Goal: Task Accomplishment & Management: Complete application form

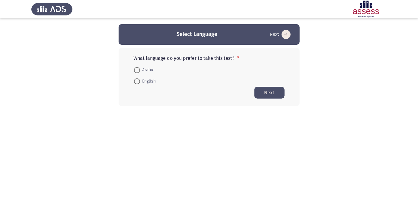
click at [145, 68] on span "Arabic" at bounding box center [147, 69] width 14 height 7
click at [140, 68] on input "Arabic" at bounding box center [137, 70] width 6 height 6
radio input "true"
click at [276, 94] on button "Next" at bounding box center [269, 92] width 30 height 12
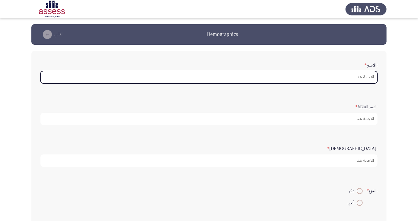
click at [362, 75] on input ":الاسم *" at bounding box center [208, 77] width 337 height 12
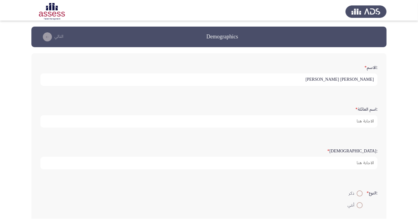
scroll to position [2, 0]
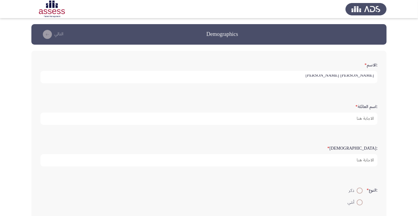
type input "[PERSON_NAME] [PERSON_NAME]"
click at [403, 88] on app-assessment-container "Demographics التالي :الاسم * [PERSON_NAME] [PERSON_NAME] :اسم العائلة * :السن *…" at bounding box center [209, 201] width 418 height 354
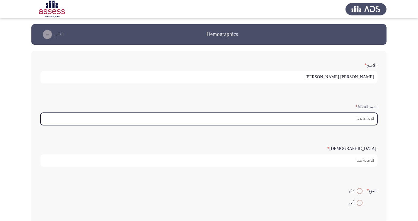
click at [364, 117] on input ":اسم العائلة *" at bounding box center [208, 119] width 337 height 12
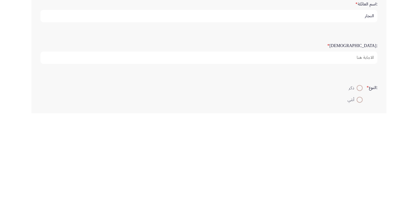
type input "النجار"
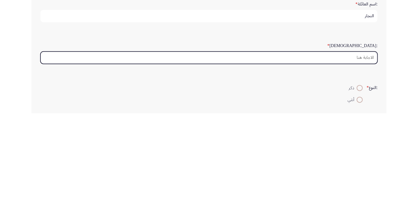
click at [362, 161] on input ":السن *" at bounding box center [208, 160] width 337 height 12
click at [368, 157] on input ":السن *" at bounding box center [208, 160] width 337 height 12
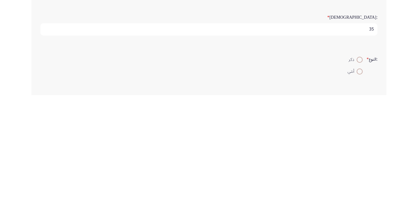
type input "35"
click at [360, 181] on span at bounding box center [360, 181] width 0 height 0
click at [359, 180] on input "ذكر" at bounding box center [360, 181] width 6 height 6
radio input "true"
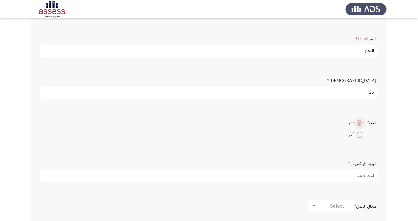
scroll to position [69, 0]
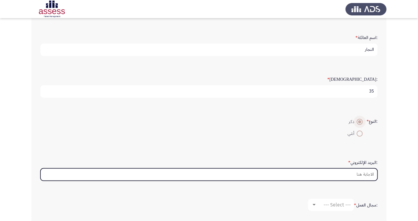
click at [368, 174] on input ":البريد الإلكتروني *" at bounding box center [208, 174] width 337 height 12
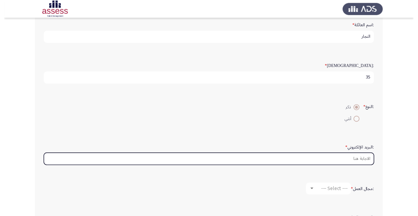
scroll to position [84, 0]
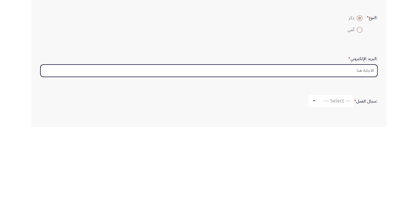
type input "M"
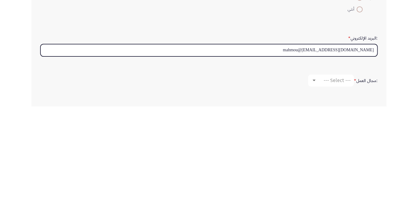
type input "mahmou@[EMAIL_ADDRESS][DOMAIN_NAME]"
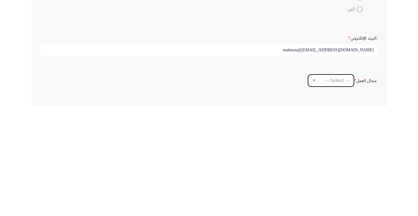
click at [343, 188] on span "--- Select ---" at bounding box center [337, 190] width 27 height 6
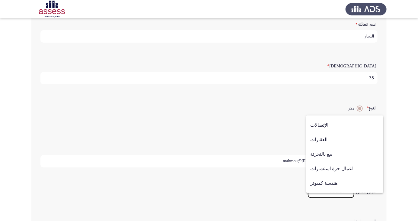
scroll to position [198, 0]
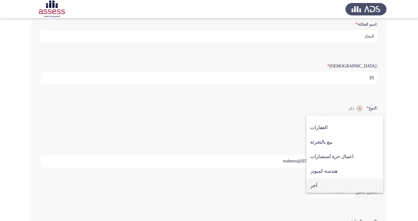
click at [320, 193] on span "آخر" at bounding box center [344, 185] width 69 height 14
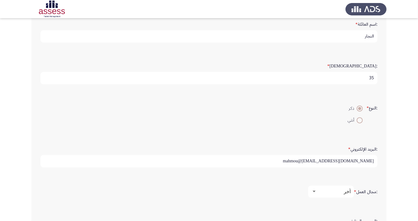
click at [338, 188] on div "آخر" at bounding box center [334, 191] width 34 height 6
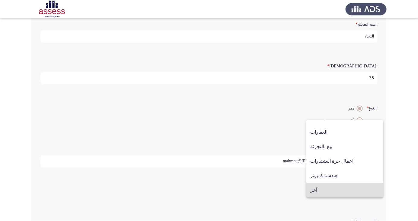
click at [337, 193] on span "آخر" at bounding box center [344, 190] width 69 height 14
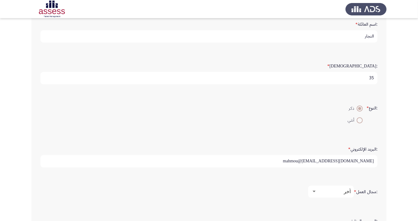
click at [333, 192] on div "آخر" at bounding box center [334, 191] width 34 height 6
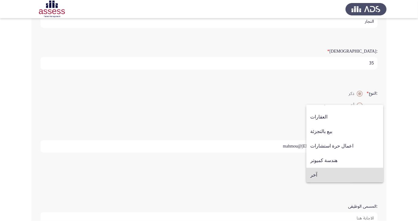
click at [330, 177] on span "آخر" at bounding box center [344, 174] width 69 height 14
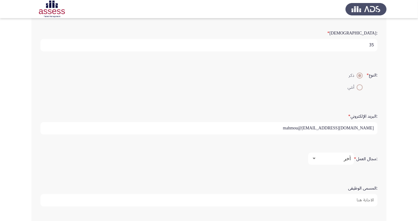
click at [361, 198] on input ":المسمى الوظيفى" at bounding box center [208, 200] width 337 height 12
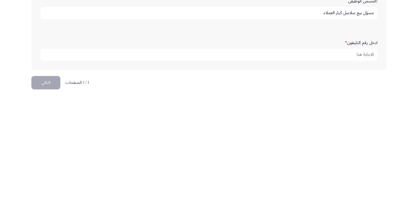
scroll to position [184, 0]
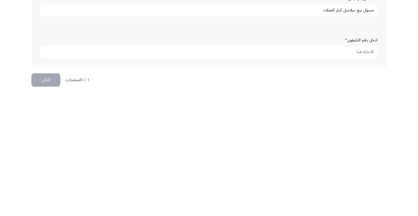
type input "مسؤل بيع سلاسل كبار العملاء"
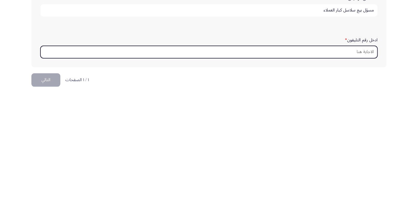
click at [369, 171] on input "ادخل رقم التليفون *" at bounding box center [208, 173] width 337 height 12
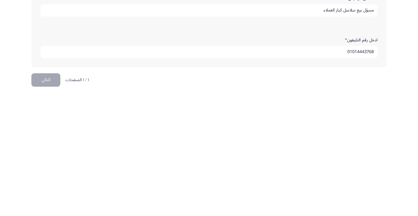
type input "01014443768"
click at [391, 198] on html "Demographics التالي :الاسم * [PERSON_NAME] [PERSON_NAME] :اسم العائلة * النجار …" at bounding box center [209, 17] width 418 height 402
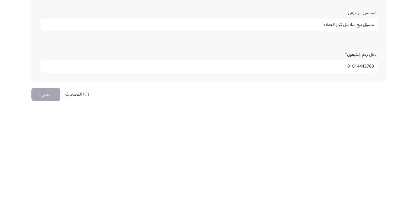
scroll to position [179, 0]
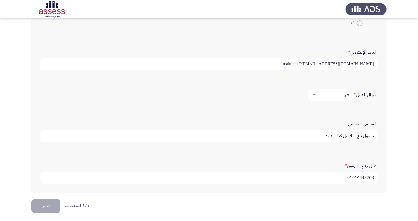
click at [286, 180] on input "01014443768" at bounding box center [208, 177] width 337 height 12
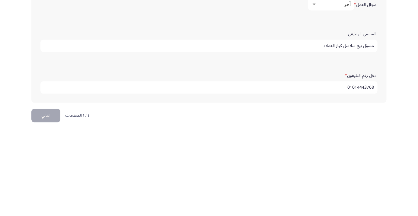
scroll to position [184, 0]
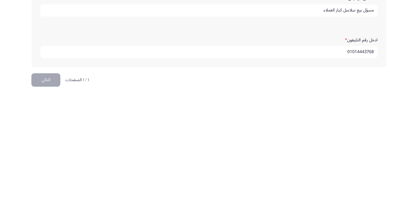
click at [48, 201] on button "التالي" at bounding box center [45, 201] width 29 height 14
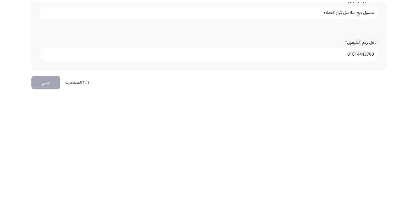
scroll to position [0, 0]
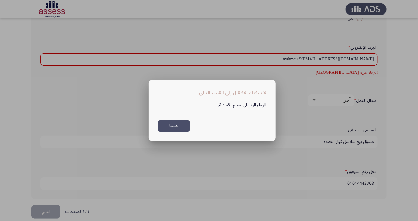
click at [167, 126] on button "حسنا" at bounding box center [174, 126] width 32 height 12
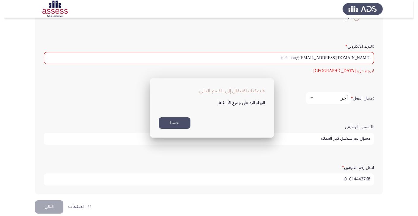
scroll to position [184, 0]
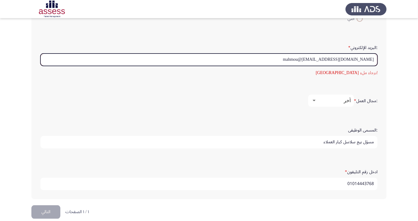
click at [324, 58] on input "mahmou@[EMAIL_ADDRESS][DOMAIN_NAME]" at bounding box center [208, 59] width 337 height 12
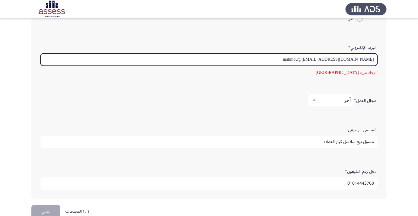
click at [329, 56] on input "mahmou@[EMAIL_ADDRESS][DOMAIN_NAME]" at bounding box center [208, 59] width 337 height 12
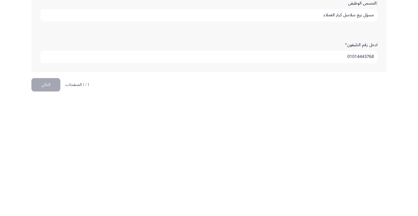
scroll to position [195, 0]
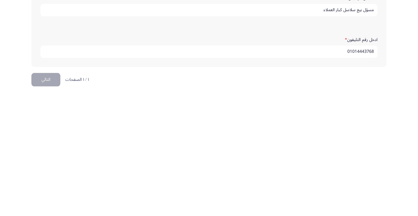
click at [42, 199] on button "التالي" at bounding box center [45, 201] width 29 height 14
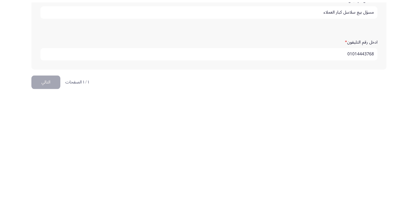
scroll to position [0, 0]
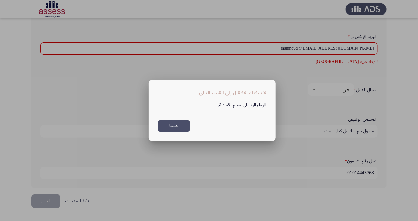
click at [172, 126] on button "حسنا" at bounding box center [174, 126] width 32 height 12
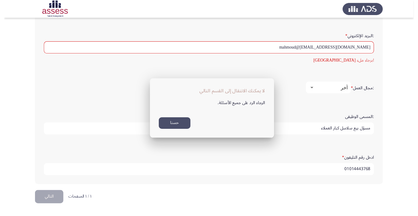
scroll to position [190, 0]
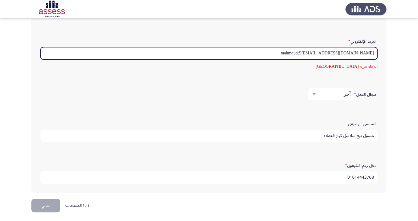
click at [352, 50] on input "mahmoud@[EMAIL_ADDRESS][DOMAIN_NAME]" at bounding box center [208, 53] width 337 height 12
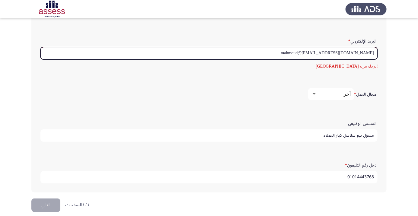
click at [352, 49] on input "mahmoud@[EMAIL_ADDRESS][DOMAIN_NAME]" at bounding box center [208, 53] width 337 height 12
click at [354, 50] on input "mahmoud@[EMAIL_ADDRESS][DOMAIN_NAME]" at bounding box center [208, 53] width 337 height 12
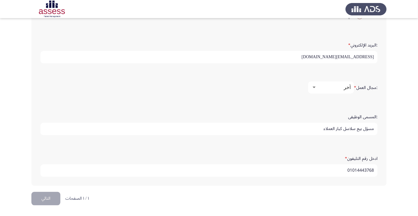
scroll to position [184, 0]
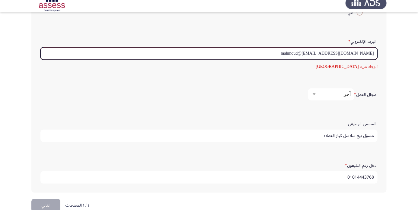
click at [333, 55] on input "mahmoud@[EMAIL_ADDRESS][DOMAIN_NAME]" at bounding box center [208, 59] width 337 height 12
click at [331, 55] on input "mahmoud@[EMAIL_ADDRESS][DOMAIN_NAME]" at bounding box center [208, 59] width 337 height 12
click at [332, 56] on input "mahmoud@[EMAIL_ADDRESS][DOMAIN_NAME]" at bounding box center [208, 59] width 337 height 12
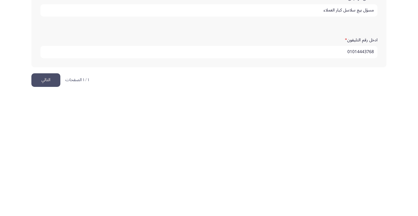
type input "[EMAIL_ADDRESS][DOMAIN_NAME]"
click at [46, 200] on button "التالي" at bounding box center [45, 201] width 29 height 14
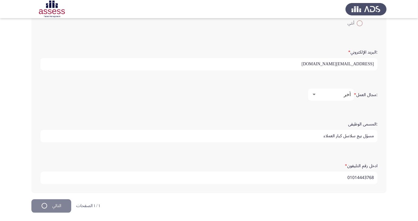
scroll to position [0, 0]
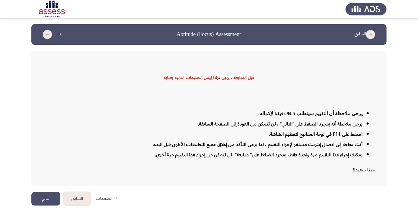
click at [43, 205] on button "التالي" at bounding box center [45, 199] width 29 height 14
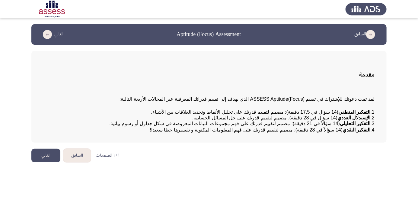
click at [59, 162] on button "التالي" at bounding box center [45, 155] width 29 height 14
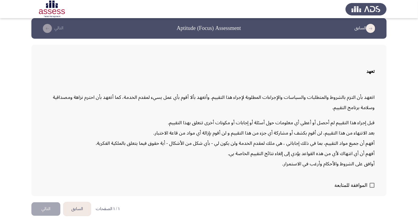
scroll to position [13, 0]
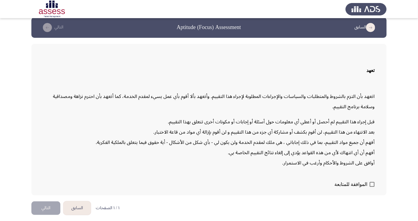
click at [374, 187] on span at bounding box center [372, 184] width 5 height 5
click at [372, 187] on input "الموافقة للمتابعة" at bounding box center [372, 187] width 0 height 0
checkbox input "true"
click at [52, 215] on button "التالي" at bounding box center [45, 208] width 29 height 14
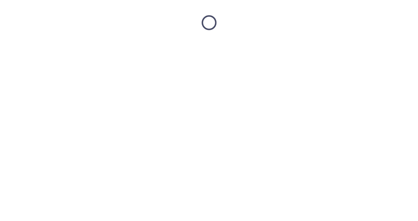
scroll to position [0, 0]
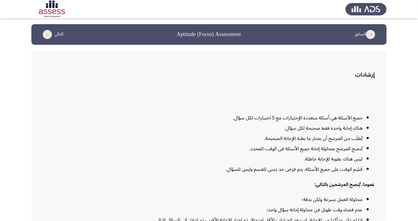
click at [8, 220] on app-assessment-container "السابق Aptitude (Focus) Assessment التالي إرشادات جميع الأسئلة هي أسئلة متعددة …" at bounding box center [209, 130] width 418 height 212
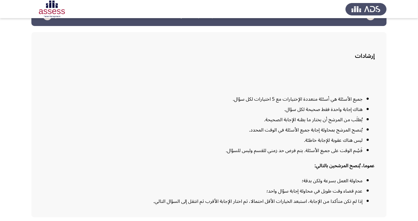
scroll to position [44, 0]
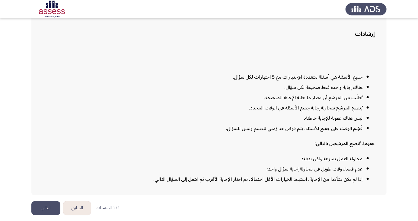
click at [47, 215] on button "التالي" at bounding box center [45, 208] width 29 height 14
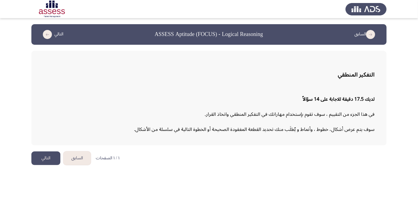
click at [47, 158] on button "التالي" at bounding box center [45, 158] width 29 height 14
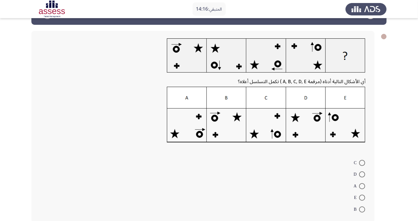
scroll to position [22, 0]
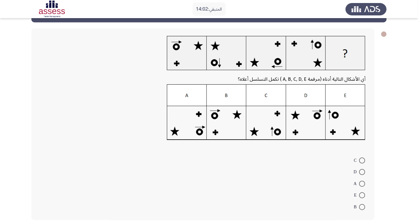
click at [356, 122] on img at bounding box center [266, 112] width 199 height 56
click at [362, 195] on span at bounding box center [362, 195] width 6 height 6
click at [362, 195] on input "E" at bounding box center [362, 195] width 6 height 6
radio input "true"
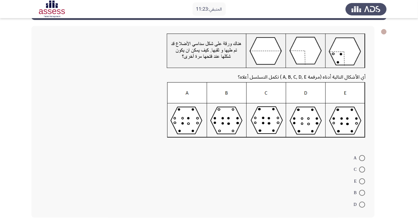
scroll to position [22, 0]
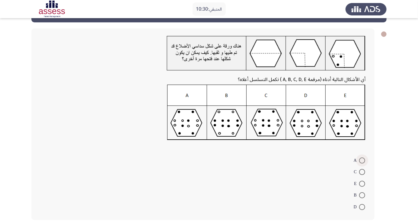
click at [362, 160] on span at bounding box center [362, 160] width 6 height 6
click at [362, 160] on input "A" at bounding box center [362, 160] width 6 height 6
radio input "true"
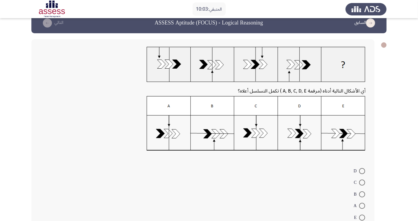
scroll to position [22, 0]
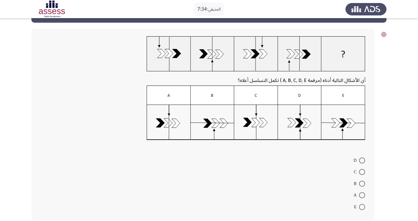
click at [362, 195] on span at bounding box center [362, 195] width 6 height 6
click at [362, 195] on input "A" at bounding box center [362, 195] width 6 height 6
radio input "true"
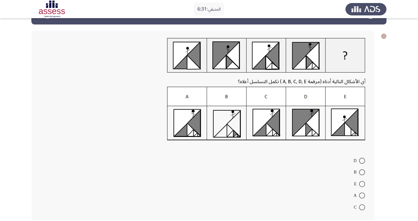
scroll to position [21, 0]
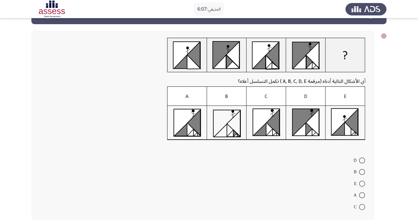
click at [362, 195] on span at bounding box center [362, 195] width 6 height 6
click at [362, 195] on input "A" at bounding box center [362, 195] width 6 height 6
radio input "true"
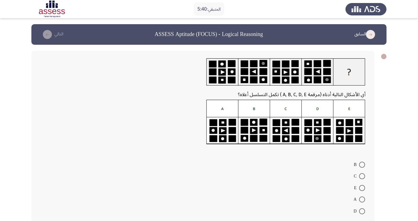
scroll to position [5, 0]
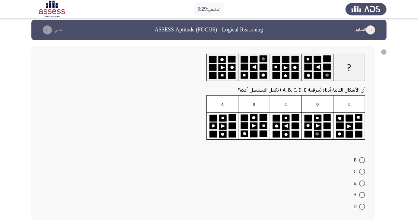
click at [362, 194] on span at bounding box center [362, 195] width 6 height 6
click at [362, 194] on input "A" at bounding box center [362, 195] width 6 height 6
radio input "true"
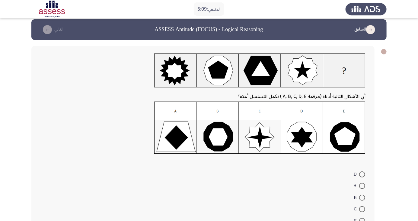
scroll to position [19, 0]
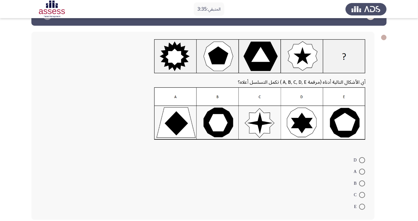
click at [364, 160] on span at bounding box center [362, 160] width 6 height 6
click at [364, 160] on input "D" at bounding box center [362, 160] width 6 height 6
radio input "true"
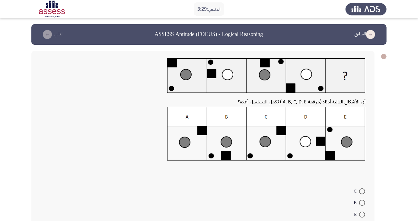
scroll to position [31, 0]
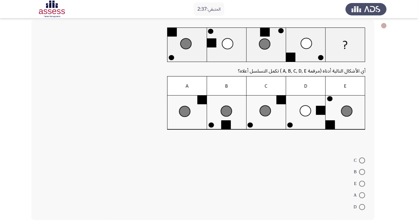
click at [362, 183] on span at bounding box center [362, 183] width 6 height 6
click at [362, 183] on input "E" at bounding box center [362, 183] width 6 height 6
radio input "true"
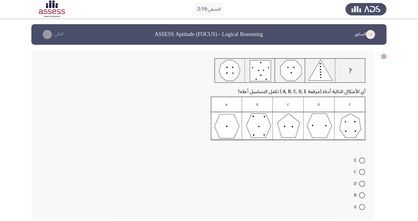
click at [362, 195] on span at bounding box center [362, 195] width 6 height 6
click at [362, 195] on input "B" at bounding box center [362, 195] width 6 height 6
radio input "true"
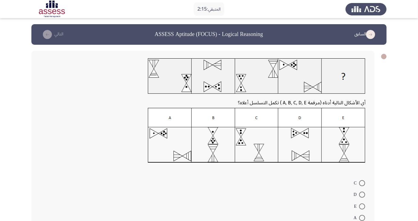
scroll to position [23, 0]
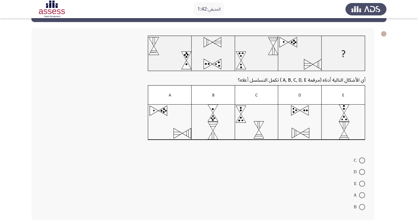
click at [362, 171] on span at bounding box center [362, 172] width 6 height 6
click at [362, 171] on input "D" at bounding box center [362, 172] width 6 height 6
radio input "true"
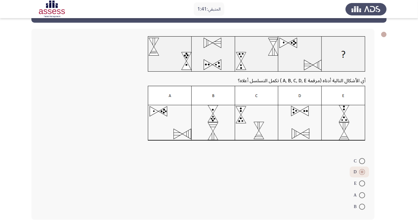
click at [362, 186] on span at bounding box center [362, 183] width 6 height 6
click at [362, 186] on input "E" at bounding box center [362, 183] width 6 height 6
radio input "true"
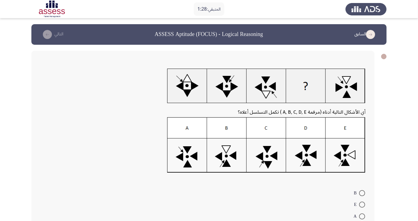
radio input "true"
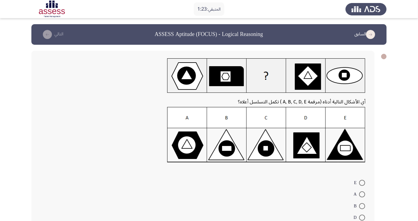
click at [362, 217] on span at bounding box center [362, 217] width 6 height 6
click at [362, 217] on input "D" at bounding box center [362, 217] width 6 height 6
radio input "true"
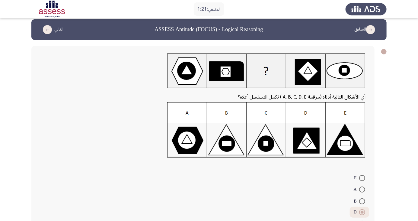
scroll to position [22, 0]
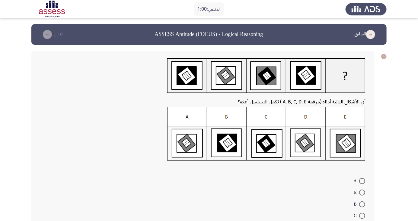
scroll to position [21, 0]
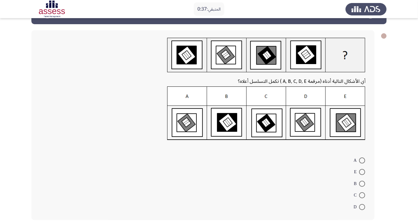
click at [362, 171] on span at bounding box center [362, 172] width 6 height 6
click at [362, 171] on input "E" at bounding box center [362, 172] width 6 height 6
radio input "true"
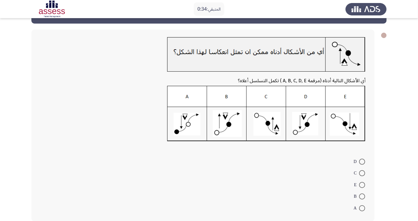
scroll to position [22, 0]
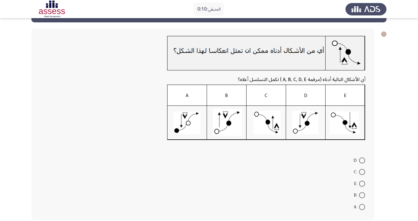
click at [364, 185] on span at bounding box center [362, 183] width 6 height 6
click at [364, 185] on input "E" at bounding box center [362, 183] width 6 height 6
radio input "true"
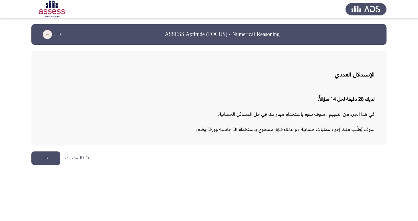
click at [46, 156] on button "التالي" at bounding box center [45, 158] width 29 height 14
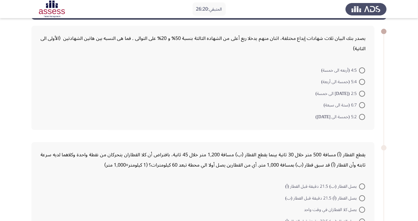
scroll to position [26, 0]
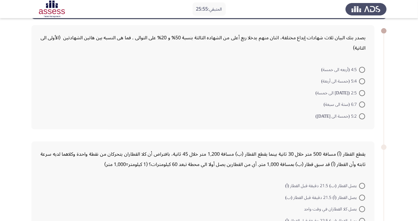
click at [362, 116] on span at bounding box center [362, 116] width 6 height 6
click at [362, 116] on input "5:2 (خمسة الى [DATE])" at bounding box center [362, 116] width 6 height 6
radio input "true"
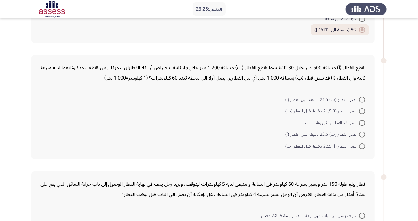
scroll to position [115, 0]
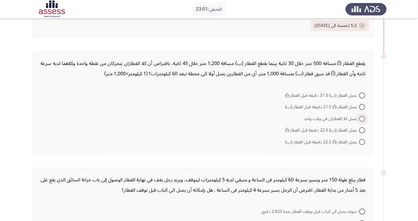
click at [362, 118] on span at bounding box center [362, 119] width 6 height 6
click at [362, 118] on input "يصل كلا القطاران في وقت واحد" at bounding box center [362, 119] width 6 height 6
radio input "true"
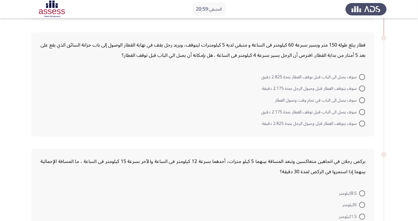
scroll to position [241, 0]
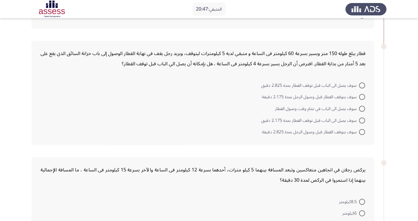
click at [362, 108] on span at bounding box center [362, 109] width 6 height 6
click at [362, 108] on input "سوف يصل الى الباب في تمام وقت وصول القطار" at bounding box center [362, 109] width 6 height 6
radio input "true"
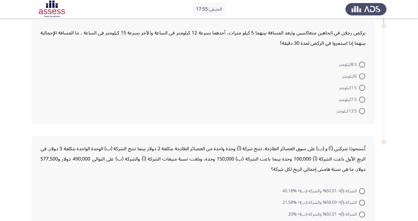
scroll to position [395, 0]
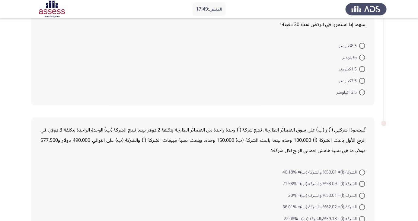
click at [362, 91] on span at bounding box center [362, 92] width 6 height 6
click at [362, 91] on input "13.5كيلومتر" at bounding box center [362, 92] width 6 height 6
radio input "true"
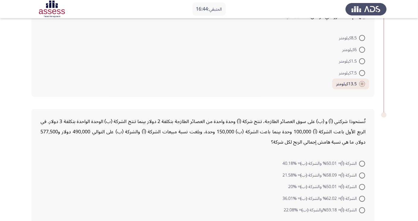
scroll to position [406, 0]
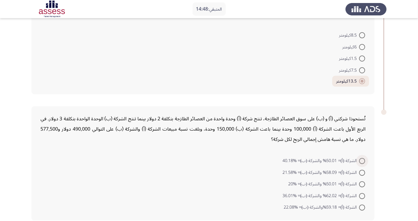
click at [362, 160] on span at bounding box center [362, 161] width 6 height 6
click at [362, 160] on input "الشركة (أ)= 50.01% والشركة (ب)= %40.18" at bounding box center [362, 161] width 6 height 6
radio input "true"
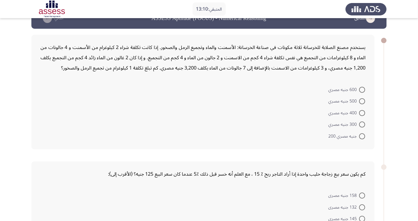
scroll to position [14, 0]
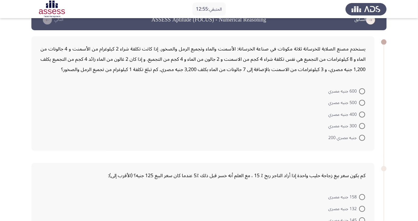
click at [362, 91] on span at bounding box center [362, 91] width 6 height 6
click at [362, 91] on input "600 جنيه مصري" at bounding box center [362, 91] width 6 height 6
radio input "true"
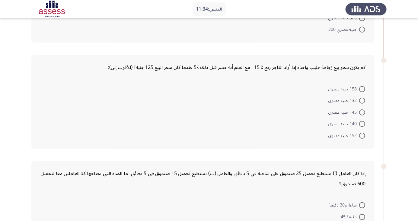
scroll to position [118, 0]
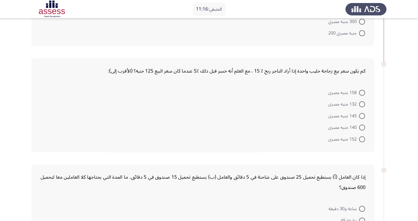
click at [362, 115] on span at bounding box center [362, 116] width 6 height 6
click at [362, 115] on input "145 جنيه مصرى" at bounding box center [362, 116] width 6 height 6
radio input "true"
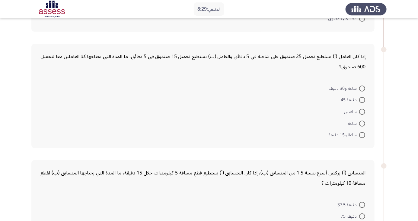
scroll to position [254, 0]
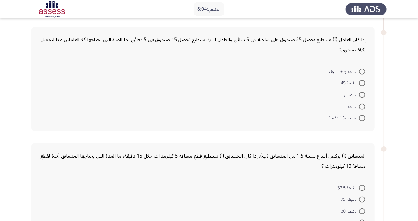
click at [362, 108] on span at bounding box center [362, 107] width 6 height 6
click at [362, 108] on input "ساعة" at bounding box center [362, 107] width 6 height 6
radio input "true"
click at [362, 116] on span at bounding box center [362, 117] width 6 height 6
click at [362, 116] on input "ساعة و15 دقيقة" at bounding box center [362, 117] width 6 height 6
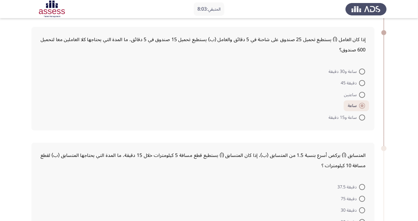
radio input "true"
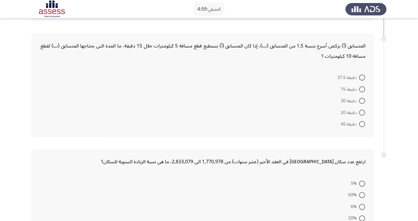
scroll to position [352, 0]
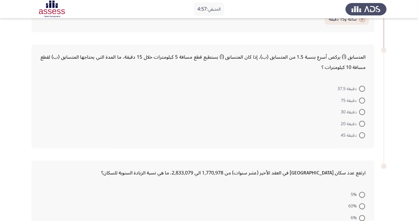
click at [365, 135] on span at bounding box center [362, 135] width 6 height 6
click at [365, 135] on input "دقيقة 45" at bounding box center [362, 135] width 6 height 6
radio input "true"
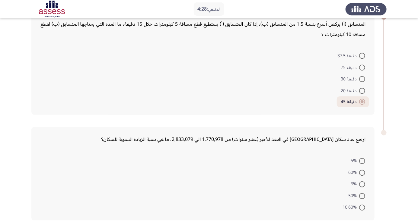
scroll to position [385, 0]
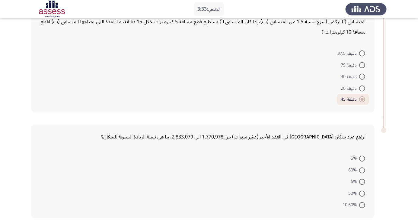
scroll to position [390, 0]
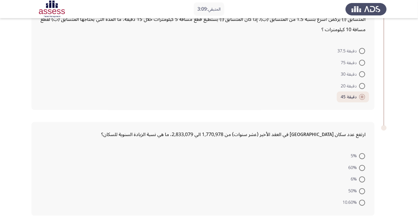
click at [364, 167] on span at bounding box center [362, 168] width 6 height 6
click at [364, 167] on input "60%" at bounding box center [362, 168] width 6 height 6
radio input "true"
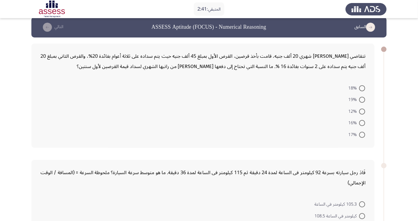
scroll to position [8, 0]
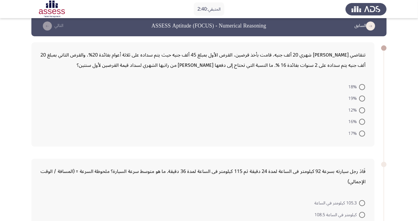
click at [364, 123] on span at bounding box center [362, 122] width 6 height 6
click at [364, 123] on input "16%" at bounding box center [362, 122] width 6 height 6
radio input "true"
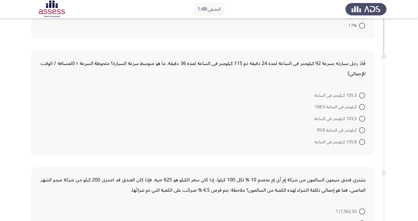
scroll to position [116, 0]
click at [362, 106] on span at bounding box center [362, 106] width 6 height 6
click at [362, 106] on input "كيلومتر في الساعة 108.5" at bounding box center [362, 106] width 6 height 6
radio input "true"
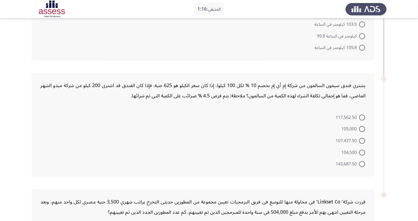
scroll to position [210, 0]
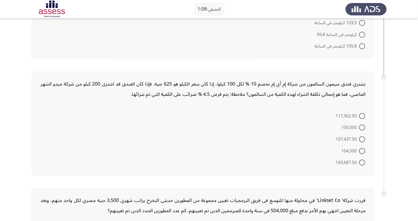
click at [362, 150] on span at bounding box center [362, 151] width 6 height 6
click at [362, 150] on input "104,500" at bounding box center [362, 151] width 6 height 6
radio input "true"
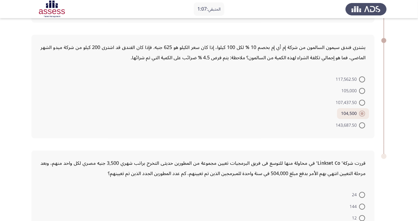
scroll to position [281, 0]
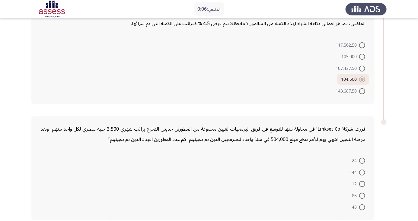
click at [362, 194] on span at bounding box center [362, 196] width 6 height 6
click at [362, 194] on input "86" at bounding box center [362, 196] width 6 height 6
radio input "true"
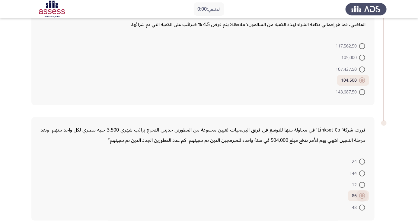
click at [359, 196] on span at bounding box center [362, 196] width 6 height 6
click at [359, 196] on input "86" at bounding box center [362, 196] width 6 height 6
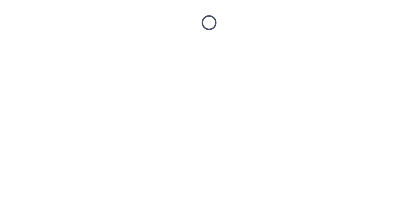
scroll to position [0, 0]
click at [362, 45] on html at bounding box center [209, 22] width 418 height 45
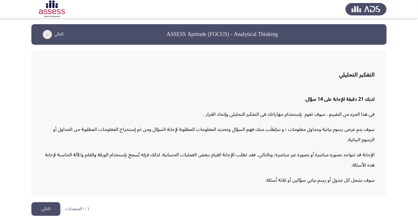
click at [45, 215] on button "التالي" at bounding box center [45, 209] width 29 height 14
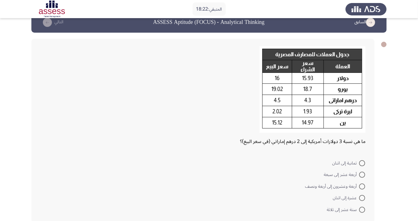
scroll to position [15, 0]
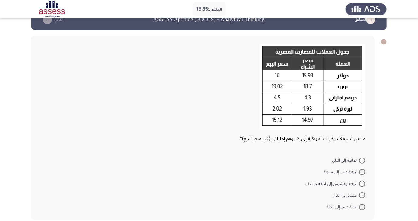
click at [362, 183] on span at bounding box center [362, 183] width 6 height 6
click at [362, 183] on input "أربعة وعشرون إلى أربعة ونصف" at bounding box center [362, 183] width 6 height 6
radio input "true"
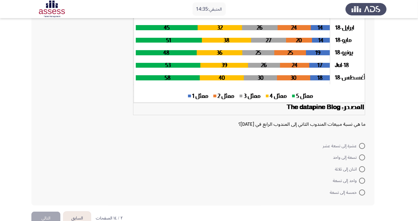
scroll to position [97, 0]
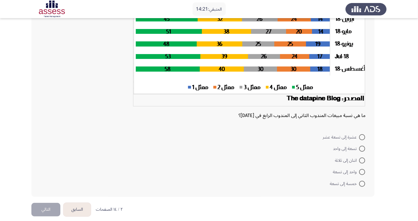
click at [365, 149] on span at bounding box center [362, 148] width 6 height 6
click at [365, 149] on input "تسعة إلى واحد" at bounding box center [362, 148] width 6 height 6
radio input "true"
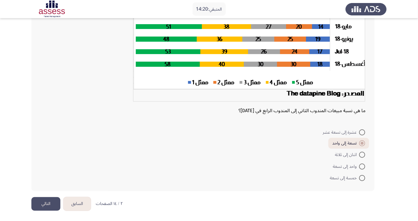
scroll to position [102, 0]
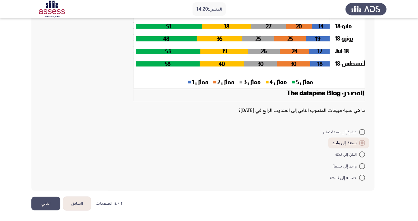
click at [46, 198] on button "التالي" at bounding box center [45, 203] width 29 height 14
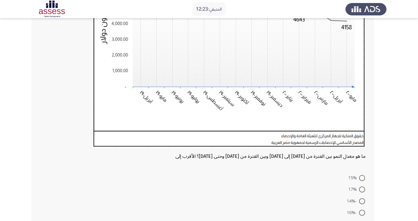
scroll to position [142, 0]
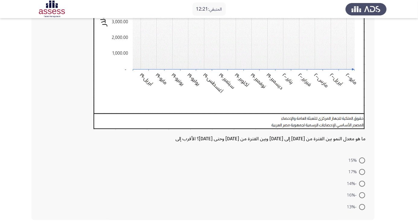
click at [362, 171] on span at bounding box center [362, 172] width 6 height 6
click at [362, 171] on input "17%" at bounding box center [362, 172] width 6 height 6
radio input "true"
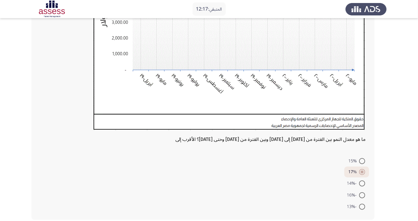
click at [372, 103] on div "ما هو معدل النمو بين الفترة من [DATE] إلى [DATE] وبين الفترة من [DATE] وحتى [DA…" at bounding box center [202, 64] width 343 height 311
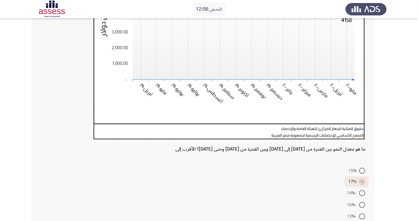
scroll to position [138, 0]
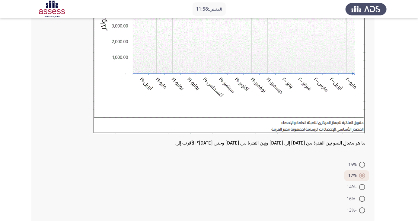
click at [362, 210] on span at bounding box center [362, 210] width 6 height 6
click at [362, 210] on input "-13%" at bounding box center [362, 210] width 6 height 6
radio input "true"
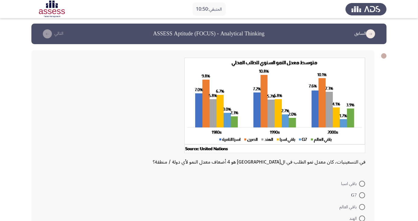
scroll to position [0, 0]
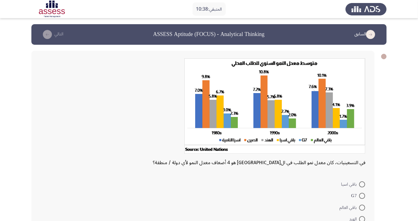
click at [362, 209] on span at bounding box center [362, 207] width 6 height 6
click at [362, 209] on input "باقي العالم" at bounding box center [362, 207] width 6 height 6
radio input "true"
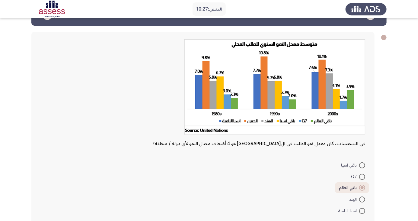
scroll to position [23, 0]
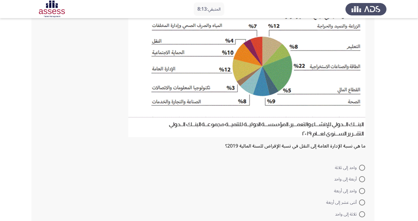
scroll to position [72, 0]
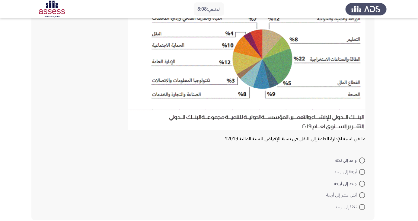
click at [362, 183] on span at bounding box center [362, 183] width 6 height 6
click at [362, 183] on input "واحد إلى أربعة" at bounding box center [362, 183] width 6 height 6
radio input "true"
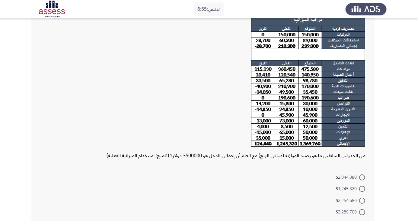
scroll to position [61, 0]
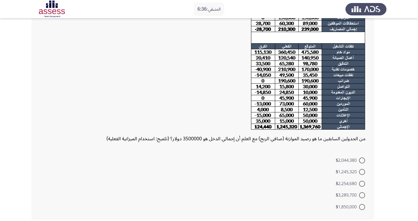
click at [364, 183] on span at bounding box center [362, 183] width 6 height 6
click at [364, 183] on input "$2,254,680" at bounding box center [362, 183] width 6 height 6
radio input "true"
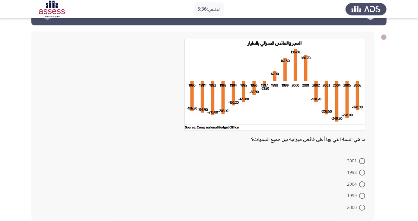
scroll to position [20, 0]
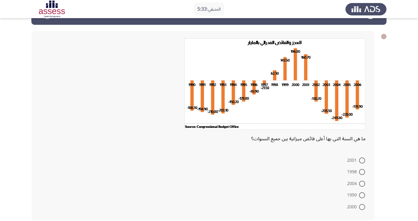
click at [362, 206] on span at bounding box center [362, 207] width 6 height 6
click at [362, 206] on input "2000" at bounding box center [362, 207] width 6 height 6
radio input "true"
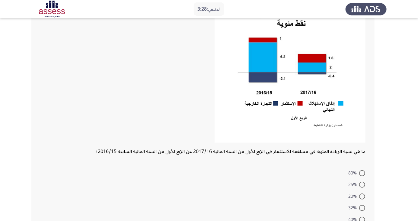
scroll to position [78, 0]
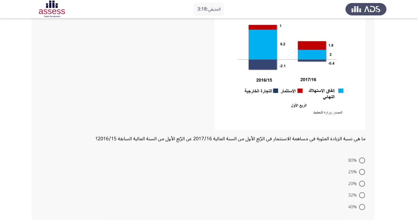
click at [363, 209] on span at bounding box center [362, 207] width 6 height 6
click at [363, 209] on input "40%" at bounding box center [362, 207] width 6 height 6
radio input "true"
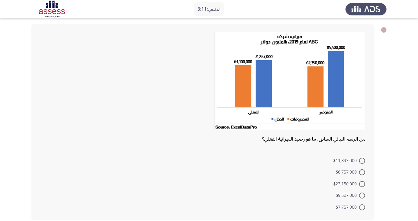
scroll to position [27, 0]
click at [364, 171] on span at bounding box center [362, 172] width 6 height 6
click at [364, 171] on input "$6,757,000" at bounding box center [362, 172] width 6 height 6
radio input "true"
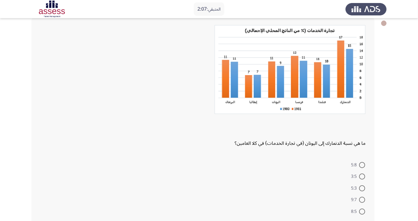
scroll to position [38, 0]
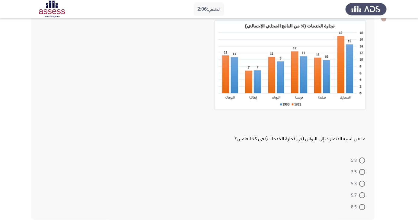
click at [362, 195] on span at bounding box center [362, 195] width 6 height 6
click at [362, 195] on input "9:7" at bounding box center [362, 195] width 6 height 6
radio input "true"
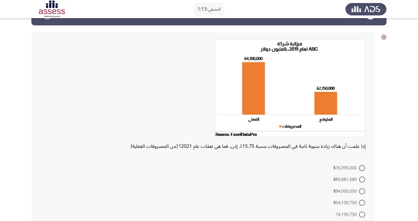
scroll to position [27, 0]
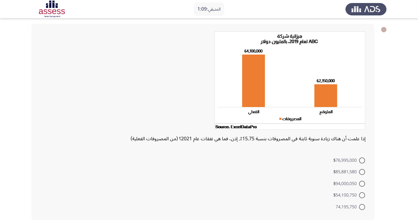
click at [362, 206] on span at bounding box center [362, 207] width 6 height 6
click at [362, 206] on input "74,195,750" at bounding box center [362, 207] width 6 height 6
radio input "true"
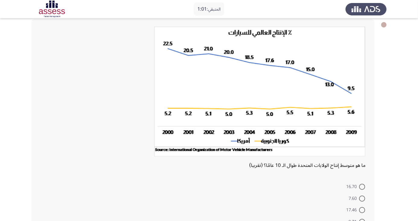
scroll to position [58, 0]
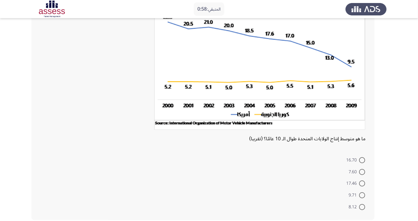
click at [364, 183] on span at bounding box center [362, 183] width 6 height 6
click at [364, 183] on input "17.46" at bounding box center [362, 183] width 6 height 6
radio input "true"
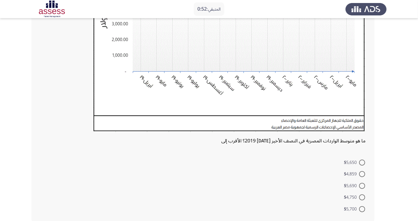
scroll to position [142, 0]
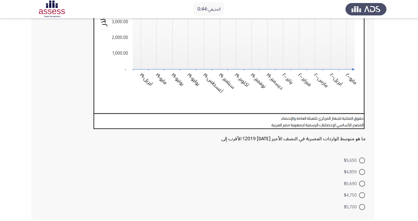
click at [362, 171] on span at bounding box center [362, 172] width 6 height 6
click at [362, 171] on input "$4,859" at bounding box center [362, 172] width 6 height 6
radio input "true"
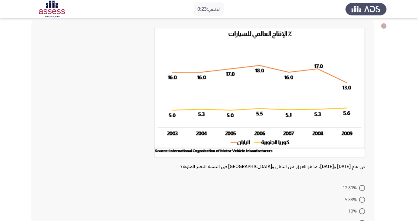
scroll to position [36, 0]
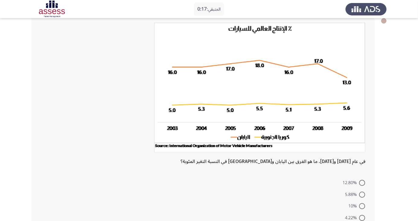
click at [368, 185] on mat-radio-button "12.80%" at bounding box center [354, 183] width 30 height 12
click at [362, 194] on span at bounding box center [362, 194] width 6 height 6
click at [362, 194] on input "5.88%" at bounding box center [362, 194] width 6 height 6
radio input "true"
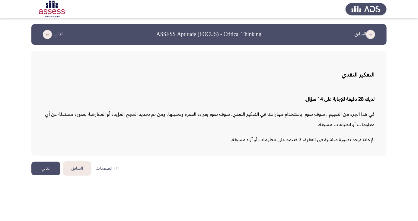
click at [48, 169] on button "التالي" at bounding box center [45, 168] width 29 height 14
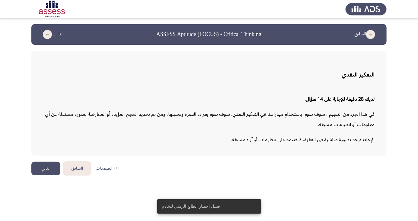
click at [48, 169] on button "التالي" at bounding box center [45, 168] width 29 height 14
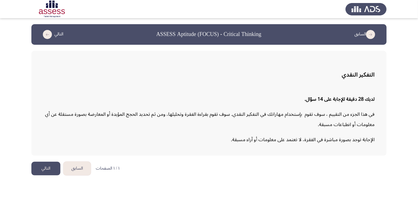
click at [48, 167] on button "التالي" at bounding box center [45, 168] width 29 height 14
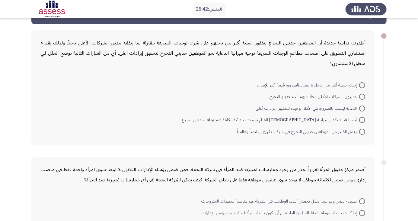
scroll to position [21, 0]
click at [362, 131] on span at bounding box center [362, 132] width 6 height 6
click at [362, 131] on input "يعمل الكثير من الموظفين حديثي التخرج في شركات كبرى إقليمياً وعالمياً" at bounding box center [362, 132] width 6 height 6
radio input "true"
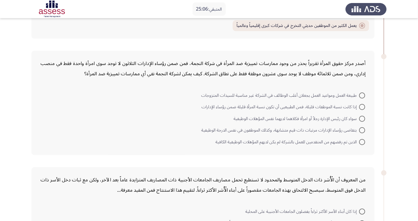
scroll to position [126, 0]
click at [362, 118] on span at bounding box center [362, 119] width 6 height 6
click at [362, 118] on input "سواء كان رئيس الإدارة رجلاً أو امرأة فكلاهما لديهما نفس المؤهلات الوظيفية" at bounding box center [362, 119] width 6 height 6
radio input "true"
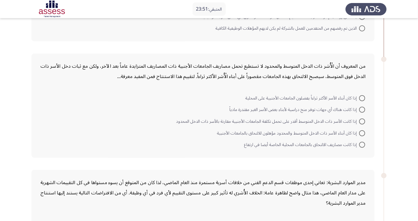
scroll to position [238, 0]
click at [367, 139] on mat-radio-button "إذا كانت مصاريف الالتحاق بالجامعات المحلية الخاصة أيضا في ارتفاع" at bounding box center [304, 145] width 129 height 12
click at [364, 133] on span at bounding box center [362, 133] width 6 height 6
click at [364, 133] on input "إذا كان أبناء الأسر ذات الدخل المتوسط والمحدود مؤهلون للالتحاق بالجامعات الأجنب…" at bounding box center [362, 133] width 6 height 6
radio input "true"
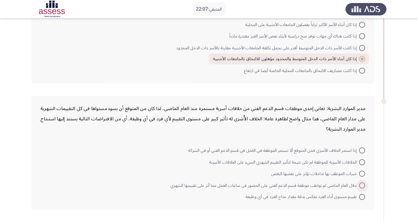
scroll to position [319, 0]
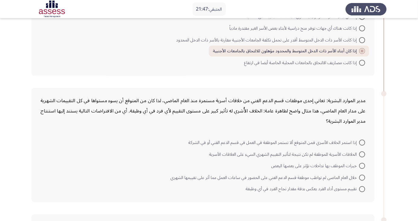
click at [362, 188] on span at bounding box center [362, 189] width 6 height 6
click at [362, 188] on input "تقييم مستوى أداء الفرد يعكس بدقة مقدار نجاح الفرد في أي وظيفة" at bounding box center [362, 189] width 6 height 6
radio input "true"
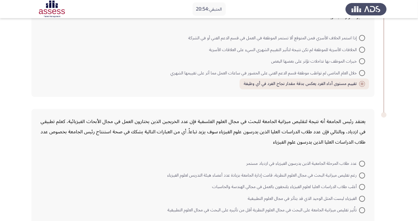
scroll to position [426, 0]
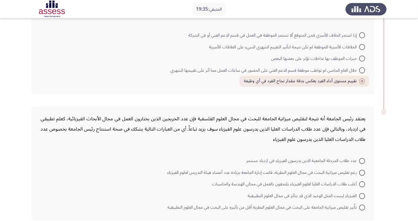
click at [368, 206] on mat-radio-button "تاُثير تقليص ميزانية الجامعة على البحث في مجال العلوم النظرية أقل من تأثيره على…" at bounding box center [267, 207] width 206 height 12
click at [362, 206] on span at bounding box center [362, 207] width 6 height 6
click at [362, 206] on input "تاُثير تقليص ميزانية الجامعة على البحث في مجال العلوم النظرية أقل من تأثيره على…" at bounding box center [362, 207] width 6 height 6
radio input "true"
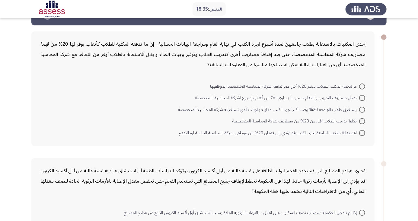
scroll to position [21, 0]
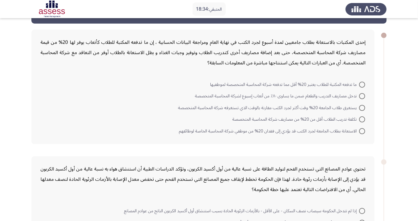
click at [376, 102] on div "إحدى المكتبات بالاستعانة بطلاب جامعيين لمدة أسبوع لجرد الكتب في نهاية العام ومر…" at bounding box center [208, 87] width 355 height 126
click at [362, 96] on span at bounding box center [362, 96] width 6 height 6
click at [362, 96] on input "تدخل مصاريف التدريب والطعام ضمن ما يساوى ٨٠٪ من أتعاب إسبوع لشركة المحاسبة المت…" at bounding box center [362, 96] width 6 height 6
radio input "true"
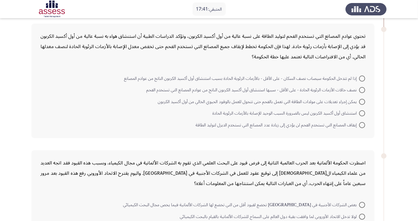
scroll to position [157, 0]
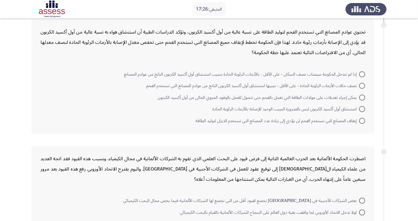
click at [362, 97] on span at bounding box center [362, 97] width 6 height 6
click at [362, 97] on input "يمكن إجراء تعديلات على مولدات الطاقة التي تعمل بالفحم حتى تتحول للعمل بالوقود ا…" at bounding box center [362, 97] width 6 height 6
radio input "true"
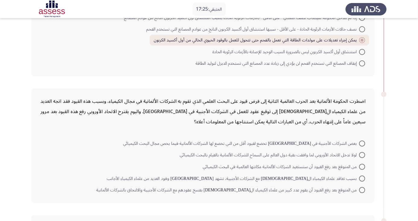
scroll to position [221, 0]
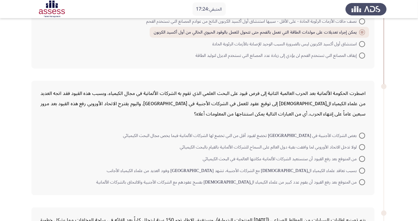
click at [376, 142] on div "اضطرت الحكومة الألمانية بعد الحرب العالمية الثانية إلى فرض قيود على البحث العلم…" at bounding box center [208, 138] width 355 height 126
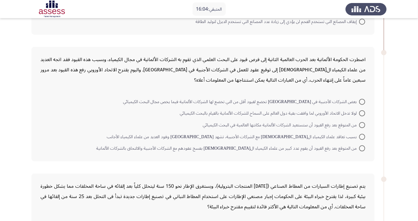
scroll to position [248, 0]
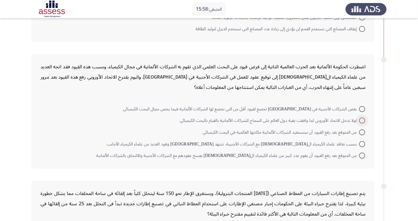
click at [362, 120] on span at bounding box center [362, 120] width 6 height 6
click at [362, 120] on input "لولا تدخل الاتحاد الأوروبي لما وافقت بقية دول العالم على السماح للشركات الألمان…" at bounding box center [362, 120] width 6 height 6
radio input "true"
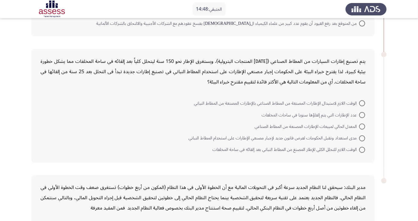
scroll to position [373, 0]
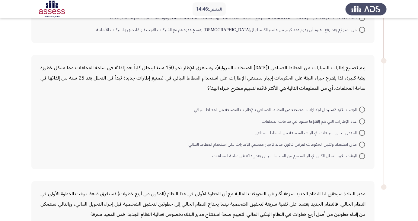
click at [364, 143] on span at bounding box center [362, 145] width 6 height 6
click at [364, 143] on input "مدى استعداد وتقبل الحكومات لفرض قانون جديد لإجبار مصنعي الإطارات على استخدام ال…" at bounding box center [362, 145] width 6 height 6
radio input "true"
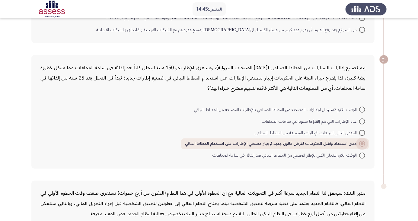
click at [364, 142] on span at bounding box center [362, 144] width 6 height 6
click at [364, 142] on input "مدى استعداد وتقبل الحكومات لفرض قانون جديد لإجبار مصنعي الإطارات على استخدام ال…" at bounding box center [362, 144] width 6 height 6
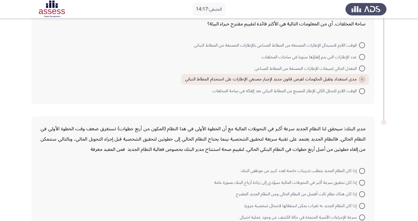
scroll to position [447, 0]
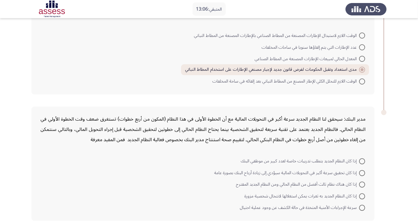
click at [365, 202] on mat-radio-button "سرعة الإجراءات الأمنية المتخذة في حالة الكشف عن وجود عملية احتيال" at bounding box center [302, 208] width 133 height 12
click at [367, 188] on mat-radio-button "إذا كان هناك نظام ثالث أفضل من النظام الحالي ومن النظام الجديد المقترح" at bounding box center [300, 184] width 137 height 12
click at [362, 195] on span at bounding box center [362, 196] width 6 height 6
click at [362, 195] on input "إذا كان النظام الجديد به ثغرات يمكن استغلالها لانتحال شخصية مزورة" at bounding box center [362, 196] width 6 height 6
radio input "true"
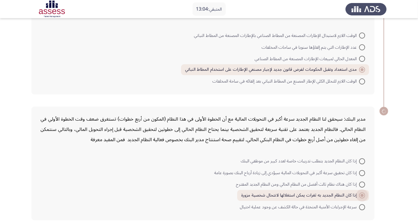
scroll to position [446, 0]
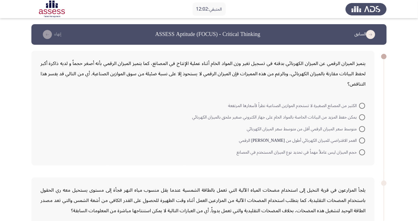
scroll to position [7, 0]
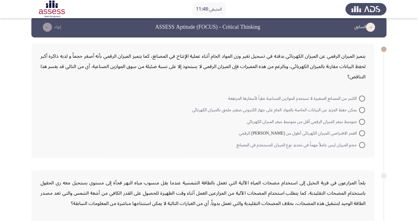
click at [365, 146] on span at bounding box center [362, 145] width 6 height 6
click at [365, 146] on input "حجم الميزان ليس عاملاُ مهماً في تحديد نوع الميزان المستخدم في المصانع" at bounding box center [362, 145] width 6 height 6
radio input "true"
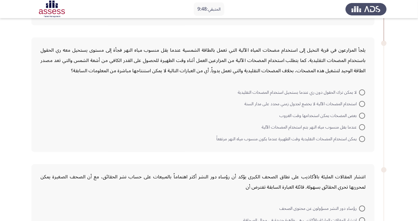
scroll to position [140, 0]
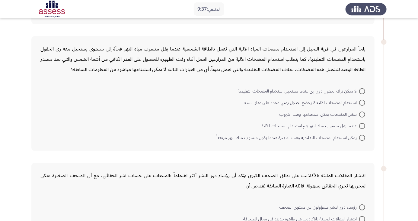
click at [362, 90] on span at bounding box center [362, 91] width 6 height 6
click at [362, 90] on input "لا يمكن ترك الحقول دون ري عندما يستحيل استخدام المضخات التقليدية" at bounding box center [362, 91] width 6 height 6
radio input "true"
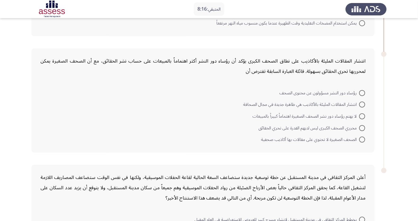
scroll to position [262, 0]
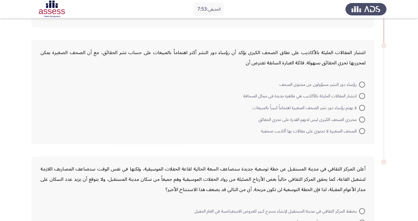
click at [362, 81] on span at bounding box center [362, 84] width 6 height 6
click at [362, 81] on input "رؤساء دور النشر مسؤولون عن محتوى الصحف" at bounding box center [362, 84] width 6 height 6
radio input "true"
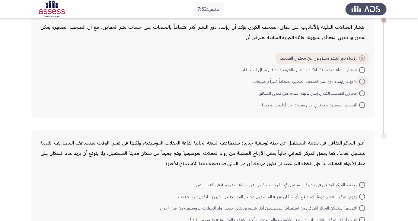
scroll to position [311, 0]
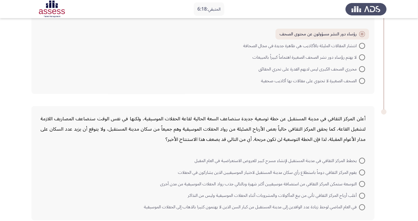
click at [362, 183] on span at bounding box center [362, 184] width 6 height 6
click at [362, 183] on input "التوسعة ستمكن المركز الثقافي من استضافة موسيقيين أكثر شهرة وبالتالي جذب رواد ال…" at bounding box center [362, 184] width 6 height 6
radio input "true"
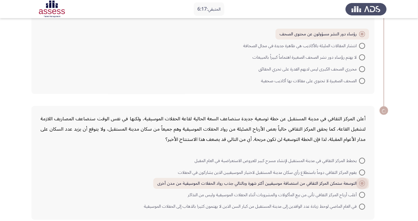
scroll to position [311, 0]
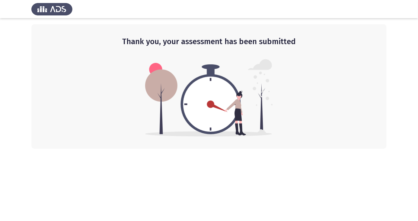
click at [63, 10] on img at bounding box center [51, 9] width 41 height 17
click at [333, 65] on div "Thank you, your assessment has been submitted" at bounding box center [208, 86] width 355 height 124
click at [324, 65] on div "Thank you, your assessment has been submitted" at bounding box center [208, 86] width 355 height 124
click at [321, 67] on div "Thank you, your assessment has been submitted" at bounding box center [208, 86] width 355 height 124
click at [319, 66] on div "Thank you, your assessment has been submitted" at bounding box center [208, 86] width 355 height 124
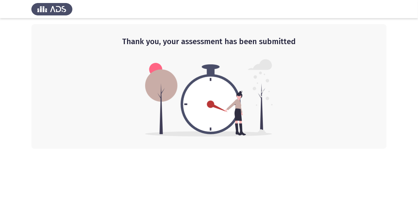
click at [320, 66] on div "Thank you, your assessment has been submitted" at bounding box center [208, 86] width 355 height 124
click at [291, 80] on div "Thank you, your assessment has been submitted" at bounding box center [208, 86] width 355 height 124
click at [289, 80] on div "Thank you, your assessment has been submitted" at bounding box center [208, 86] width 355 height 124
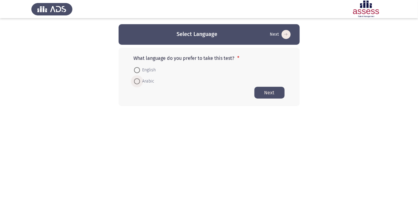
click at [137, 81] on span at bounding box center [137, 81] width 0 height 0
click at [137, 81] on input "Arabic" at bounding box center [137, 81] width 6 height 6
radio input "true"
click at [276, 94] on button "Next" at bounding box center [269, 92] width 30 height 12
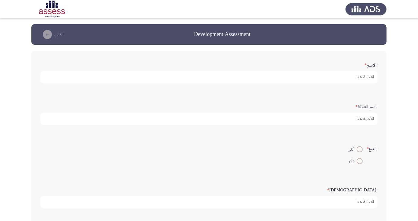
click at [361, 161] on span at bounding box center [360, 161] width 6 height 6
click at [361, 161] on input "ذكر" at bounding box center [360, 161] width 6 height 6
radio input "true"
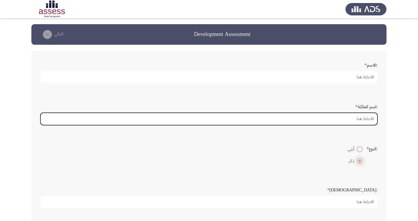
click at [369, 118] on input ":اسم العائلة *" at bounding box center [208, 119] width 337 height 12
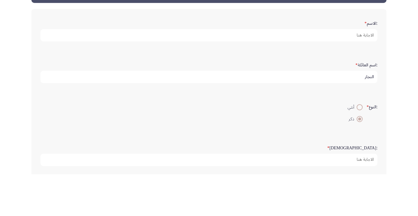
type input "النجار"
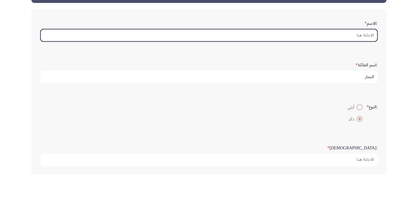
click at [363, 75] on input ":الاسم *" at bounding box center [208, 77] width 337 height 12
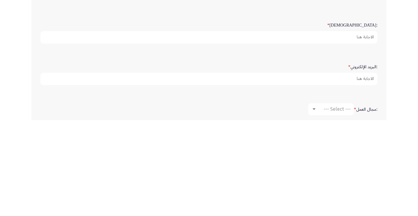
scroll to position [69, 0]
type input "[PERSON_NAME]"
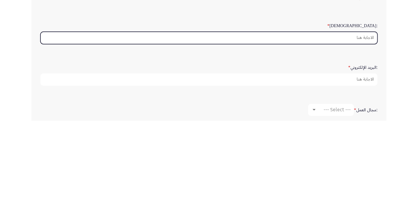
click at [362, 132] on input ":السن *" at bounding box center [208, 133] width 337 height 12
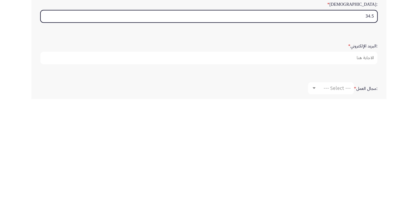
scroll to position [76, 0]
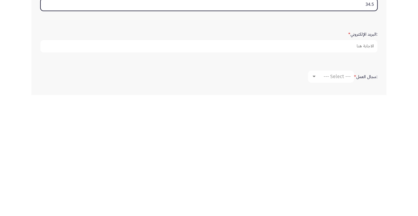
type input "34.5"
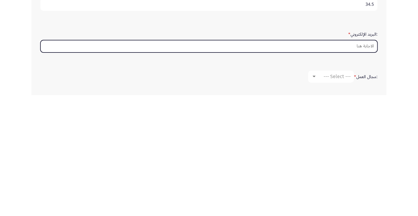
click at [371, 167] on input ":البريد الإلكتروني *" at bounding box center [208, 167] width 337 height 12
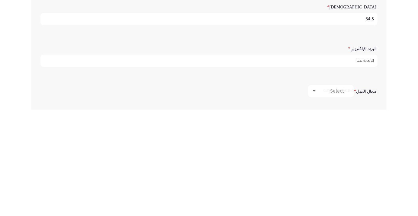
click at [368, 153] on label ":البريد الإلكتروني *" at bounding box center [362, 155] width 29 height 5
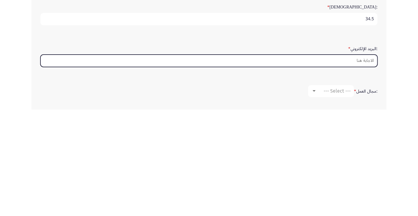
click at [368, 161] on input ":البريد الإلكتروني *" at bounding box center [208, 167] width 337 height 12
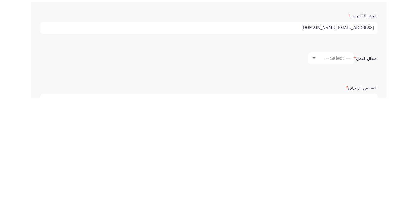
scroll to position [99, 0]
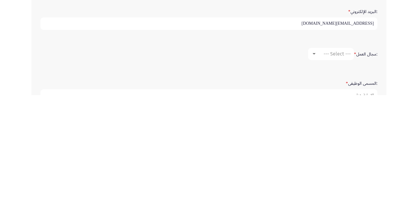
type input "[EMAIL_ADDRESS][DOMAIN_NAME]"
click at [340, 172] on span "--- Select ---" at bounding box center [337, 175] width 27 height 6
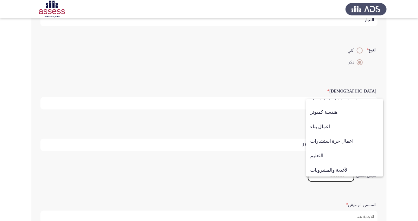
scroll to position [198, 0]
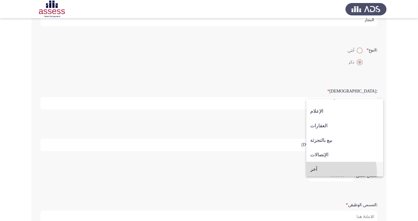
click at [325, 172] on span "آخر" at bounding box center [344, 169] width 69 height 14
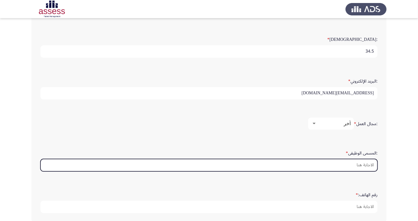
click at [365, 162] on input ":المسمى الوظيفى *" at bounding box center [208, 165] width 337 height 12
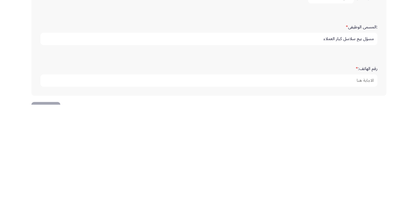
scroll to position [165, 0]
type input "مسؤل بيع سلاسل كبار العملاء"
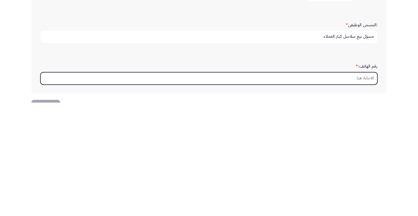
click at [368, 191] on input "رقم الهاتف: *" at bounding box center [208, 192] width 337 height 12
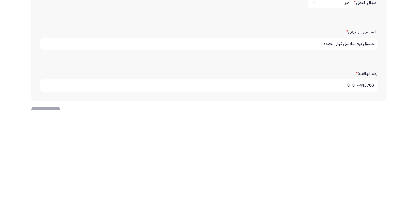
type input "01014443768"
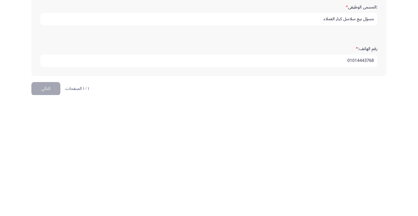
scroll to position [184, 0]
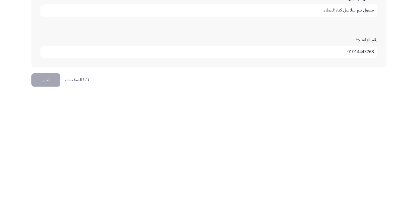
click at [46, 201] on button "التالي" at bounding box center [45, 201] width 29 height 14
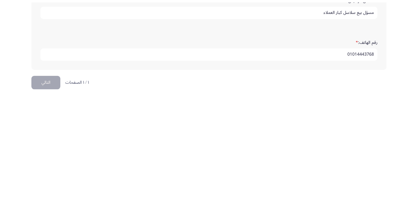
scroll to position [0, 0]
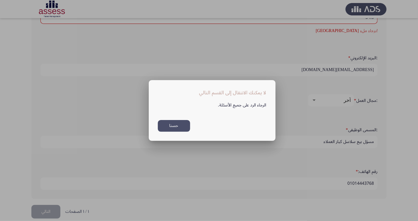
click at [179, 126] on button "حسنا" at bounding box center [174, 126] width 32 height 12
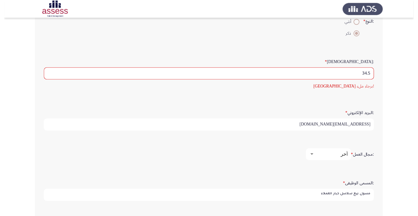
scroll to position [127, 0]
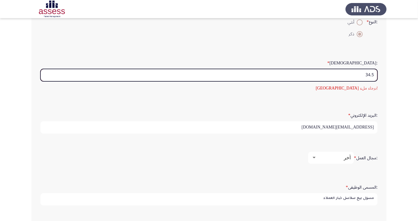
click at [366, 73] on input "34.5" at bounding box center [208, 75] width 337 height 12
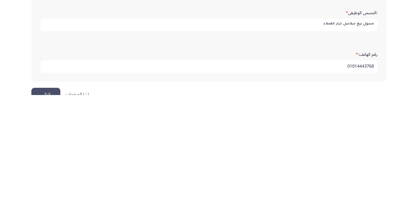
scroll to position [184, 0]
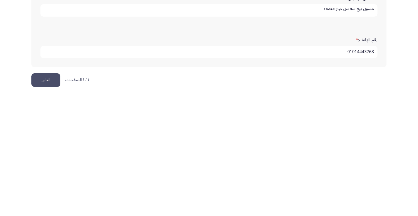
type input "34"
click at [43, 200] on button "التالي" at bounding box center [45, 201] width 29 height 14
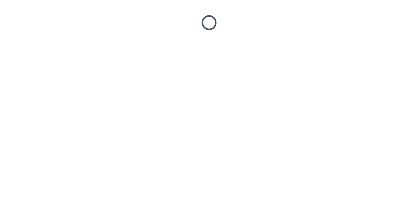
scroll to position [0, 0]
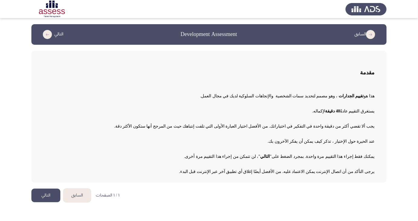
click at [46, 193] on button "التالي" at bounding box center [45, 195] width 29 height 14
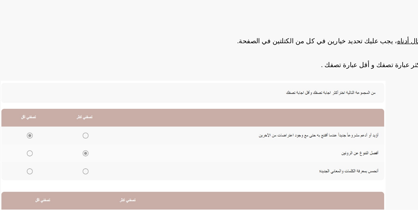
scroll to position [2, 0]
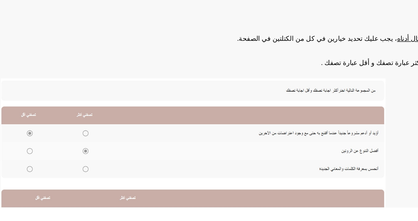
click at [99, 172] on img at bounding box center [163, 197] width 241 height 115
click at [98, 175] on img at bounding box center [163, 197] width 241 height 115
click at [98, 174] on img at bounding box center [163, 197] width 241 height 115
click at [98, 171] on img at bounding box center [163, 197] width 241 height 115
click at [97, 175] on img at bounding box center [163, 197] width 241 height 115
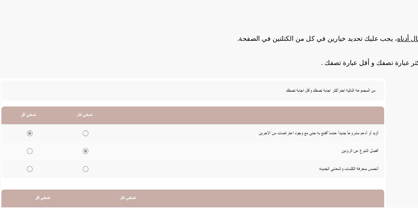
click at [98, 176] on img at bounding box center [163, 197] width 241 height 115
click at [100, 171] on img at bounding box center [163, 197] width 241 height 115
click at [94, 174] on img at bounding box center [163, 197] width 241 height 115
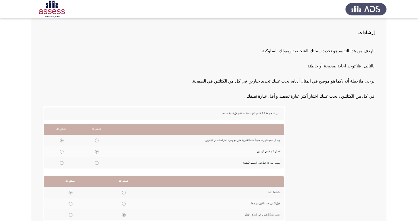
scroll to position [62, 0]
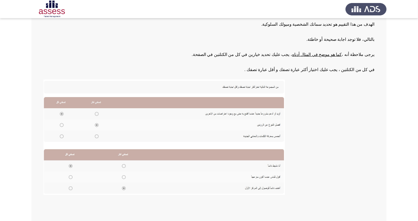
click at [97, 110] on img at bounding box center [163, 136] width 241 height 115
click at [100, 113] on img at bounding box center [163, 136] width 241 height 115
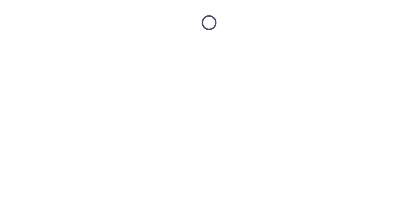
scroll to position [0, 0]
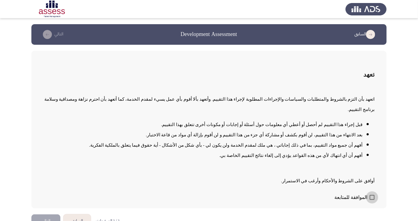
click at [372, 199] on span at bounding box center [372, 197] width 5 height 5
click at [372, 200] on input "الموافقة للمتابعة" at bounding box center [372, 199] width 0 height 0
checkbox input "true"
click at [49, 220] on button "التالي" at bounding box center [45, 221] width 29 height 14
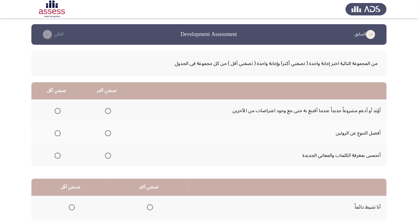
click at [108, 111] on span "Select an option" at bounding box center [108, 111] width 0 height 0
click at [107, 110] on input "Select an option" at bounding box center [108, 111] width 6 height 6
click at [58, 133] on span "Select an option" at bounding box center [58, 133] width 0 height 0
click at [57, 133] on input "Select an option" at bounding box center [58, 133] width 6 height 6
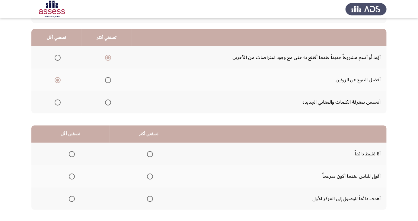
scroll to position [55, 0]
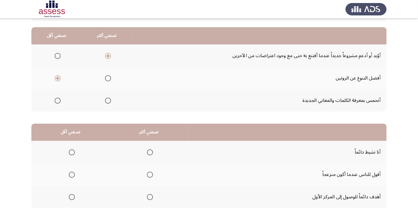
click at [150, 197] on span "Select an option" at bounding box center [150, 197] width 0 height 0
click at [149, 196] on input "Select an option" at bounding box center [150, 197] width 6 height 6
click at [72, 174] on span "Select an option" at bounding box center [72, 174] width 0 height 0
click at [71, 174] on input "Select an option" at bounding box center [72, 174] width 6 height 6
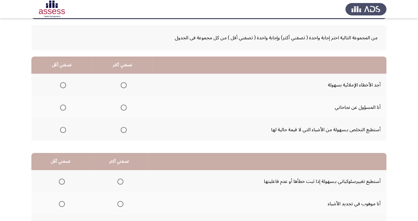
scroll to position [27, 0]
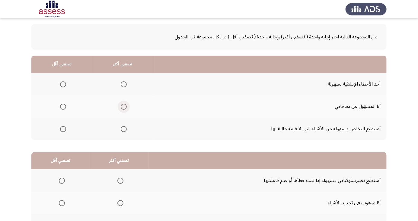
click at [124, 105] on span "Select an option" at bounding box center [124, 107] width 6 height 6
click at [124, 105] on input "Select an option" at bounding box center [124, 107] width 6 height 6
click at [62, 128] on span "Select an option" at bounding box center [63, 129] width 6 height 6
click at [62, 128] on input "Select an option" at bounding box center [63, 129] width 6 height 6
click at [124, 129] on span "Select an option" at bounding box center [124, 129] width 0 height 0
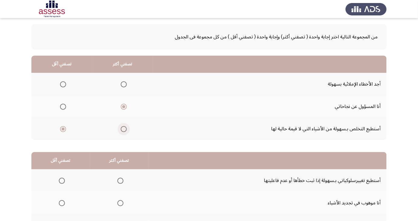
click at [123, 128] on input "Select an option" at bounding box center [124, 129] width 6 height 6
click at [62, 128] on span "Select an option" at bounding box center [63, 129] width 6 height 6
click at [62, 128] on input "Select an option" at bounding box center [63, 129] width 6 height 6
click at [124, 129] on span "Select an option" at bounding box center [124, 129] width 0 height 0
click at [123, 128] on input "Select an option" at bounding box center [124, 129] width 6 height 6
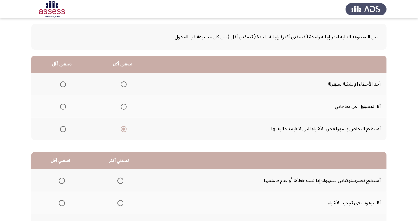
click at [62, 84] on span "Select an option" at bounding box center [63, 84] width 6 height 6
click at [62, 84] on input "Select an option" at bounding box center [63, 84] width 6 height 6
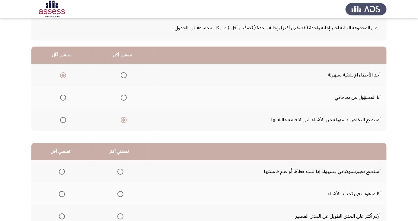
scroll to position [55, 0]
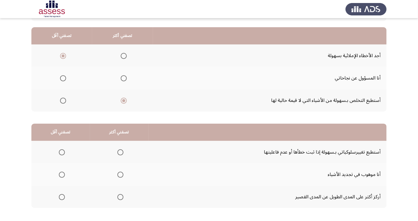
click at [119, 174] on span "Select an option" at bounding box center [120, 174] width 6 height 6
click at [119, 174] on input "Select an option" at bounding box center [120, 174] width 6 height 6
click at [60, 198] on span "Select an option" at bounding box center [62, 197] width 6 height 6
click at [60, 198] on input "Select an option" at bounding box center [62, 197] width 6 height 6
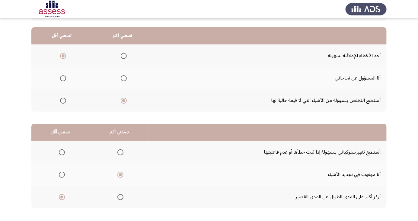
scroll to position [0, 0]
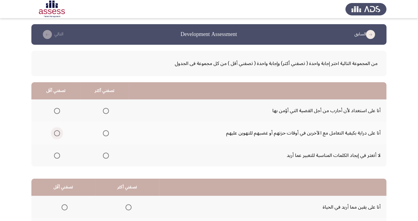
click at [57, 133] on span "Select an option" at bounding box center [57, 133] width 0 height 0
click at [57, 133] on input "Select an option" at bounding box center [57, 133] width 6 height 6
click at [105, 110] on span "Select an option" at bounding box center [106, 111] width 6 height 6
click at [105, 110] on input "Select an option" at bounding box center [106, 111] width 6 height 6
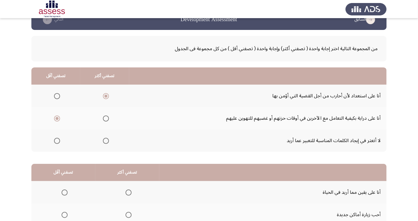
scroll to position [55, 0]
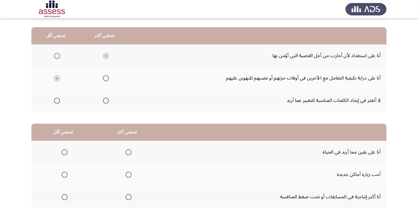
click at [62, 174] on span "Select an option" at bounding box center [65, 174] width 6 height 6
click at [62, 174] on input "Select an option" at bounding box center [65, 174] width 6 height 6
click at [127, 152] on span "Select an option" at bounding box center [129, 152] width 6 height 6
click at [127, 152] on input "Select an option" at bounding box center [129, 152] width 6 height 6
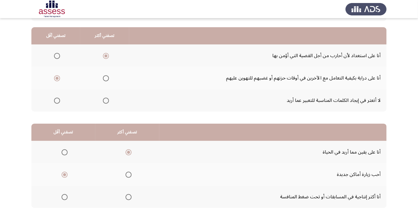
scroll to position [0, 0]
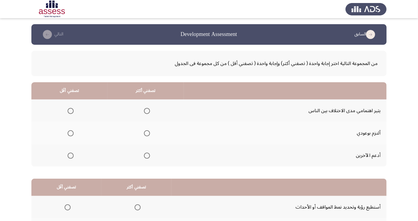
click at [416, 220] on app-assessment-container "السابق Development Assessment التالي من المجموعة التالية اختر إجابة واحدة ( تصف…" at bounding box center [209, 152] width 418 height 257
click at [145, 155] on span "Select an option" at bounding box center [147, 155] width 6 height 6
click at [145, 155] on input "Select an option" at bounding box center [147, 155] width 6 height 6
click at [68, 111] on span "Select an option" at bounding box center [71, 111] width 6 height 6
click at [68, 111] on input "Select an option" at bounding box center [71, 111] width 6 height 6
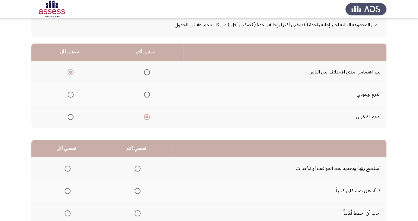
scroll to position [55, 0]
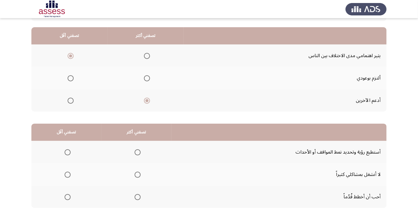
click at [138, 197] on span "Select an option" at bounding box center [138, 197] width 6 height 6
click at [138, 197] on input "Select an option" at bounding box center [138, 197] width 6 height 6
click at [68, 174] on span "Select an option" at bounding box center [68, 174] width 0 height 0
click at [67, 174] on input "Select an option" at bounding box center [68, 174] width 6 height 6
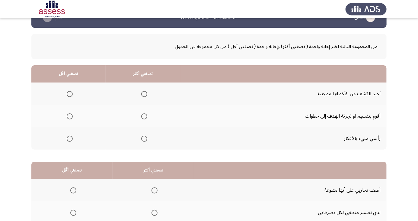
scroll to position [17, 0]
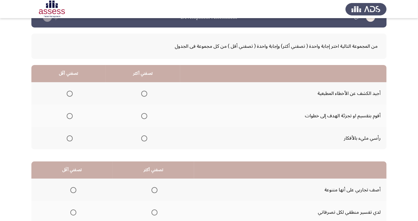
click at [144, 116] on span "Select an option" at bounding box center [144, 116] width 0 height 0
click at [143, 115] on input "Select an option" at bounding box center [144, 116] width 6 height 6
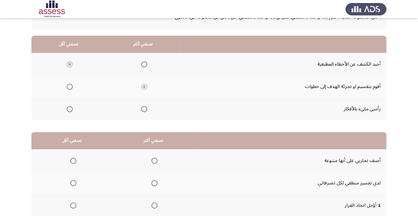
scroll to position [55, 0]
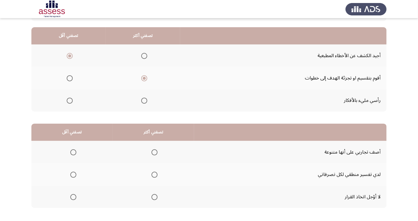
click at [155, 196] on span "Select an option" at bounding box center [155, 197] width 6 height 6
click at [155, 196] on input "Select an option" at bounding box center [155, 197] width 6 height 6
click at [73, 152] on span "Select an option" at bounding box center [73, 152] width 6 height 6
click at [73, 152] on input "Select an option" at bounding box center [73, 152] width 6 height 6
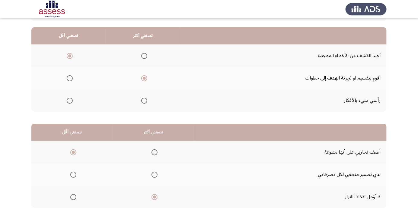
scroll to position [0, 0]
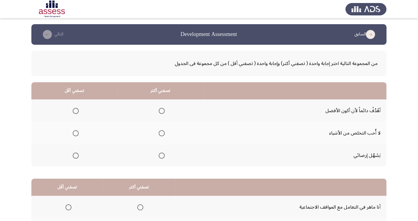
click at [162, 109] on span "Select an option" at bounding box center [162, 111] width 6 height 6
click at [162, 109] on input "Select an option" at bounding box center [162, 111] width 6 height 6
click at [74, 156] on span "Select an option" at bounding box center [76, 155] width 6 height 6
click at [74, 156] on input "Select an option" at bounding box center [76, 155] width 6 height 6
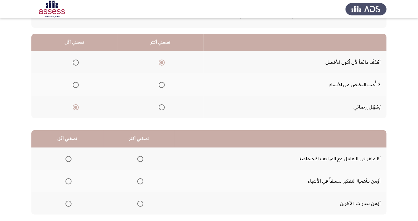
scroll to position [55, 0]
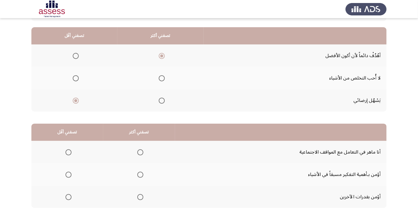
click at [140, 152] on span "Select an option" at bounding box center [140, 152] width 0 height 0
click at [139, 152] on input "Select an option" at bounding box center [140, 152] width 6 height 6
click at [69, 174] on span "Select an option" at bounding box center [69, 174] width 0 height 0
click at [68, 174] on input "Select an option" at bounding box center [68, 174] width 6 height 6
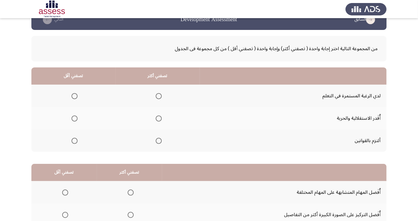
scroll to position [14, 0]
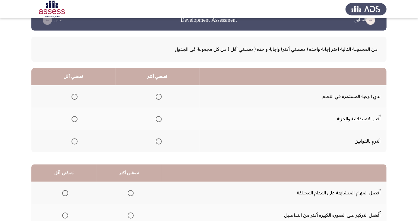
click at [160, 96] on span "Select an option" at bounding box center [159, 97] width 6 height 6
click at [160, 96] on input "Select an option" at bounding box center [159, 97] width 6 height 6
click at [75, 119] on span "Select an option" at bounding box center [75, 119] width 0 height 0
click at [74, 118] on input "Select an option" at bounding box center [75, 119] width 6 height 6
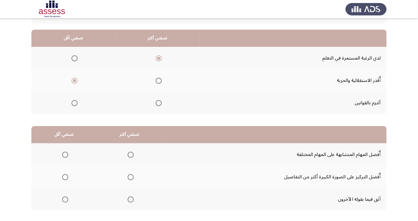
scroll to position [55, 0]
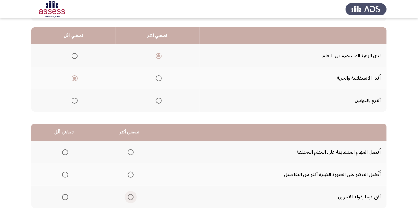
click at [132, 198] on span "Select an option" at bounding box center [131, 197] width 6 height 6
click at [132, 198] on input "Select an option" at bounding box center [131, 197] width 6 height 6
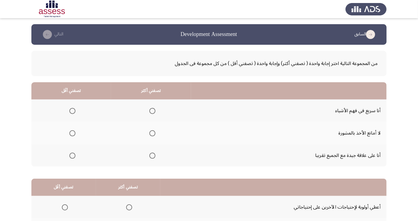
click at [72, 135] on span "Select an option" at bounding box center [72, 133] width 6 height 6
click at [72, 135] on input "Select an option" at bounding box center [72, 133] width 6 height 6
click at [152, 155] on span "Select an option" at bounding box center [152, 155] width 0 height 0
click at [151, 155] on input "Select an option" at bounding box center [152, 155] width 6 height 6
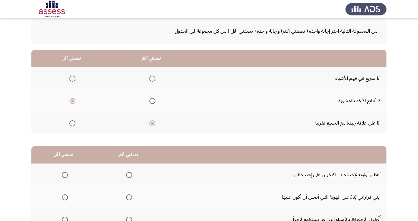
scroll to position [55, 0]
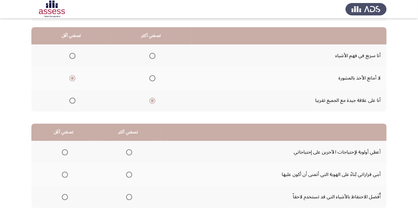
click at [66, 152] on span "Select an option" at bounding box center [65, 152] width 6 height 6
click at [66, 152] on input "Select an option" at bounding box center [65, 152] width 6 height 6
click at [129, 174] on span "Select an option" at bounding box center [129, 174] width 0 height 0
click at [129, 174] on input "Select an option" at bounding box center [129, 174] width 6 height 6
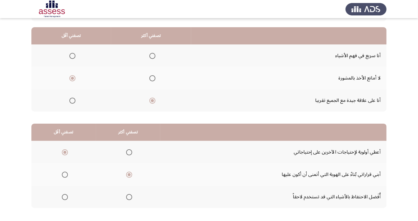
scroll to position [0, 0]
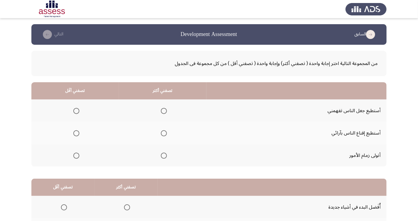
click at [163, 155] on span "Select an option" at bounding box center [164, 155] width 6 height 6
click at [163, 155] on input "Select an option" at bounding box center [164, 155] width 6 height 6
click at [76, 133] on span "Select an option" at bounding box center [76, 133] width 0 height 0
click at [76, 133] on input "Select an option" at bounding box center [76, 133] width 6 height 6
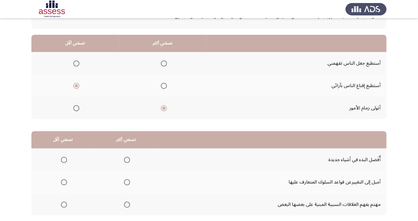
scroll to position [55, 0]
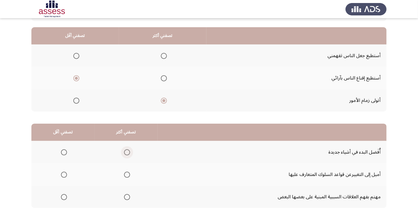
click at [128, 150] on span "Select an option" at bounding box center [127, 152] width 6 height 6
click at [128, 150] on input "Select an option" at bounding box center [127, 152] width 6 height 6
click at [64, 174] on span "Select an option" at bounding box center [64, 174] width 0 height 0
click at [64, 174] on input "Select an option" at bounding box center [64, 174] width 6 height 6
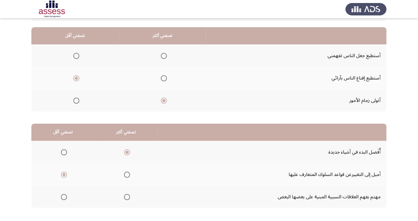
scroll to position [0, 0]
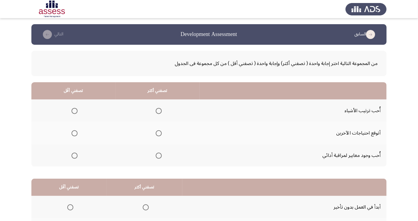
click at [75, 133] on span "Select an option" at bounding box center [75, 133] width 0 height 0
click at [74, 133] on input "Select an option" at bounding box center [75, 133] width 6 height 6
click at [159, 111] on span "Select an option" at bounding box center [159, 111] width 0 height 0
click at [158, 110] on input "Select an option" at bounding box center [159, 111] width 6 height 6
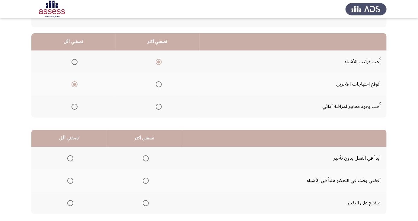
scroll to position [55, 0]
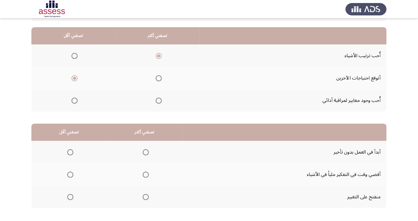
click at [70, 174] on span "Select an option" at bounding box center [70, 174] width 0 height 0
click at [70, 174] on input "Select an option" at bounding box center [70, 174] width 6 height 6
click at [146, 197] on span "Select an option" at bounding box center [146, 197] width 0 height 0
click at [145, 196] on input "Select an option" at bounding box center [146, 197] width 6 height 6
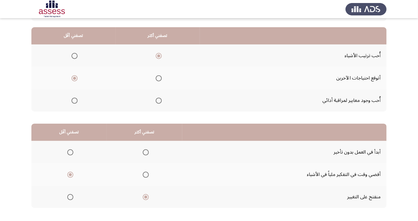
scroll to position [0, 0]
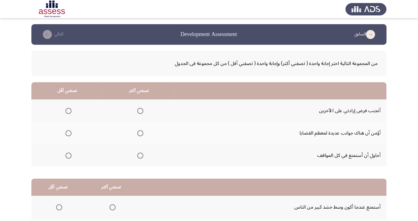
click at [68, 110] on span "Select an option" at bounding box center [68, 111] width 6 height 6
click at [68, 110] on input "Select an option" at bounding box center [68, 111] width 6 height 6
click at [139, 155] on span "Select an option" at bounding box center [140, 155] width 6 height 6
click at [139, 155] on input "Select an option" at bounding box center [140, 155] width 6 height 6
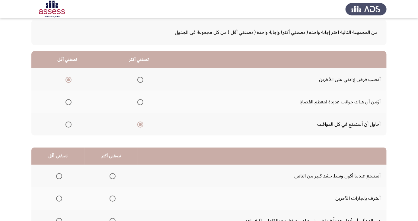
scroll to position [55, 0]
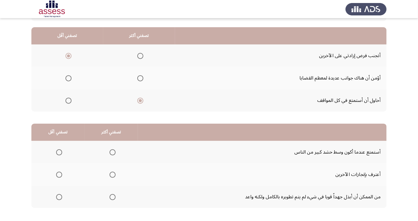
click at [59, 197] on span "Select an option" at bounding box center [59, 197] width 0 height 0
click at [59, 196] on input "Select an option" at bounding box center [59, 197] width 6 height 6
click at [113, 152] on span "Select an option" at bounding box center [113, 152] width 0 height 0
click at [112, 152] on input "Select an option" at bounding box center [113, 152] width 6 height 6
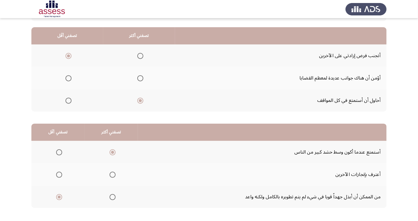
scroll to position [0, 0]
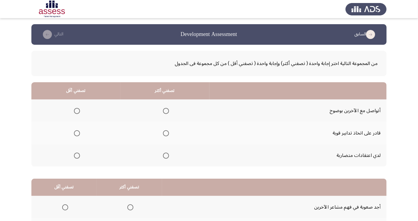
click at [77, 155] on span "Select an option" at bounding box center [77, 155] width 6 height 6
click at [77, 155] on input "Select an option" at bounding box center [77, 155] width 6 height 6
click at [166, 111] on span "Select an option" at bounding box center [166, 111] width 0 height 0
click at [165, 110] on input "Select an option" at bounding box center [166, 111] width 6 height 6
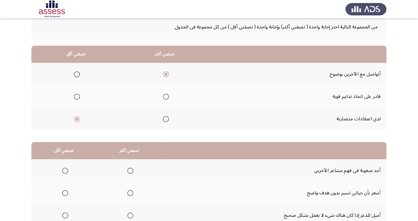
scroll to position [55, 0]
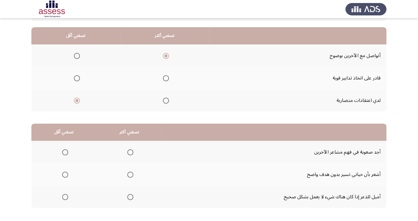
click at [65, 152] on span "Select an option" at bounding box center [65, 152] width 6 height 6
click at [65, 152] on input "Select an option" at bounding box center [65, 152] width 6 height 6
click at [130, 152] on span "Select an option" at bounding box center [130, 152] width 0 height 0
click at [129, 152] on input "Select an option" at bounding box center [130, 152] width 6 height 6
click at [65, 174] on span "Select an option" at bounding box center [65, 174] width 6 height 6
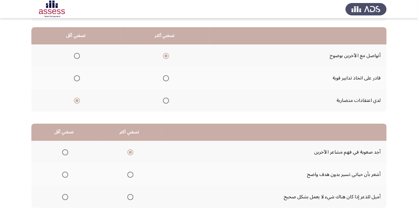
click at [65, 174] on input "Select an option" at bounding box center [65, 174] width 6 height 6
click at [130, 197] on span "Select an option" at bounding box center [130, 197] width 0 height 0
click at [129, 196] on input "Select an option" at bounding box center [130, 197] width 6 height 6
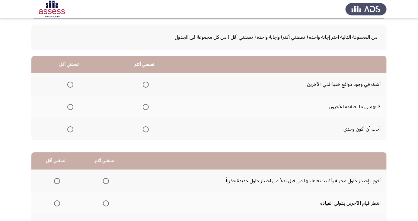
scroll to position [55, 0]
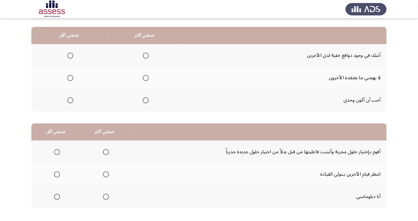
click at [146, 76] on span "Select an option" at bounding box center [146, 78] width 6 height 6
click at [146, 76] on input "Select an option" at bounding box center [146, 78] width 6 height 6
click at [69, 101] on span "Select an option" at bounding box center [70, 100] width 6 height 6
click at [69, 101] on input "Select an option" at bounding box center [70, 100] width 6 height 6
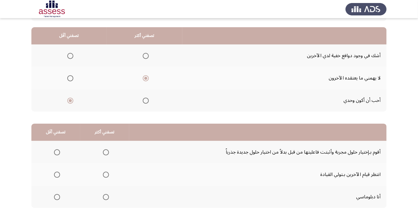
click at [107, 150] on span "Select an option" at bounding box center [106, 152] width 6 height 6
click at [107, 150] on input "Select an option" at bounding box center [106, 152] width 6 height 6
click at [57, 174] on span "Select an option" at bounding box center [57, 174] width 0 height 0
click at [56, 174] on input "Select an option" at bounding box center [57, 174] width 6 height 6
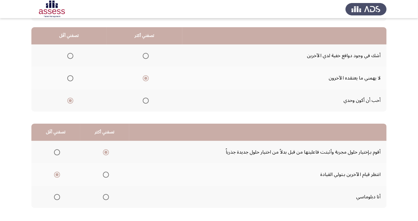
scroll to position [0, 0]
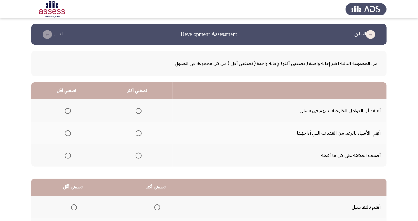
click at [139, 133] on span "Select an option" at bounding box center [139, 133] width 0 height 0
click at [138, 133] on input "Select an option" at bounding box center [139, 133] width 6 height 6
click at [70, 157] on span "Select an option" at bounding box center [68, 155] width 6 height 6
click at [70, 157] on input "Select an option" at bounding box center [68, 155] width 6 height 6
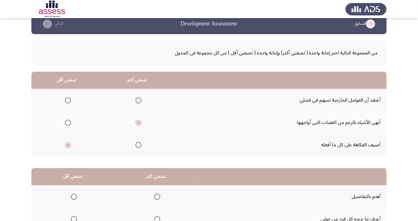
scroll to position [55, 0]
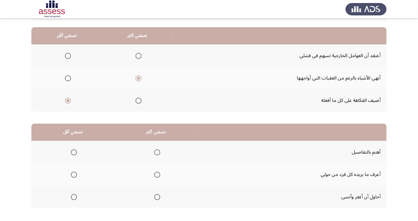
click at [157, 174] on span "Select an option" at bounding box center [157, 174] width 0 height 0
click at [157, 174] on input "Select an option" at bounding box center [157, 174] width 6 height 6
click at [75, 199] on span "Select an option" at bounding box center [74, 197] width 6 height 6
click at [75, 199] on input "Select an option" at bounding box center [74, 197] width 6 height 6
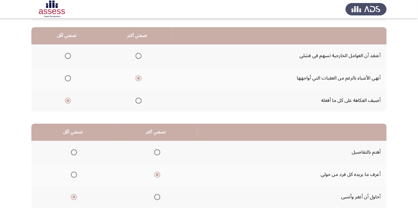
scroll to position [0, 0]
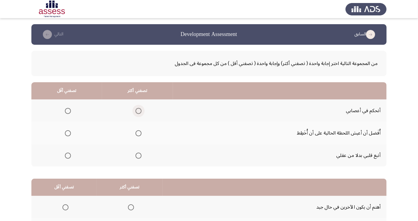
click at [139, 111] on span "Select an option" at bounding box center [139, 111] width 0 height 0
click at [137, 110] on input "Select an option" at bounding box center [139, 111] width 6 height 6
click at [65, 134] on span "Select an option" at bounding box center [68, 133] width 6 height 6
click at [65, 134] on input "Select an option" at bounding box center [68, 133] width 6 height 6
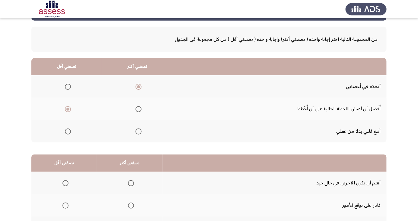
scroll to position [55, 0]
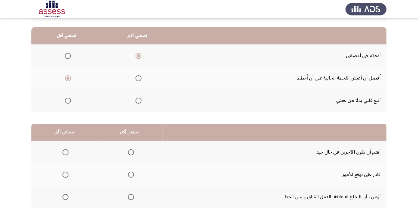
click at [131, 152] on span "Select an option" at bounding box center [131, 152] width 0 height 0
click at [129, 152] on input "Select an option" at bounding box center [131, 152] width 6 height 6
click at [71, 172] on th at bounding box center [63, 174] width 65 height 22
click at [63, 174] on span "Select an option" at bounding box center [65, 174] width 6 height 6
click at [63, 174] on input "Select an option" at bounding box center [65, 174] width 6 height 6
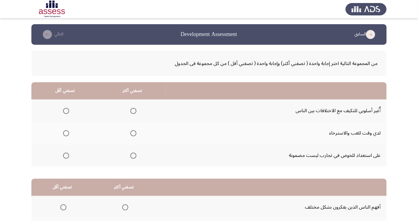
click at [132, 110] on span "Select an option" at bounding box center [133, 111] width 6 height 6
click at [132, 110] on input "Select an option" at bounding box center [133, 111] width 6 height 6
click at [66, 133] on span "Select an option" at bounding box center [66, 133] width 0 height 0
click at [66, 133] on input "Select an option" at bounding box center [66, 133] width 6 height 6
click at [66, 155] on span "Select an option" at bounding box center [66, 155] width 0 height 0
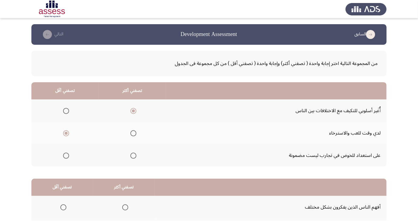
click at [66, 155] on input "Select an option" at bounding box center [66, 155] width 6 height 6
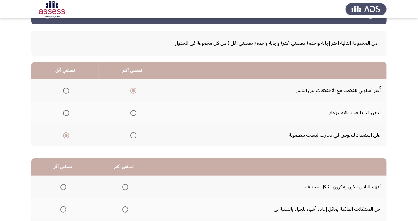
scroll to position [55, 0]
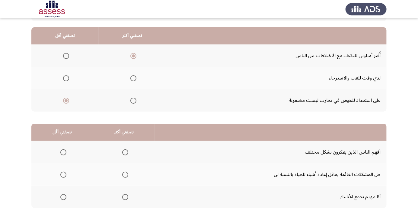
click at [124, 154] on span "Select an option" at bounding box center [125, 152] width 6 height 6
click at [124, 154] on input "Select an option" at bounding box center [125, 152] width 6 height 6
click at [65, 196] on span "Select an option" at bounding box center [63, 197] width 6 height 6
click at [65, 196] on input "Select an option" at bounding box center [63, 197] width 6 height 6
click at [63, 174] on span "Select an option" at bounding box center [63, 174] width 6 height 6
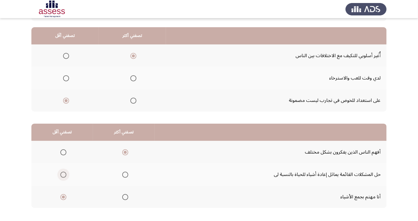
click at [63, 174] on input "Select an option" at bounding box center [63, 174] width 6 height 6
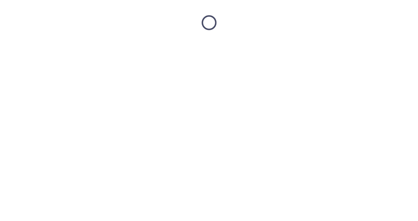
scroll to position [0, 0]
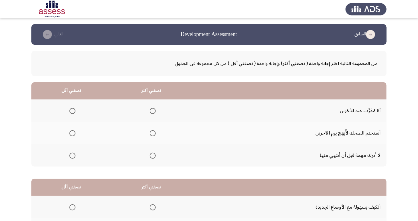
click at [154, 156] on span "Select an option" at bounding box center [153, 155] width 6 height 6
click at [154, 156] on input "Select an option" at bounding box center [153, 155] width 6 height 6
click at [72, 135] on span "Select an option" at bounding box center [72, 133] width 6 height 6
click at [72, 135] on input "Select an option" at bounding box center [72, 133] width 6 height 6
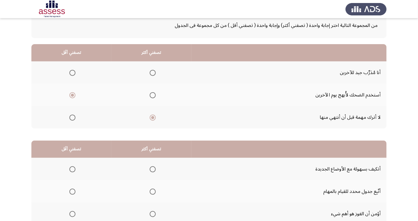
scroll to position [55, 0]
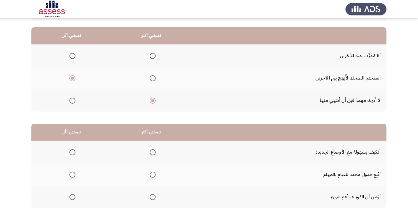
click at [74, 197] on span "Select an option" at bounding box center [72, 197] width 6 height 6
click at [74, 197] on input "Select an option" at bounding box center [72, 197] width 6 height 6
click at [152, 152] on span "Select an option" at bounding box center [152, 152] width 0 height 0
click at [152, 152] on input "Select an option" at bounding box center [153, 152] width 6 height 6
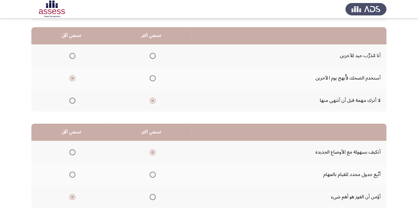
scroll to position [0, 0]
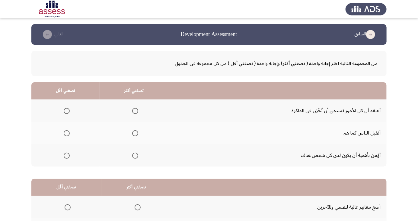
click at [135, 133] on span "Select an option" at bounding box center [135, 133] width 0 height 0
click at [135, 133] on input "Select an option" at bounding box center [135, 133] width 6 height 6
click at [67, 111] on span "Select an option" at bounding box center [67, 111] width 0 height 0
click at [67, 110] on input "Select an option" at bounding box center [67, 111] width 6 height 6
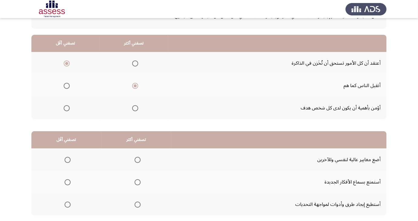
scroll to position [55, 0]
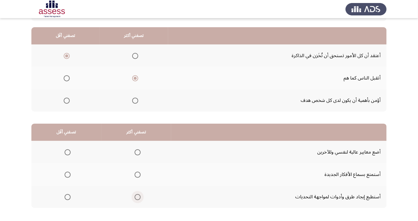
click at [138, 197] on span "Select an option" at bounding box center [138, 197] width 0 height 0
click at [136, 196] on input "Select an option" at bounding box center [138, 197] width 6 height 6
click at [69, 153] on span "Select an option" at bounding box center [68, 152] width 6 height 6
click at [69, 153] on input "Select an option" at bounding box center [68, 152] width 6 height 6
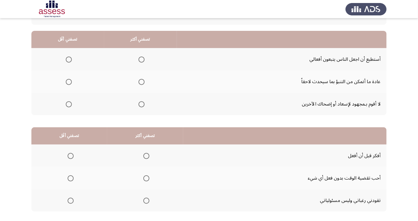
scroll to position [49, 0]
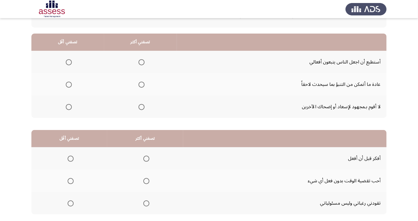
click at [308, 164] on td "أفكر قبل أن أفعل" at bounding box center [284, 158] width 203 height 22
click at [69, 107] on span "Select an option" at bounding box center [69, 107] width 0 height 0
click at [69, 106] on input "Select an option" at bounding box center [69, 107] width 6 height 6
click at [142, 62] on span "Select an option" at bounding box center [142, 62] width 0 height 0
click at [140, 62] on input "Select an option" at bounding box center [142, 62] width 6 height 6
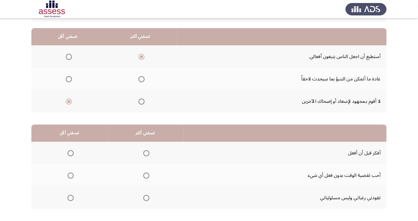
scroll to position [55, 0]
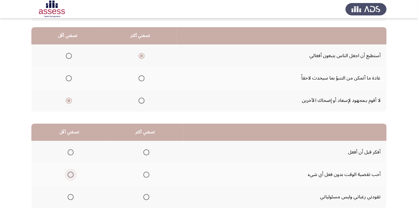
click at [72, 174] on span "Select an option" at bounding box center [71, 174] width 6 height 6
click at [72, 174] on input "Select an option" at bounding box center [71, 174] width 6 height 6
click at [147, 151] on span "Select an option" at bounding box center [146, 152] width 6 height 6
click at [147, 151] on input "Select an option" at bounding box center [146, 152] width 6 height 6
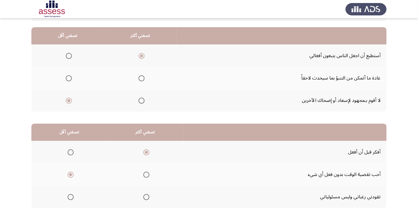
scroll to position [0, 0]
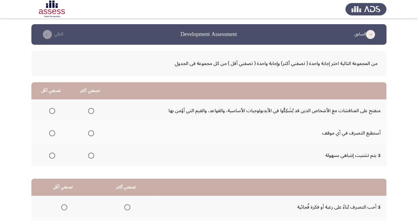
click at [49, 111] on span "Select an option" at bounding box center [52, 111] width 6 height 6
click at [49, 111] on input "Select an option" at bounding box center [52, 111] width 6 height 6
click at [91, 133] on span "Select an option" at bounding box center [91, 133] width 0 height 0
click at [90, 133] on input "Select an option" at bounding box center [91, 133] width 6 height 6
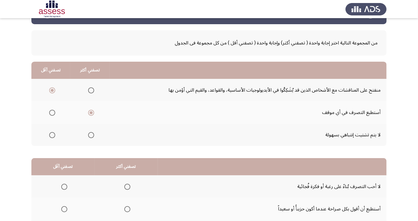
scroll to position [55, 0]
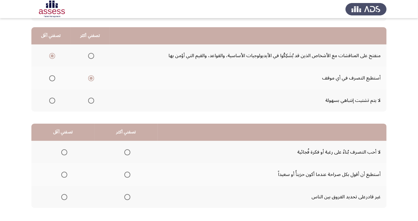
click at [127, 152] on span "Select an option" at bounding box center [127, 152] width 0 height 0
click at [126, 152] on input "Select an option" at bounding box center [127, 152] width 6 height 6
click at [64, 197] on span "Select an option" at bounding box center [64, 197] width 0 height 0
click at [64, 196] on input "Select an option" at bounding box center [64, 197] width 6 height 6
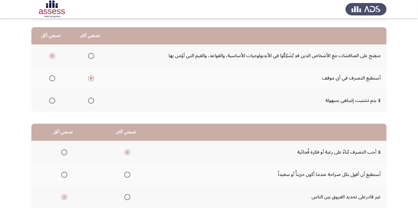
scroll to position [0, 0]
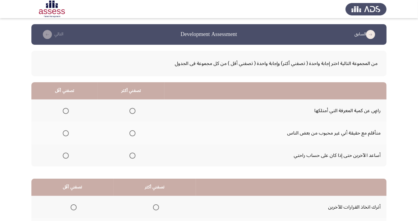
click at [65, 134] on span "Select an option" at bounding box center [66, 133] width 6 height 6
click at [65, 134] on input "Select an option" at bounding box center [66, 133] width 6 height 6
click at [133, 154] on span "Select an option" at bounding box center [132, 155] width 6 height 6
click at [133, 154] on input "Select an option" at bounding box center [132, 155] width 6 height 6
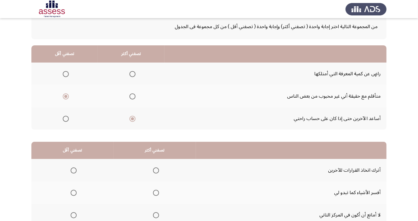
scroll to position [55, 0]
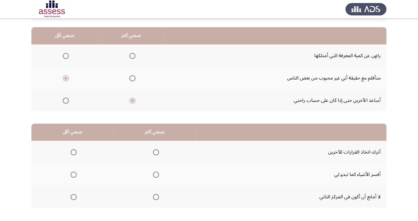
click at [74, 152] on span "Select an option" at bounding box center [74, 152] width 6 height 6
click at [74, 152] on input "Select an option" at bounding box center [74, 152] width 6 height 6
click at [73, 198] on span "Select an option" at bounding box center [74, 197] width 6 height 6
click at [73, 198] on input "Select an option" at bounding box center [74, 197] width 6 height 6
click at [156, 176] on span "Select an option" at bounding box center [156, 174] width 6 height 6
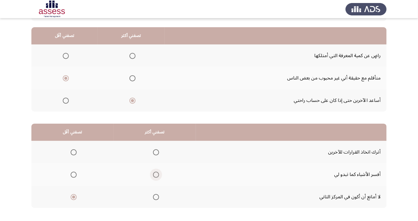
click at [156, 176] on input "Select an option" at bounding box center [156, 174] width 6 height 6
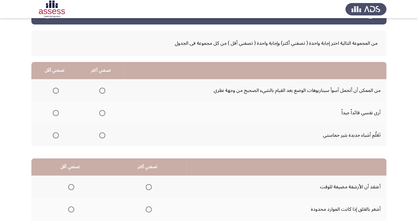
scroll to position [21, 0]
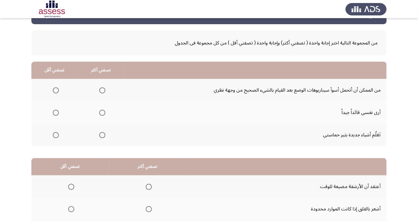
click at [56, 90] on span "Select an option" at bounding box center [56, 90] width 0 height 0
click at [55, 90] on input "Select an option" at bounding box center [56, 90] width 6 height 6
click at [101, 114] on span "Select an option" at bounding box center [102, 113] width 6 height 6
click at [101, 114] on input "Select an option" at bounding box center [102, 113] width 6 height 6
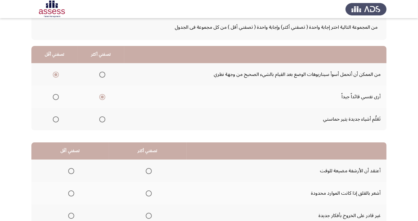
scroll to position [55, 0]
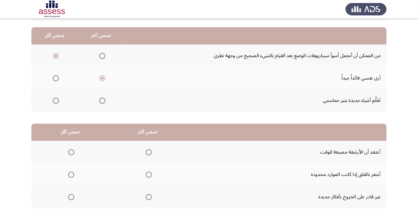
click at [66, 198] on label "Select an option" at bounding box center [70, 197] width 8 height 6
click at [68, 198] on input "Select an option" at bounding box center [71, 197] width 6 height 6
click at [149, 174] on span "Select an option" at bounding box center [149, 174] width 0 height 0
click at [148, 174] on input "Select an option" at bounding box center [149, 174] width 6 height 6
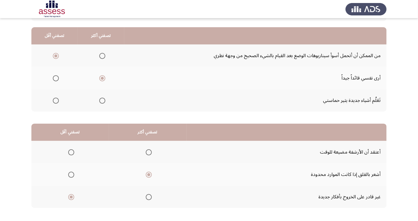
scroll to position [0, 0]
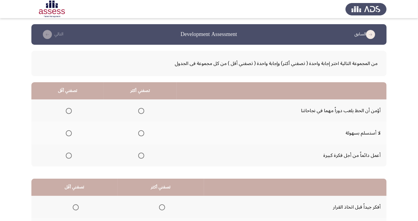
click at [141, 133] on span "Select an option" at bounding box center [141, 133] width 0 height 0
click at [140, 133] on input "Select an option" at bounding box center [141, 133] width 6 height 6
click at [65, 101] on th at bounding box center [67, 110] width 72 height 22
click at [69, 109] on span "Select an option" at bounding box center [69, 111] width 6 height 6
click at [69, 109] on input "Select an option" at bounding box center [69, 111] width 6 height 6
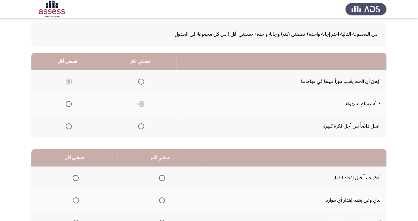
scroll to position [55, 0]
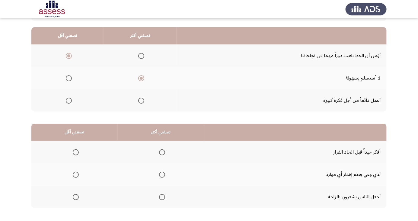
click at [76, 197] on span "Select an option" at bounding box center [76, 197] width 0 height 0
click at [75, 196] on input "Select an option" at bounding box center [76, 197] width 6 height 6
click at [162, 150] on span "Select an option" at bounding box center [162, 152] width 6 height 6
click at [162, 150] on input "Select an option" at bounding box center [162, 152] width 6 height 6
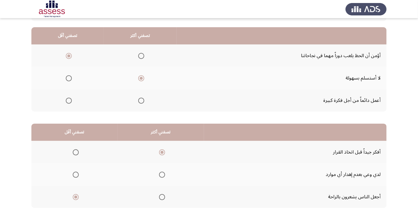
scroll to position [0, 0]
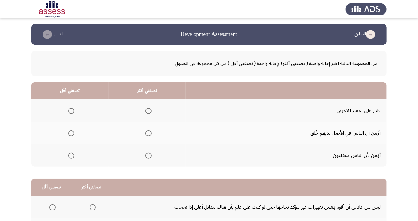
click at [150, 108] on span "Select an option" at bounding box center [148, 111] width 6 height 6
click at [150, 108] on input "Select an option" at bounding box center [148, 111] width 6 height 6
click at [69, 133] on span "Select an option" at bounding box center [71, 133] width 6 height 6
click at [69, 133] on input "Select an option" at bounding box center [71, 133] width 6 height 6
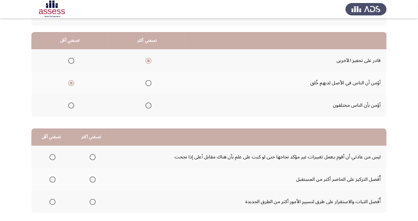
scroll to position [55, 0]
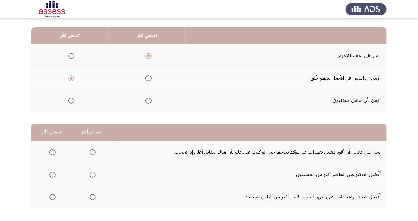
click at [52, 196] on span "Select an option" at bounding box center [52, 197] width 6 height 6
click at [52, 196] on input "Select an option" at bounding box center [52, 197] width 6 height 6
click at [94, 173] on span "Select an option" at bounding box center [93, 174] width 6 height 6
click at [94, 173] on input "Select an option" at bounding box center [93, 174] width 6 height 6
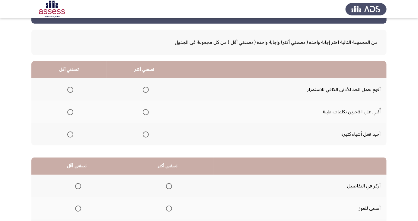
scroll to position [24, 0]
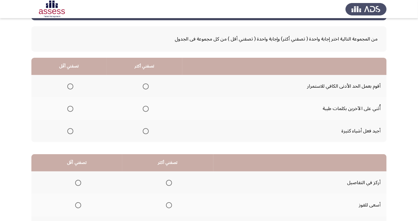
click at [70, 86] on span "Select an option" at bounding box center [70, 86] width 6 height 6
click at [70, 86] on input "Select an option" at bounding box center [70, 86] width 6 height 6
click at [146, 131] on span "Select an option" at bounding box center [146, 131] width 0 height 0
click at [145, 130] on input "Select an option" at bounding box center [146, 131] width 6 height 6
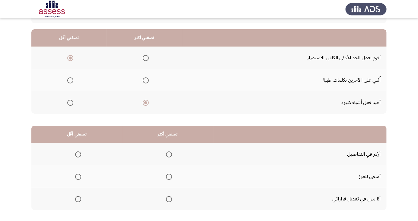
scroll to position [55, 0]
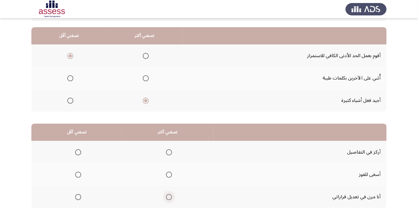
click at [169, 197] on span "Select an option" at bounding box center [169, 197] width 6 height 6
click at [169, 197] on input "Select an option" at bounding box center [169, 197] width 6 height 6
click at [79, 151] on span "Select an option" at bounding box center [78, 152] width 6 height 6
click at [79, 151] on input "Select an option" at bounding box center [78, 152] width 6 height 6
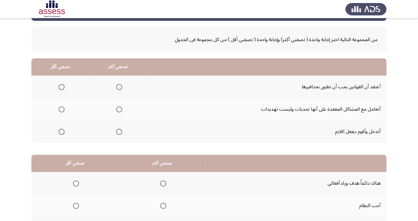
scroll to position [26, 0]
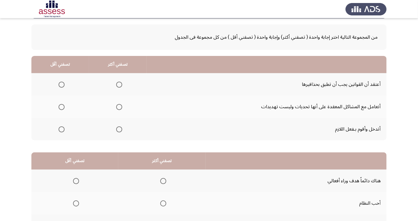
click at [62, 85] on span "Select an option" at bounding box center [62, 85] width 0 height 0
click at [61, 84] on input "Select an option" at bounding box center [62, 84] width 6 height 6
click at [116, 106] on span "Select an option" at bounding box center [119, 107] width 6 height 6
click at [116, 106] on input "Select an option" at bounding box center [119, 107] width 6 height 6
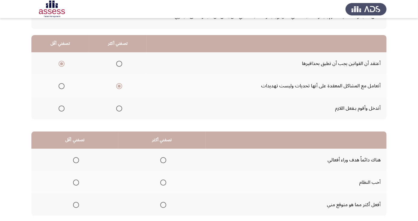
scroll to position [55, 0]
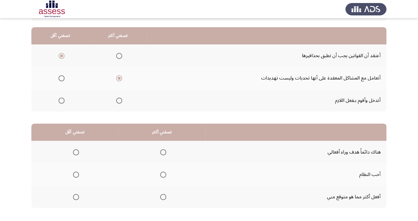
click at [161, 171] on span "Select an option" at bounding box center [163, 174] width 6 height 6
click at [161, 171] on input "Select an option" at bounding box center [163, 174] width 6 height 6
click at [78, 155] on span "Select an option" at bounding box center [76, 152] width 6 height 6
click at [78, 155] on input "Select an option" at bounding box center [76, 152] width 6 height 6
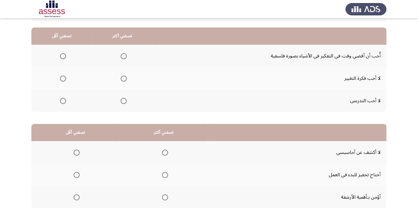
scroll to position [36, 0]
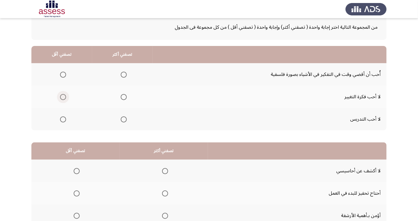
click at [63, 97] on span "Select an option" at bounding box center [63, 97] width 0 height 0
click at [62, 97] on input "Select an option" at bounding box center [63, 97] width 6 height 6
click at [113, 73] on th at bounding box center [122, 74] width 61 height 22
click at [123, 74] on span "Select an option" at bounding box center [124, 75] width 6 height 6
click at [123, 74] on input "Select an option" at bounding box center [124, 75] width 6 height 6
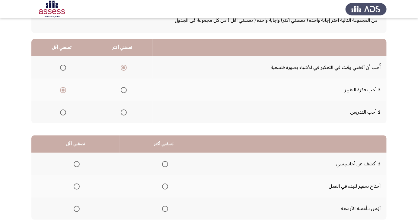
scroll to position [55, 0]
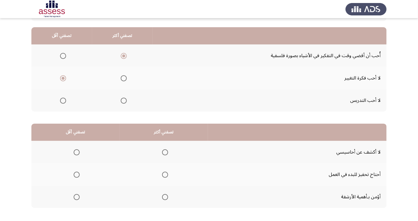
click at [164, 152] on span "Select an option" at bounding box center [165, 152] width 6 height 6
click at [164, 152] on input "Select an option" at bounding box center [165, 152] width 6 height 6
click at [76, 174] on span "Select an option" at bounding box center [77, 174] width 6 height 6
click at [76, 174] on input "Select an option" at bounding box center [77, 174] width 6 height 6
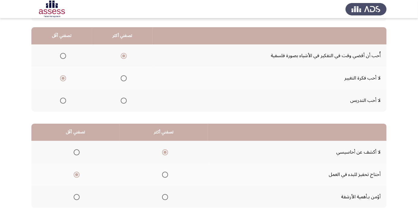
scroll to position [0, 0]
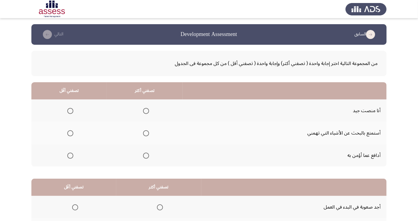
click at [71, 131] on span "Select an option" at bounding box center [70, 133] width 6 height 6
click at [71, 131] on input "Select an option" at bounding box center [70, 133] width 6 height 6
click at [146, 111] on span "Select an option" at bounding box center [146, 111] width 0 height 0
click at [145, 110] on input "Select an option" at bounding box center [146, 111] width 6 height 6
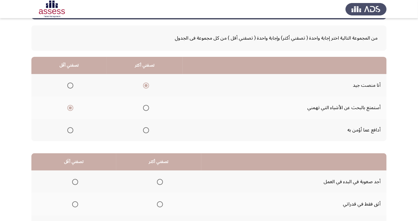
scroll to position [55, 0]
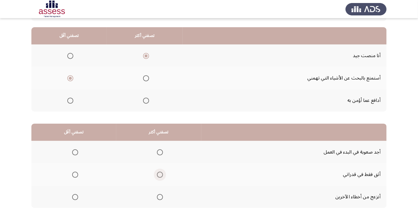
click at [159, 174] on span "Select an option" at bounding box center [160, 174] width 6 height 6
click at [159, 174] on input "Select an option" at bounding box center [160, 174] width 6 height 6
click at [75, 152] on span "Select an option" at bounding box center [75, 152] width 6 height 6
click at [75, 152] on input "Select an option" at bounding box center [75, 152] width 6 height 6
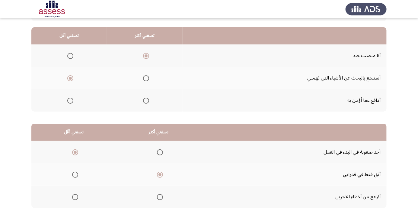
scroll to position [0, 0]
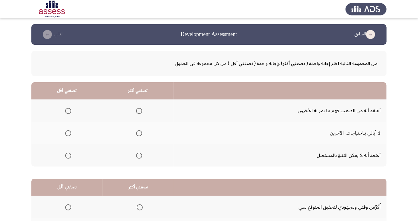
click at [68, 133] on span "Select an option" at bounding box center [68, 133] width 6 height 6
click at [68, 133] on input "Select an option" at bounding box center [68, 133] width 6 height 6
click at [139, 155] on span "Select an option" at bounding box center [139, 155] width 0 height 0
click at [139, 155] on input "Select an option" at bounding box center [139, 155] width 6 height 6
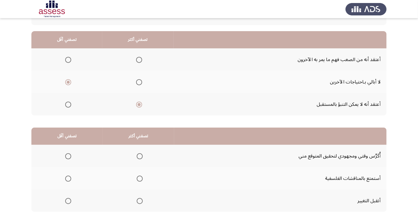
scroll to position [55, 0]
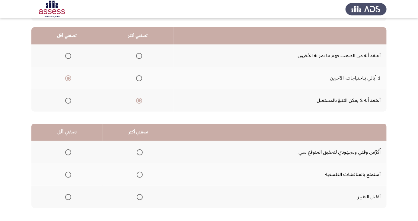
click at [140, 199] on span "Select an option" at bounding box center [140, 197] width 6 height 6
click at [140, 199] on input "Select an option" at bounding box center [140, 197] width 6 height 6
click at [68, 174] on span "Select an option" at bounding box center [68, 174] width 0 height 0
click at [68, 174] on input "Select an option" at bounding box center [68, 174] width 6 height 6
click at [141, 151] on span "Select an option" at bounding box center [140, 152] width 6 height 6
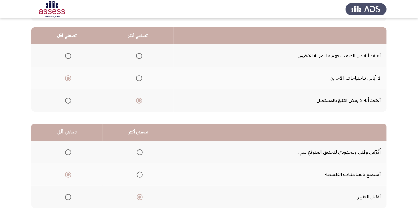
click at [141, 151] on input "Select an option" at bounding box center [140, 152] width 6 height 6
click at [135, 220] on html "السابق Development Assessment التالي من المجموعة التالية اختر إجابة واحدة ( تصف…" at bounding box center [209, 97] width 418 height 305
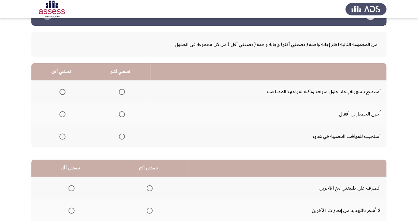
scroll to position [24, 0]
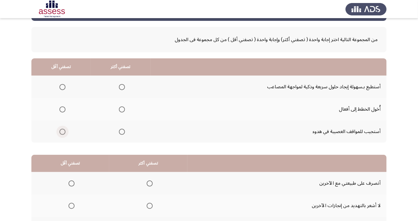
click at [62, 132] on span "Select an option" at bounding box center [62, 132] width 0 height 0
click at [62, 131] on input "Select an option" at bounding box center [62, 132] width 6 height 6
click at [122, 87] on span "Select an option" at bounding box center [122, 87] width 0 height 0
click at [120, 87] on input "Select an option" at bounding box center [122, 87] width 6 height 6
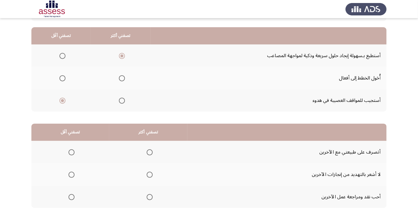
click at [69, 198] on span "Select an option" at bounding box center [72, 197] width 6 height 6
click at [69, 198] on input "Select an option" at bounding box center [72, 197] width 6 height 6
click at [150, 176] on span "Select an option" at bounding box center [150, 174] width 6 height 6
click at [150, 176] on input "Select an option" at bounding box center [150, 174] width 6 height 6
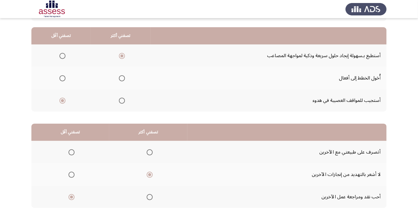
scroll to position [0, 0]
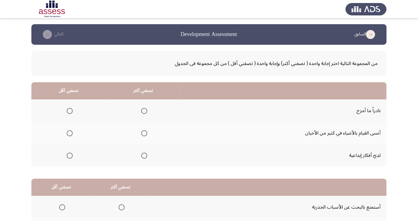
click at [68, 133] on span "Select an option" at bounding box center [70, 133] width 6 height 6
click at [68, 133] on input "Select an option" at bounding box center [70, 133] width 6 height 6
click at [144, 155] on span "Select an option" at bounding box center [144, 155] width 0 height 0
click at [143, 155] on input "Select an option" at bounding box center [144, 155] width 6 height 6
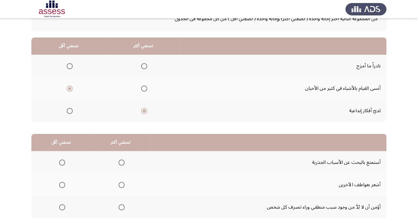
scroll to position [55, 0]
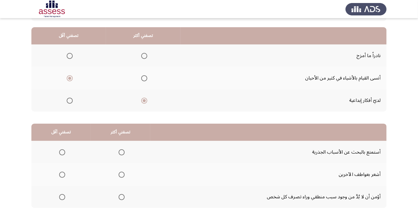
click at [122, 197] on span "Select an option" at bounding box center [122, 197] width 0 height 0
click at [121, 196] on input "Select an option" at bounding box center [122, 197] width 6 height 6
click at [62, 174] on span "Select an option" at bounding box center [62, 174] width 0 height 0
click at [62, 174] on input "Select an option" at bounding box center [62, 174] width 6 height 6
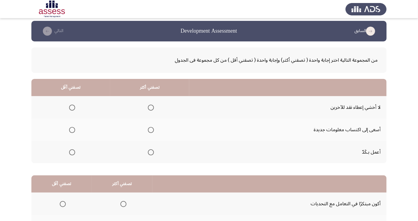
scroll to position [4, 0]
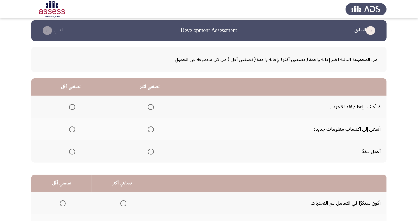
click at [69, 104] on span "Select an option" at bounding box center [72, 107] width 6 height 6
click at [69, 104] on input "Select an option" at bounding box center [72, 107] width 6 height 6
click at [151, 129] on span "Select an option" at bounding box center [151, 129] width 0 height 0
click at [150, 129] on input "Select an option" at bounding box center [151, 129] width 6 height 6
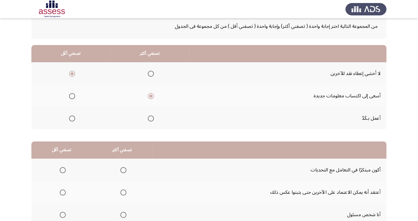
scroll to position [55, 0]
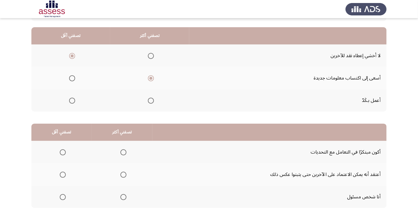
click at [60, 174] on span "Select an option" at bounding box center [63, 174] width 6 height 6
click at [60, 174] on input "Select an option" at bounding box center [63, 174] width 6 height 6
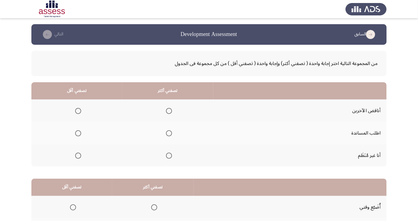
click at [78, 155] on span "Select an option" at bounding box center [78, 155] width 0 height 0
click at [77, 155] on input "Select an option" at bounding box center [78, 155] width 6 height 6
click at [169, 133] on span "Select an option" at bounding box center [169, 133] width 0 height 0
click at [167, 133] on input "Select an option" at bounding box center [169, 133] width 6 height 6
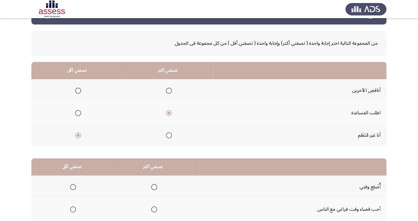
scroll to position [55, 0]
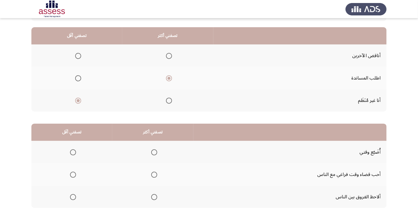
click at [72, 152] on span "Select an option" at bounding box center [73, 152] width 6 height 6
click at [72, 152] on input "Select an option" at bounding box center [73, 152] width 6 height 6
click at [154, 197] on span "Select an option" at bounding box center [154, 197] width 0 height 0
click at [153, 196] on input "Select an option" at bounding box center [154, 197] width 6 height 6
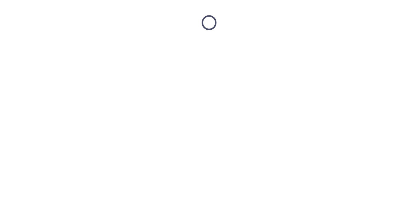
scroll to position [0, 0]
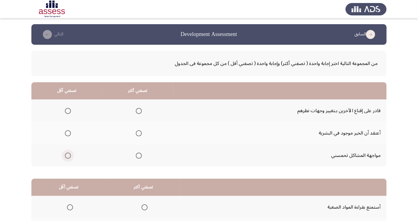
click at [66, 157] on span "Select an option" at bounding box center [68, 155] width 6 height 6
click at [66, 157] on input "Select an option" at bounding box center [68, 155] width 6 height 6
click at [139, 111] on span "Select an option" at bounding box center [139, 111] width 0 height 0
click at [137, 110] on input "Select an option" at bounding box center [139, 111] width 6 height 6
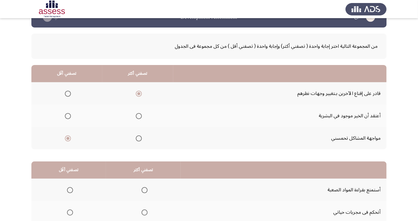
scroll to position [55, 0]
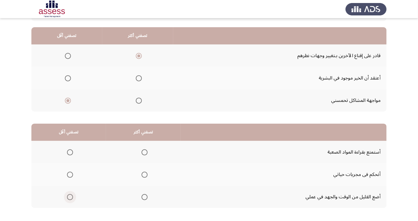
click at [70, 196] on span "Select an option" at bounding box center [70, 197] width 6 height 6
click at [70, 196] on input "Select an option" at bounding box center [70, 197] width 6 height 6
click at [145, 174] on span "Select an option" at bounding box center [145, 174] width 0 height 0
click at [144, 174] on input "Select an option" at bounding box center [145, 174] width 6 height 6
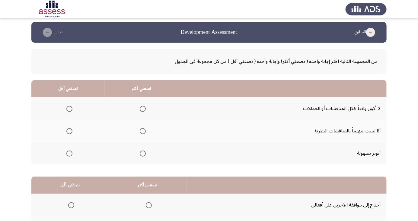
scroll to position [5, 0]
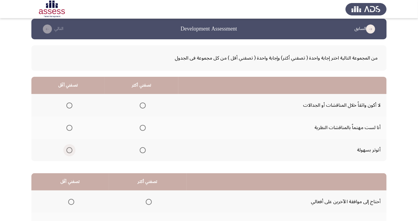
click at [69, 150] on span "Select an option" at bounding box center [69, 150] width 0 height 0
click at [69, 149] on input "Select an option" at bounding box center [69, 150] width 6 height 6
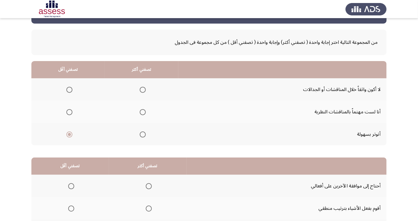
scroll to position [22, 0]
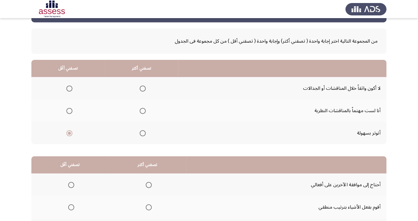
click at [142, 88] on span "Select an option" at bounding box center [143, 88] width 6 height 6
click at [142, 88] on input "Select an option" at bounding box center [143, 88] width 6 height 6
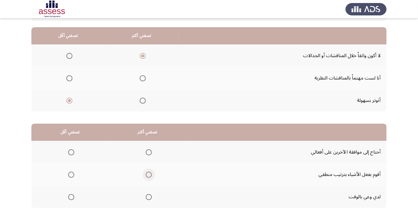
click at [148, 174] on span "Select an option" at bounding box center [149, 174] width 6 height 6
click at [148, 174] on input "Select an option" at bounding box center [149, 174] width 6 height 6
click at [72, 149] on span "Select an option" at bounding box center [71, 152] width 6 height 6
click at [72, 149] on input "Select an option" at bounding box center [71, 152] width 6 height 6
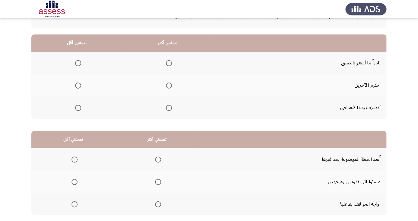
scroll to position [0, 0]
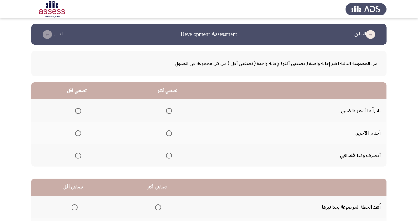
click at [170, 157] on span "Select an option" at bounding box center [169, 155] width 6 height 6
click at [170, 157] on input "Select an option" at bounding box center [169, 155] width 6 height 6
click at [75, 109] on span "Select an option" at bounding box center [78, 111] width 6 height 6
click at [75, 109] on input "Select an option" at bounding box center [78, 111] width 6 height 6
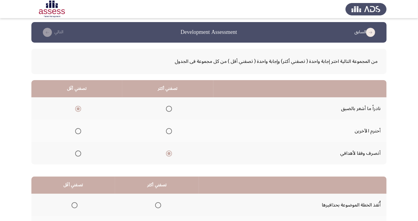
scroll to position [55, 0]
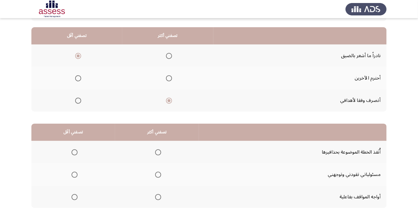
click at [154, 203] on th at bounding box center [157, 196] width 84 height 22
click at [164, 197] on th at bounding box center [157, 196] width 84 height 22
click at [156, 196] on span "Select an option" at bounding box center [158, 197] width 6 height 6
click at [156, 196] on input "Select an option" at bounding box center [158, 197] width 6 height 6
click at [76, 171] on span "Select an option" at bounding box center [75, 174] width 6 height 6
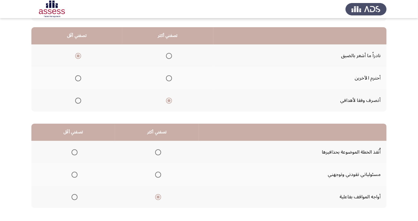
click at [76, 171] on input "Select an option" at bounding box center [75, 174] width 6 height 6
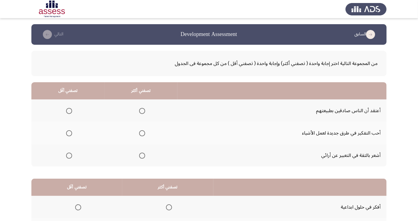
click at [142, 134] on span "Select an option" at bounding box center [142, 133] width 6 height 6
click at [142, 134] on input "Select an option" at bounding box center [142, 133] width 6 height 6
click at [69, 110] on span "Select an option" at bounding box center [69, 111] width 6 height 6
click at [69, 110] on input "Select an option" at bounding box center [69, 111] width 6 height 6
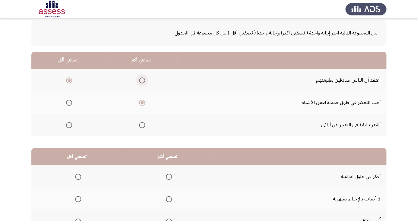
scroll to position [55, 0]
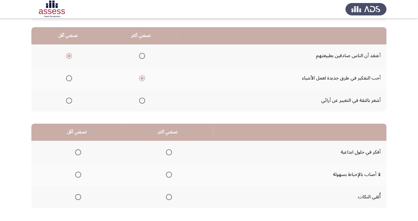
click at [78, 197] on span "Select an option" at bounding box center [78, 197] width 0 height 0
click at [77, 196] on input "Select an option" at bounding box center [78, 197] width 6 height 6
click at [169, 174] on span "Select an option" at bounding box center [169, 174] width 0 height 0
click at [167, 174] on input "Select an option" at bounding box center [169, 174] width 6 height 6
click at [169, 152] on span "Select an option" at bounding box center [169, 152] width 0 height 0
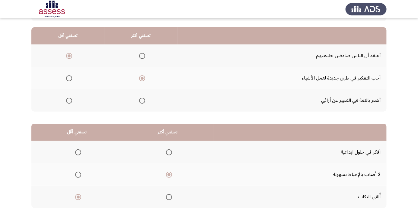
click at [167, 152] on input "Select an option" at bounding box center [169, 152] width 6 height 6
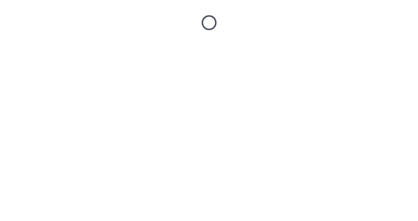
scroll to position [0, 0]
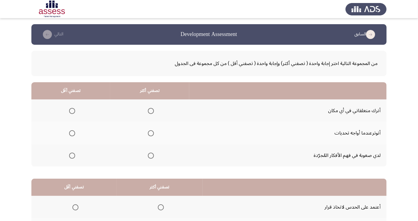
click at [72, 111] on span "Select an option" at bounding box center [72, 111] width 0 height 0
click at [72, 110] on input "Select an option" at bounding box center [72, 111] width 6 height 6
click at [151, 133] on span "Select an option" at bounding box center [151, 133] width 0 height 0
click at [151, 133] on input "Select an option" at bounding box center [151, 133] width 6 height 6
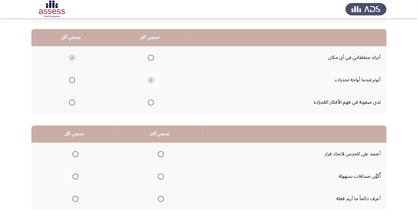
scroll to position [55, 0]
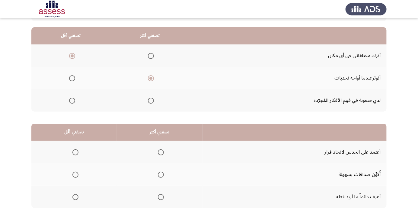
click at [75, 152] on span "Select an option" at bounding box center [75, 152] width 0 height 0
click at [75, 152] on input "Select an option" at bounding box center [75, 152] width 6 height 6
click at [161, 197] on span "Select an option" at bounding box center [161, 197] width 0 height 0
click at [159, 198] on span "Select an option" at bounding box center [161, 197] width 6 height 6
click at [159, 198] on input "Select an option" at bounding box center [161, 197] width 6 height 6
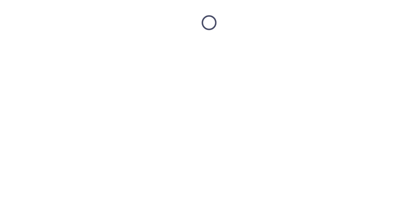
scroll to position [0, 0]
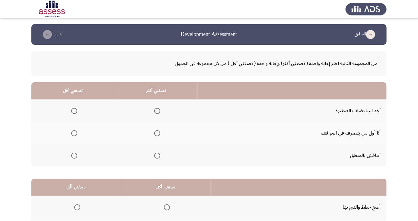
click at [157, 133] on span "Select an option" at bounding box center [157, 133] width 0 height 0
click at [157, 133] on input "Select an option" at bounding box center [157, 133] width 6 height 6
click at [74, 110] on span "Select an option" at bounding box center [74, 111] width 6 height 6
click at [74, 110] on input "Select an option" at bounding box center [74, 111] width 6 height 6
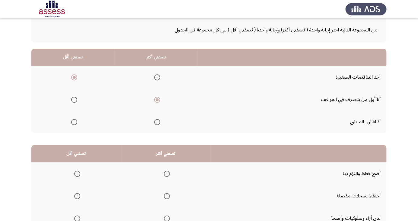
scroll to position [55, 0]
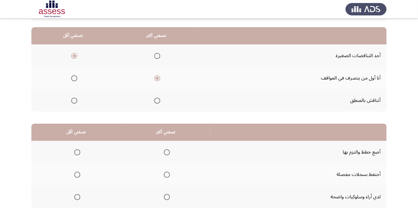
click at [77, 174] on span "Select an option" at bounding box center [77, 174] width 0 height 0
click at [77, 174] on input "Select an option" at bounding box center [77, 174] width 6 height 6
click at [166, 152] on span "Select an option" at bounding box center [167, 152] width 6 height 6
click at [166, 152] on input "Select an option" at bounding box center [167, 152] width 6 height 6
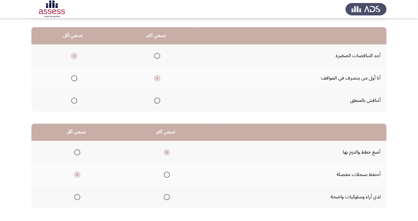
scroll to position [0, 0]
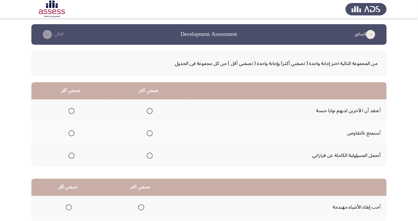
click at [148, 157] on span "Select an option" at bounding box center [150, 155] width 6 height 6
click at [148, 157] on input "Select an option" at bounding box center [150, 155] width 6 height 6
click at [72, 111] on span "Select an option" at bounding box center [72, 111] width 0 height 0
click at [71, 110] on input "Select an option" at bounding box center [72, 111] width 6 height 6
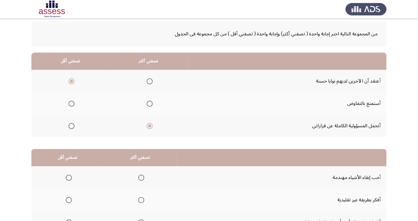
scroll to position [55, 0]
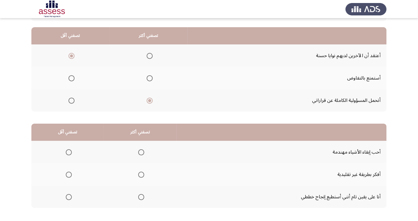
click at [141, 197] on span "Select an option" at bounding box center [141, 197] width 0 height 0
click at [140, 196] on input "Select an option" at bounding box center [141, 197] width 6 height 6
click at [68, 152] on span "Select an option" at bounding box center [69, 152] width 6 height 6
click at [68, 152] on input "Select an option" at bounding box center [69, 152] width 6 height 6
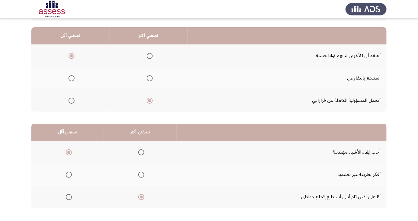
scroll to position [0, 0]
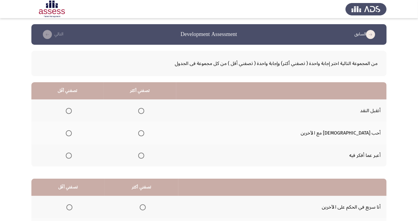
click at [69, 133] on span "Select an option" at bounding box center [69, 133] width 0 height 0
click at [72, 133] on input "Select an option" at bounding box center [69, 133] width 6 height 6
click at [85, 155] on th at bounding box center [67, 155] width 72 height 22
click at [69, 155] on span "Select an option" at bounding box center [69, 155] width 0 height 0
click at [72, 155] on input "Select an option" at bounding box center [69, 155] width 6 height 6
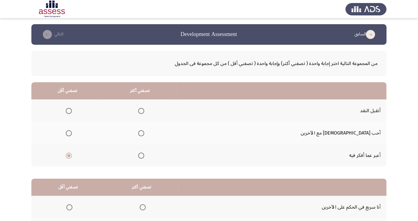
click at [141, 111] on span "Select an option" at bounding box center [141, 111] width 0 height 0
click at [144, 110] on input "Select an option" at bounding box center [141, 111] width 6 height 6
click at [141, 133] on span "Select an option" at bounding box center [141, 133] width 0 height 0
click at [144, 133] on input "Select an option" at bounding box center [141, 133] width 6 height 6
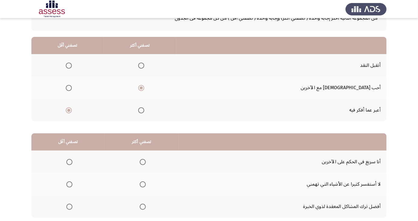
scroll to position [55, 0]
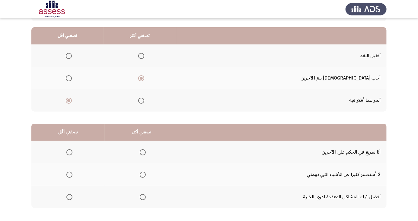
click at [69, 152] on span "Select an option" at bounding box center [69, 152] width 6 height 6
click at [69, 152] on input "Select an option" at bounding box center [69, 152] width 6 height 6
click at [143, 197] on span "Select an option" at bounding box center [143, 197] width 0 height 0
click at [142, 196] on input "Select an option" at bounding box center [143, 197] width 6 height 6
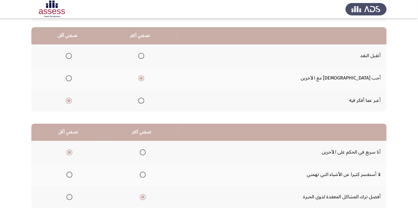
scroll to position [0, 0]
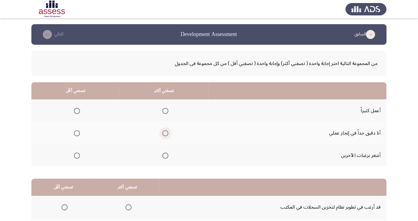
click at [165, 133] on span "Select an option" at bounding box center [165, 133] width 0 height 0
click at [164, 133] on input "Select an option" at bounding box center [165, 133] width 6 height 6
click at [75, 157] on span "Select an option" at bounding box center [77, 155] width 6 height 6
click at [75, 157] on input "Select an option" at bounding box center [77, 155] width 6 height 6
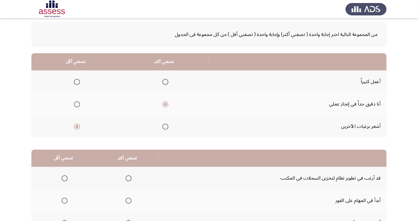
scroll to position [55, 0]
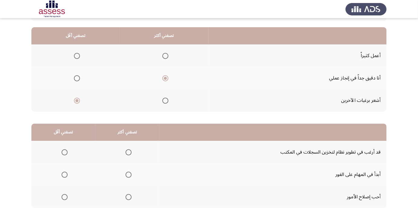
click at [126, 199] on span "Select an option" at bounding box center [129, 197] width 6 height 6
click at [126, 199] on input "Select an option" at bounding box center [129, 197] width 6 height 6
click at [66, 151] on span "Select an option" at bounding box center [65, 152] width 6 height 6
click at [66, 151] on input "Select an option" at bounding box center [65, 152] width 6 height 6
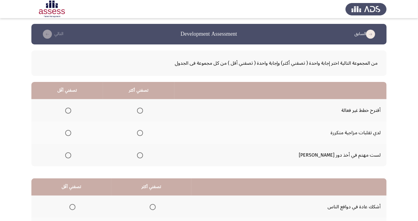
scroll to position [0, 0]
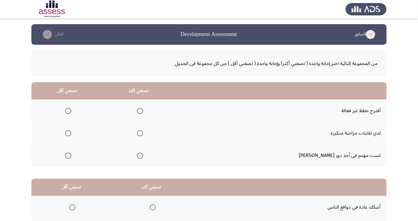
click at [71, 111] on span "Select an option" at bounding box center [68, 111] width 6 height 6
click at [71, 111] on input "Select an option" at bounding box center [68, 111] width 6 height 6
click at [143, 155] on span "Select an option" at bounding box center [140, 155] width 6 height 6
click at [143, 155] on input "Select an option" at bounding box center [140, 155] width 6 height 6
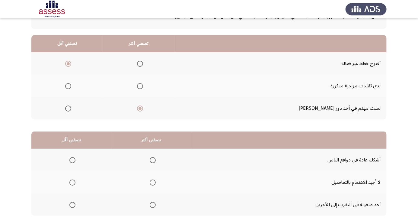
scroll to position [55, 0]
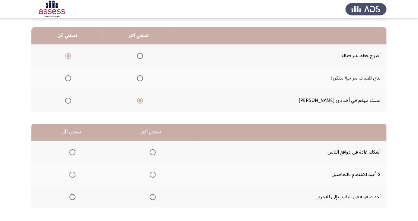
click at [72, 199] on span "Select an option" at bounding box center [72, 197] width 6 height 6
click at [72, 199] on input "Select an option" at bounding box center [72, 197] width 6 height 6
click at [154, 173] on span "Select an option" at bounding box center [153, 174] width 6 height 6
click at [154, 173] on input "Select an option" at bounding box center [153, 174] width 6 height 6
click at [154, 155] on span "Select an option" at bounding box center [153, 152] width 6 height 6
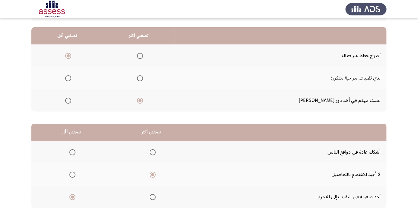
click at [154, 155] on input "Select an option" at bounding box center [153, 152] width 6 height 6
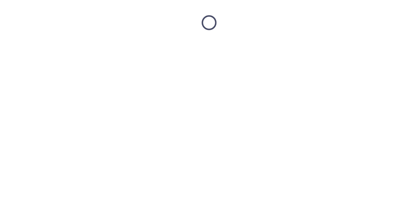
scroll to position [0, 0]
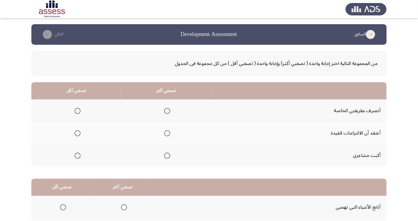
click at [167, 110] on span "Select an option" at bounding box center [167, 111] width 6 height 6
click at [167, 110] on input "Select an option" at bounding box center [167, 111] width 6 height 6
click at [73, 156] on label "Select an option" at bounding box center [76, 155] width 8 height 6
click at [78, 157] on span "Select an option" at bounding box center [78, 155] width 6 height 6
click at [78, 157] on input "Select an option" at bounding box center [78, 155] width 6 height 6
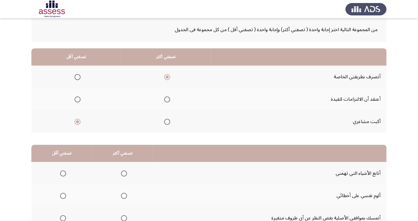
scroll to position [55, 0]
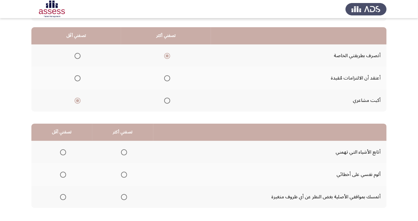
click at [63, 174] on span "Select an option" at bounding box center [63, 174] width 0 height 0
click at [63, 174] on input "Select an option" at bounding box center [63, 174] width 6 height 6
click at [124, 152] on span "Select an option" at bounding box center [124, 152] width 0 height 0
click at [123, 152] on input "Select an option" at bounding box center [124, 152] width 6 height 6
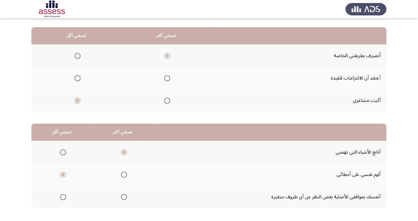
scroll to position [0, 0]
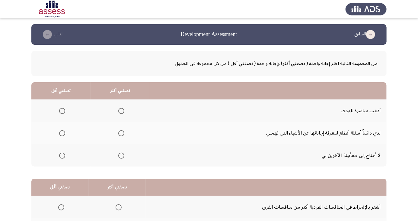
click at [60, 154] on span "Select an option" at bounding box center [62, 155] width 6 height 6
click at [60, 154] on input "Select an option" at bounding box center [62, 155] width 6 height 6
click at [121, 133] on span "Select an option" at bounding box center [121, 133] width 0 height 0
click at [121, 133] on input "Select an option" at bounding box center [121, 133] width 6 height 6
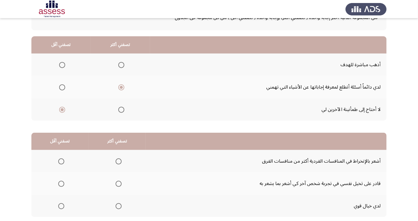
scroll to position [55, 0]
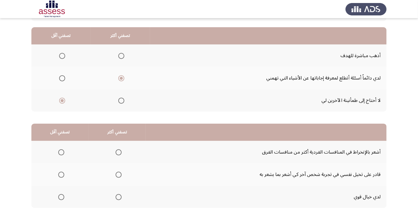
click at [118, 197] on span "Select an option" at bounding box center [118, 197] width 0 height 0
click at [117, 196] on input "Select an option" at bounding box center [119, 197] width 6 height 6
click at [61, 152] on span "Select an option" at bounding box center [61, 152] width 0 height 0
click at [61, 152] on input "Select an option" at bounding box center [61, 152] width 6 height 6
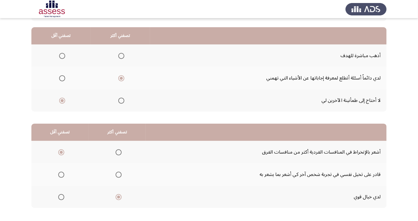
scroll to position [0, 0]
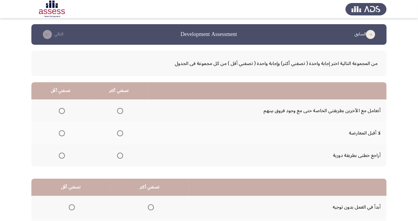
click at [60, 135] on span "Select an option" at bounding box center [62, 133] width 6 height 6
click at [60, 135] on input "Select an option" at bounding box center [62, 133] width 6 height 6
click at [122, 161] on th at bounding box center [119, 155] width 59 height 22
click at [123, 163] on th at bounding box center [119, 155] width 59 height 22
click at [122, 156] on span "Select an option" at bounding box center [120, 155] width 6 height 6
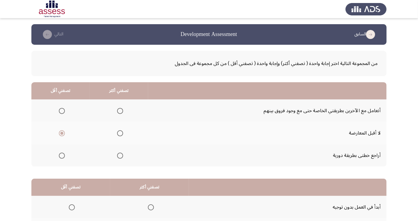
click at [122, 156] on input "Select an option" at bounding box center [120, 155] width 6 height 6
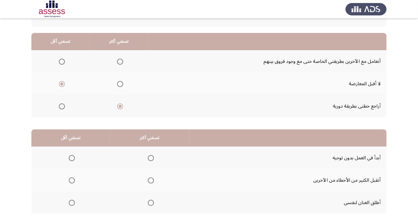
scroll to position [55, 0]
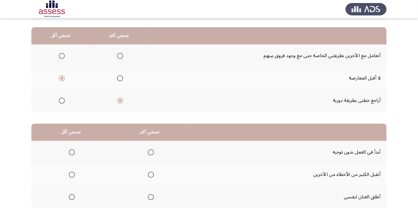
click at [151, 197] on span "Select an option" at bounding box center [151, 197] width 0 height 0
click at [150, 196] on input "Select an option" at bounding box center [151, 197] width 6 height 6
click at [151, 152] on span "Select an option" at bounding box center [151, 152] width 0 height 0
click at [150, 152] on input "Select an option" at bounding box center [151, 152] width 6 height 6
click at [72, 174] on span "Select an option" at bounding box center [72, 174] width 0 height 0
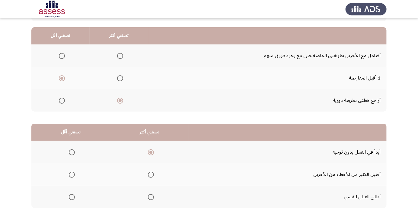
click at [72, 174] on input "Select an option" at bounding box center [72, 174] width 6 height 6
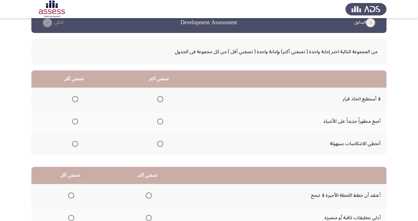
scroll to position [26, 0]
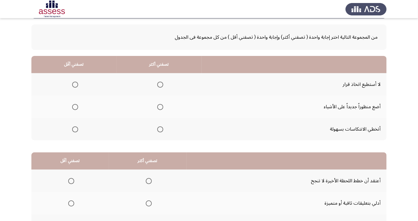
click at [74, 86] on span "Select an option" at bounding box center [75, 84] width 6 height 6
click at [74, 86] on input "Select an option" at bounding box center [75, 84] width 6 height 6
click at [161, 107] on span "Select an option" at bounding box center [160, 107] width 6 height 6
click at [161, 107] on input "Select an option" at bounding box center [160, 107] width 6 height 6
click at [170, 129] on th at bounding box center [158, 129] width 85 height 22
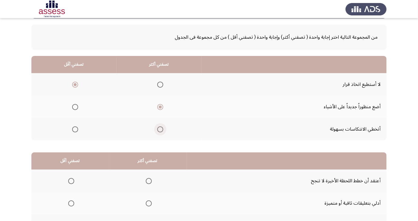
click at [161, 128] on span "Select an option" at bounding box center [160, 129] width 6 height 6
click at [161, 128] on input "Select an option" at bounding box center [160, 129] width 6 height 6
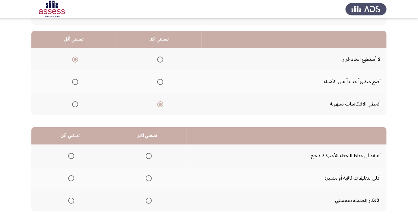
scroll to position [55, 0]
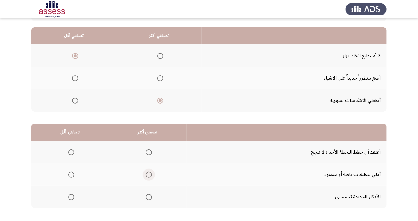
click at [149, 173] on span "Select an option" at bounding box center [149, 174] width 6 height 6
click at [149, 173] on input "Select an option" at bounding box center [149, 174] width 6 height 6
click at [71, 152] on span "Select an option" at bounding box center [71, 152] width 0 height 0
click at [71, 152] on input "Select an option" at bounding box center [71, 152] width 6 height 6
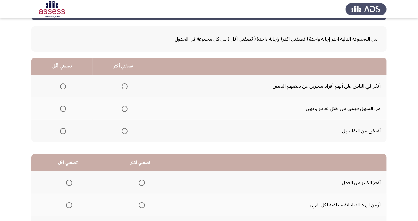
scroll to position [19, 0]
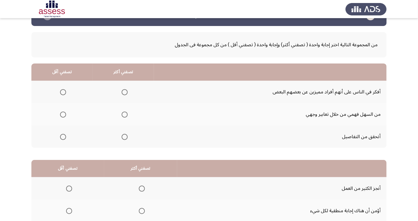
click at [125, 116] on span "Select an option" at bounding box center [125, 114] width 6 height 6
click at [125, 116] on input "Select an option" at bounding box center [125, 114] width 6 height 6
click at [65, 93] on span "Select an option" at bounding box center [63, 92] width 6 height 6
click at [65, 93] on input "Select an option" at bounding box center [63, 92] width 6 height 6
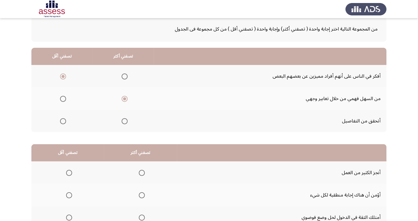
scroll to position [55, 0]
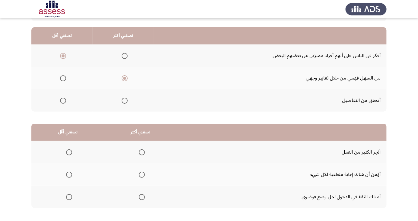
click at [69, 197] on span "Select an option" at bounding box center [69, 197] width 0 height 0
click at [69, 196] on input "Select an option" at bounding box center [69, 197] width 6 height 6
click at [142, 175] on span "Select an option" at bounding box center [142, 174] width 6 height 6
click at [142, 175] on input "Select an option" at bounding box center [142, 174] width 6 height 6
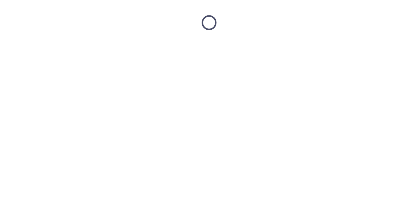
scroll to position [0, 0]
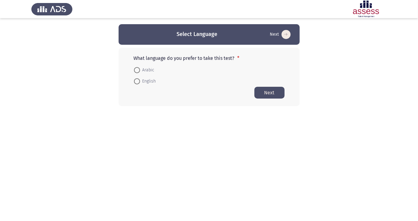
click at [136, 72] on span at bounding box center [137, 70] width 6 height 6
click at [136, 72] on input "Arabic" at bounding box center [137, 70] width 6 height 6
radio input "true"
click at [270, 95] on button "Next" at bounding box center [269, 92] width 30 height 12
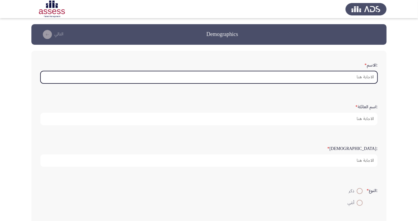
click at [358, 79] on input ":الاسم *" at bounding box center [208, 77] width 337 height 12
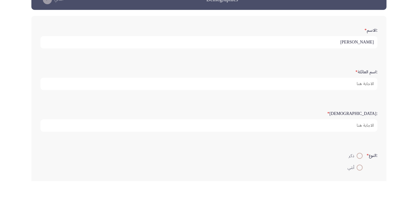
type input "احمد سيد محمد"
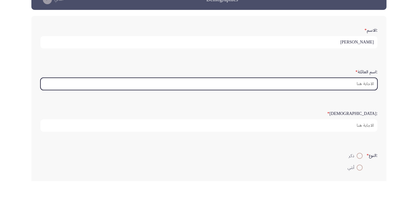
click at [279, 120] on input ":اسم العائلة *" at bounding box center [208, 119] width 337 height 12
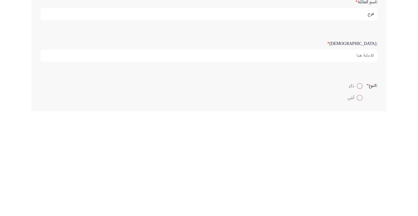
type input "فرج"
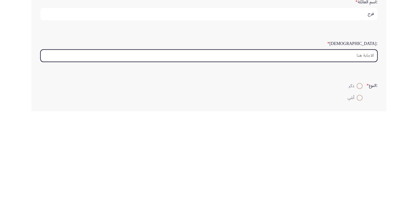
click at [338, 159] on input ":السن *" at bounding box center [208, 160] width 337 height 12
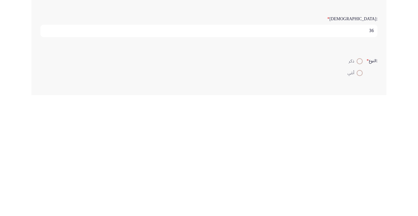
type input "36"
click at [360, 180] on span at bounding box center [360, 182] width 6 height 6
click at [360, 180] on input "ذكر" at bounding box center [360, 182] width 6 height 6
radio input "true"
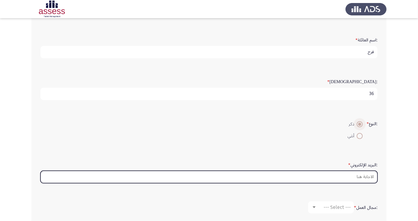
click at [258, 177] on input ":البريد الإلكتروني *" at bounding box center [208, 177] width 337 height 12
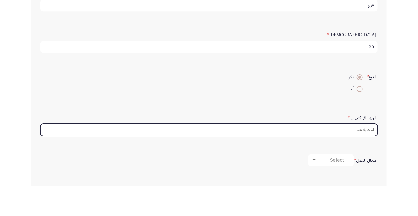
scroll to position [84, 0]
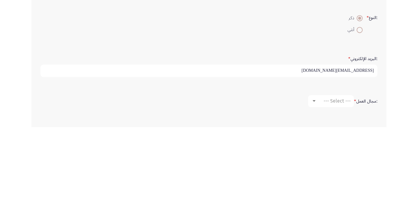
click at [326, 158] on input "Ahhmedalaraby@gmail.com" at bounding box center [208, 160] width 337 height 12
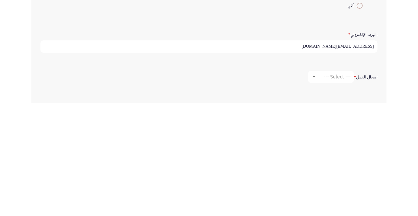
type input "Ahmedalaraby@gmail.com"
click at [321, 190] on div "--- Select ---" at bounding box center [334, 190] width 34 height 6
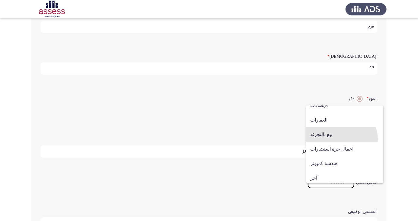
scroll to position [198, 0]
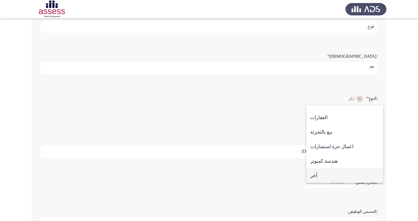
click at [325, 183] on span "آخر" at bounding box center [344, 175] width 69 height 14
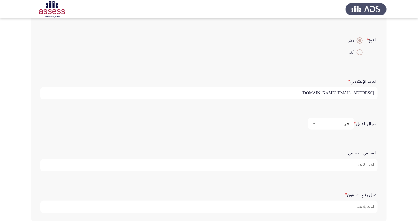
click at [320, 164] on input ":المسمى الوظيفى" at bounding box center [208, 165] width 337 height 12
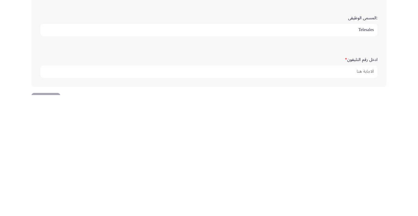
scroll to position [166, 0]
type input "Telesales"
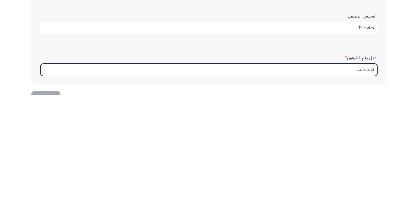
click at [309, 190] on input "ادخل رقم التليفون *" at bounding box center [208, 191] width 337 height 12
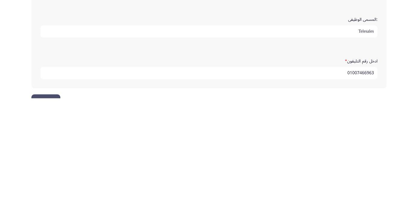
scroll to position [184, 0]
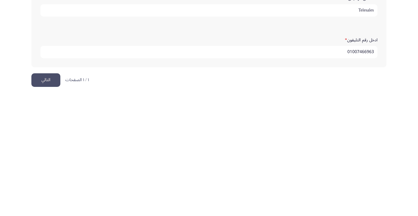
type input "01007466963"
click at [48, 203] on button "التالي" at bounding box center [45, 201] width 29 height 14
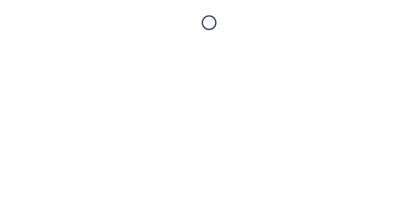
scroll to position [0, 0]
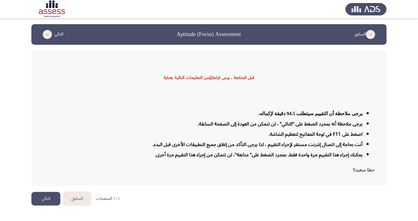
click at [53, 205] on button "التالي" at bounding box center [45, 199] width 29 height 14
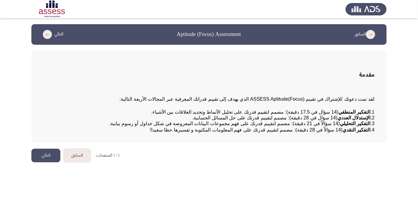
click at [48, 162] on button "التالي" at bounding box center [45, 155] width 29 height 14
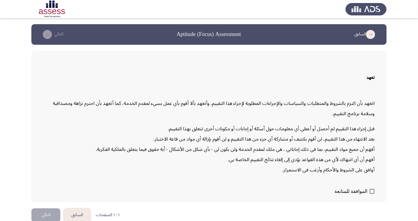
scroll to position [13, 0]
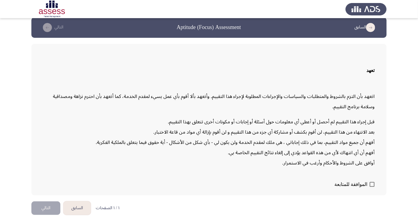
click at [373, 187] on span at bounding box center [372, 184] width 5 height 5
click at [372, 187] on input "الموافقة للمتابعة" at bounding box center [372, 187] width 0 height 0
checkbox input "true"
click at [40, 215] on button "التالي" at bounding box center [45, 208] width 29 height 14
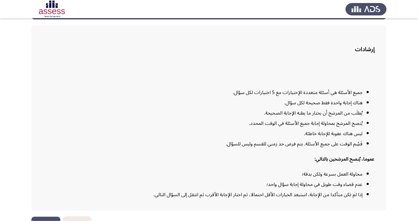
scroll to position [44, 0]
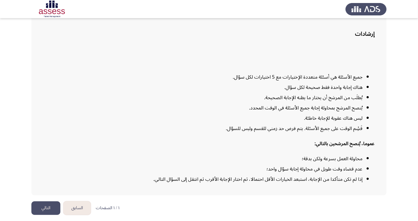
click at [44, 215] on button "التالي" at bounding box center [45, 208] width 29 height 14
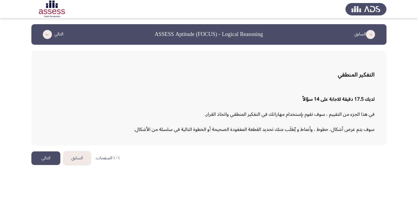
click at [44, 164] on button "التالي" at bounding box center [45, 158] width 29 height 14
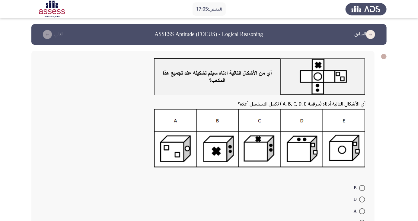
click at [328, 178] on div "أي الأشكال التالية أدناه (مرقمة A, B, C, D, E ) تكمل التسلسل أعلاه؟ B D A E C" at bounding box center [202, 149] width 343 height 196
click at [344, 148] on img at bounding box center [259, 138] width 211 height 59
click at [342, 149] on img at bounding box center [259, 138] width 211 height 59
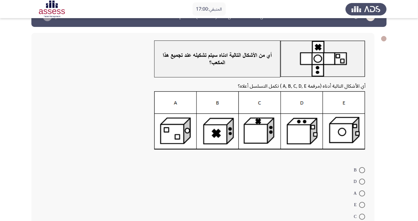
scroll to position [18, 0]
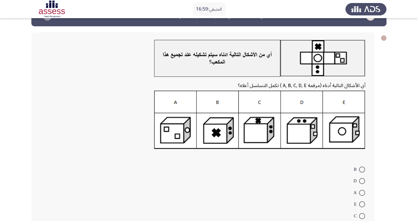
click at [362, 204] on span at bounding box center [362, 204] width 6 height 6
click at [362, 204] on input "E" at bounding box center [362, 204] width 6 height 6
radio input "true"
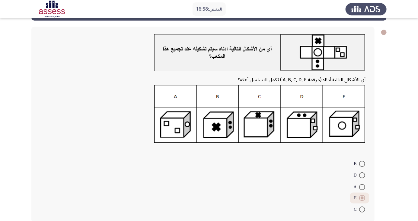
scroll to position [27, 0]
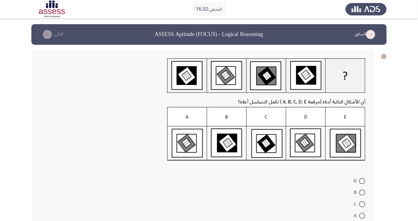
click at [347, 148] on img at bounding box center [266, 134] width 198 height 54
radio input "true"
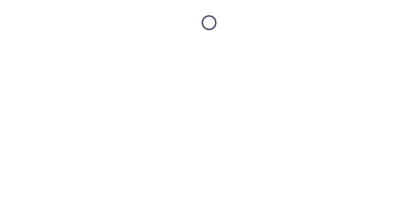
scroll to position [0, 0]
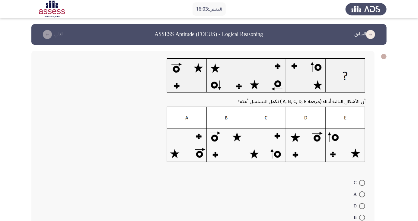
click at [245, 201] on form "C A D B E" at bounding box center [202, 205] width 325 height 58
click at [191, 147] on img at bounding box center [266, 135] width 199 height 56
click at [362, 194] on span at bounding box center [362, 194] width 6 height 6
click at [362, 194] on input "A" at bounding box center [362, 194] width 6 height 6
radio input "true"
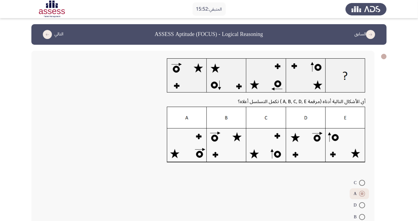
scroll to position [22, 0]
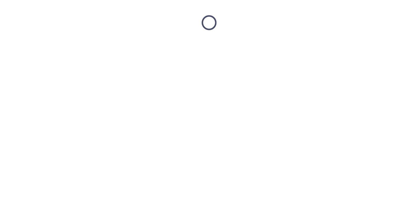
scroll to position [0, 0]
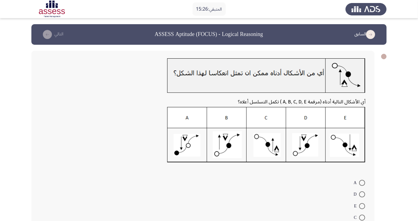
click at [335, 187] on form "A D E C B" at bounding box center [202, 205] width 325 height 58
click at [343, 186] on form "A D E C B" at bounding box center [202, 205] width 325 height 58
click at [362, 182] on span at bounding box center [362, 183] width 6 height 6
click at [362, 182] on input "A" at bounding box center [362, 183] width 6 height 6
radio input "true"
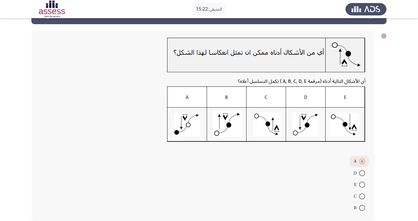
scroll to position [22, 0]
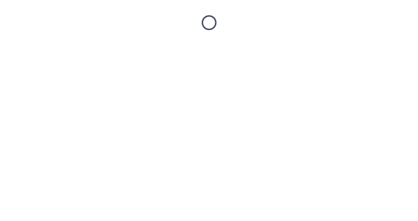
scroll to position [0, 0]
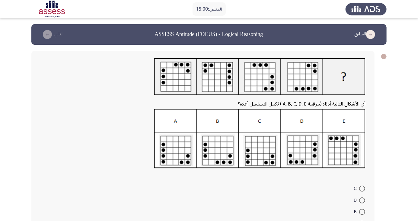
click at [346, 188] on form "C D B E A" at bounding box center [202, 211] width 325 height 58
click at [165, 149] on img at bounding box center [259, 138] width 211 height 59
radio input "true"
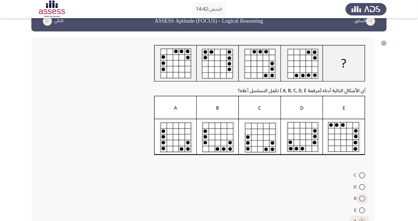
scroll to position [28, 0]
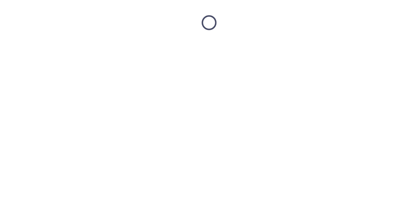
scroll to position [0, 0]
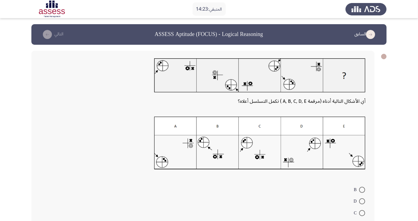
click at [363, 196] on mat-radio-button "D" at bounding box center [359, 201] width 19 height 12
click at [360, 192] on span at bounding box center [362, 190] width 6 height 6
click at [360, 192] on input "B" at bounding box center [362, 190] width 6 height 6
radio input "true"
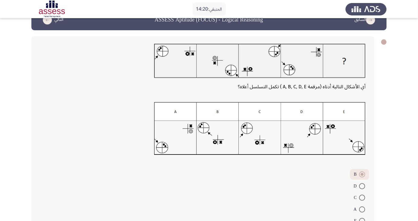
scroll to position [29, 0]
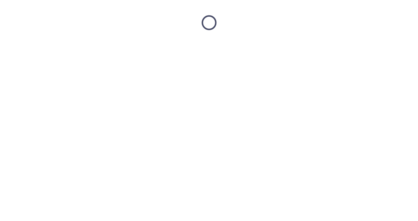
scroll to position [0, 0]
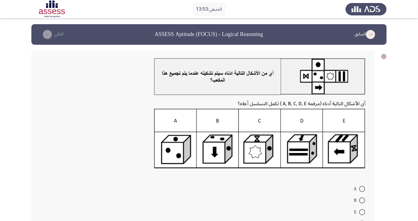
click at [320, 193] on form "A B E D C" at bounding box center [202, 211] width 325 height 58
click at [362, 188] on span at bounding box center [362, 189] width 6 height 6
click at [362, 188] on input "A" at bounding box center [362, 189] width 6 height 6
radio input "true"
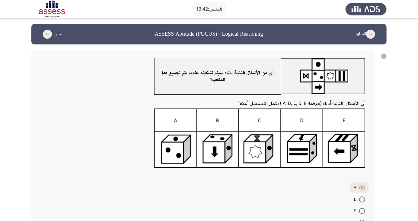
scroll to position [28, 0]
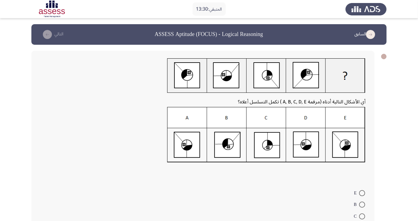
click at [362, 193] on span at bounding box center [362, 193] width 6 height 6
click at [362, 193] on input "E" at bounding box center [362, 193] width 6 height 6
radio input "true"
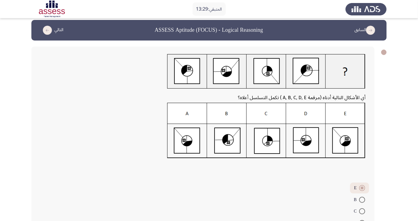
scroll to position [32, 0]
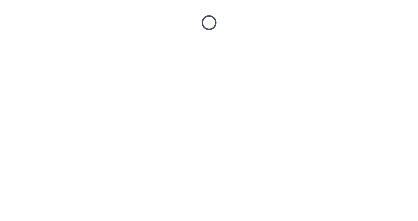
scroll to position [0, 0]
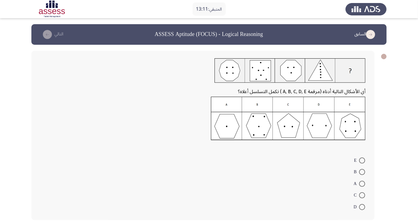
click at [362, 206] on span at bounding box center [362, 207] width 6 height 6
click at [362, 206] on input "D" at bounding box center [362, 207] width 6 height 6
radio input "true"
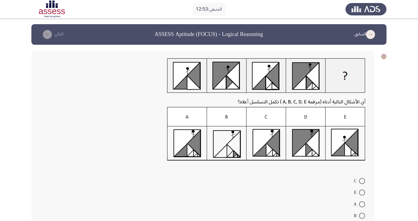
click at [362, 192] on span at bounding box center [362, 192] width 6 height 6
click at [362, 192] on input "E" at bounding box center [362, 192] width 6 height 6
radio input "true"
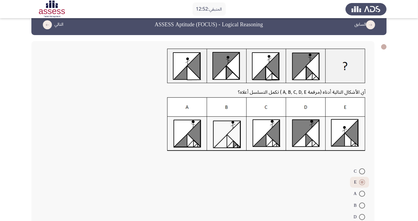
scroll to position [20, 0]
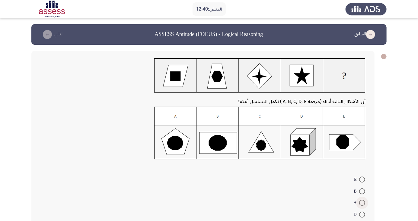
click at [362, 205] on span at bounding box center [362, 202] width 6 height 6
click at [362, 205] on input "A" at bounding box center [362, 202] width 6 height 6
radio input "true"
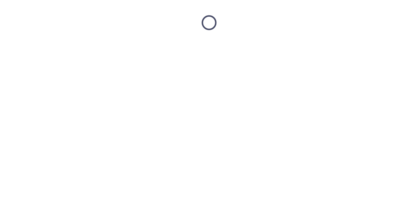
scroll to position [0, 0]
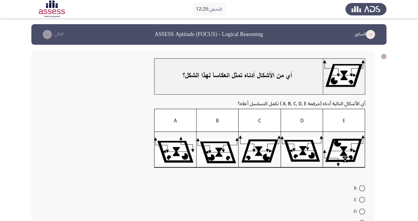
click at [362, 199] on span at bounding box center [362, 199] width 6 height 6
click at [362, 199] on input "E" at bounding box center [362, 199] width 6 height 6
radio input "true"
click at [362, 190] on span at bounding box center [362, 188] width 6 height 6
click at [362, 190] on input "B" at bounding box center [362, 188] width 6 height 6
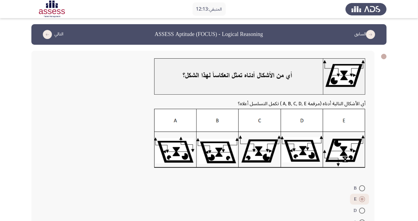
radio input "true"
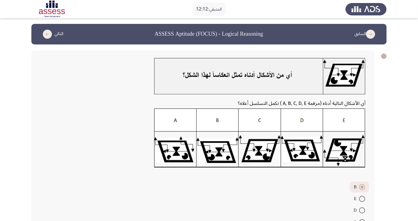
scroll to position [27, 0]
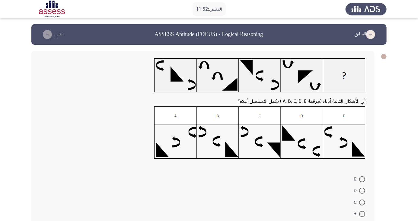
click at [348, 154] on img at bounding box center [259, 132] width 211 height 53
click at [362, 179] on span at bounding box center [362, 179] width 6 height 6
click at [362, 179] on input "E" at bounding box center [362, 179] width 6 height 6
radio input "true"
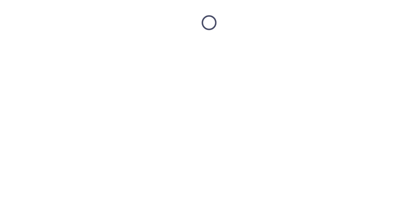
scroll to position [0, 0]
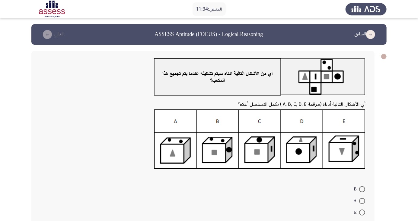
click at [362, 189] on span at bounding box center [362, 189] width 6 height 6
click at [362, 189] on input "B" at bounding box center [362, 189] width 6 height 6
radio input "true"
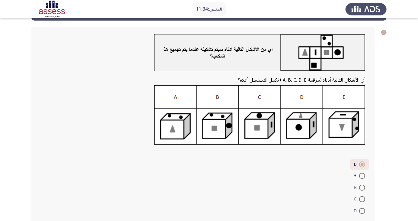
scroll to position [28, 0]
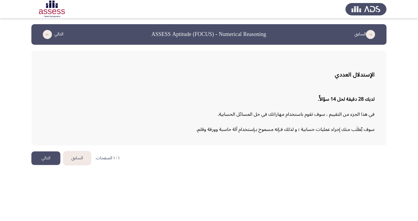
click at [46, 157] on button "التالي" at bounding box center [45, 158] width 29 height 14
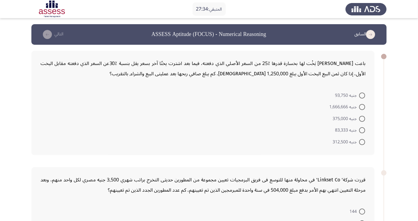
click at [352, 164] on div "قررت شركة' Linkset Co' في محاولة منها للتوسع فى فريق البرمجيات تعيين مجموعة من …" at bounding box center [208, 219] width 355 height 116
click at [366, 160] on div "باعت جيني يَخْت لها بخسارة قدرها ٪25 من السعر الأصلي الذي دفعته، فيما بعد اشترت…" at bounding box center [208, 103] width 355 height 116
click at [364, 130] on span at bounding box center [362, 130] width 6 height 6
click at [364, 130] on input "جنيه 83,333" at bounding box center [362, 130] width 6 height 6
radio input "true"
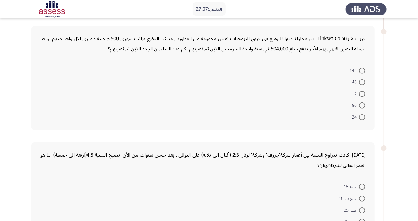
scroll to position [139, 0]
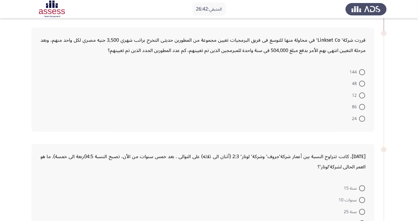
click at [344, 139] on div "منذ عام، كانت تتراوح النسبة بين أعمار شركة'جروف' وشركة' لونار' 2:3 (أثنان الى ث…" at bounding box center [208, 196] width 355 height 116
click at [364, 95] on span at bounding box center [362, 95] width 6 height 6
click at [364, 95] on input "12" at bounding box center [362, 95] width 6 height 6
radio input "true"
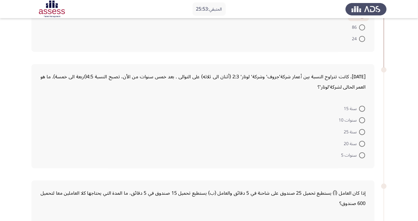
scroll to position [217, 0]
click at [362, 154] on span at bounding box center [362, 155] width 6 height 6
click at [362, 154] on input "سنوات 5" at bounding box center [362, 155] width 6 height 6
radio input "true"
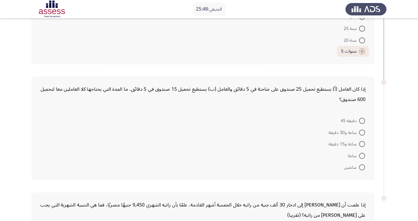
scroll to position [333, 0]
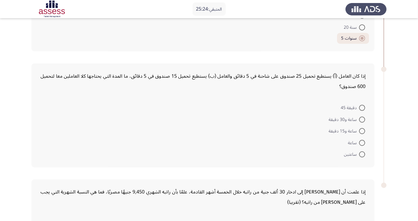
click at [56, 138] on form "دقيقة 45 ساعة و30 دقيقة ساعة و15 دقيقة ساعة ساعتين" at bounding box center [202, 131] width 325 height 58
click at [331, 145] on form "دقيقة 45 ساعة و30 دقيقة ساعة و15 دقيقة ساعة ساعتين" at bounding box center [202, 131] width 325 height 58
click at [51, 143] on form "دقيقة 45 ساعة و30 دقيقة ساعة و15 دقيقة ساعة ساعتين" at bounding box center [202, 131] width 325 height 58
click at [362, 130] on span at bounding box center [362, 131] width 6 height 6
click at [362, 130] on input "ساعة و15 دقيقة" at bounding box center [362, 131] width 6 height 6
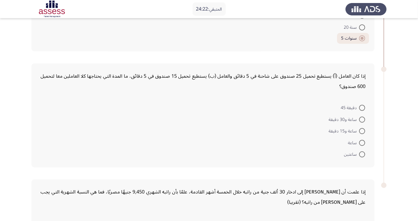
radio input "true"
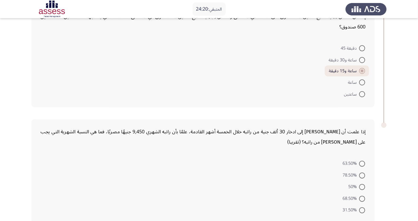
scroll to position [396, 0]
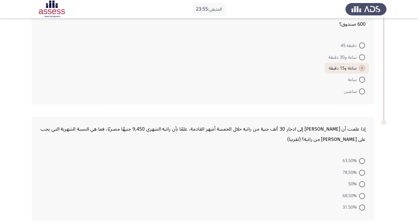
click at [314, 205] on form "63.50% 78.50% 50% 68.50% 31.50%" at bounding box center [202, 184] width 325 height 58
click at [362, 208] on span at bounding box center [362, 207] width 6 height 6
click at [362, 208] on input "31.50%" at bounding box center [362, 207] width 6 height 6
radio input "true"
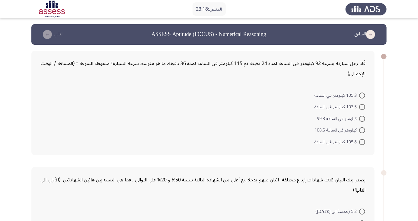
click at [134, 125] on form "105.3 كيلومتر في الساعة 103.5 كيلومتر في الساعة كيلومتر في الساعة 99.8 كيلومتر …" at bounding box center [202, 118] width 325 height 58
click at [137, 129] on form "105.3 كيلومتر في الساعة 103.5 كيلومتر في الساعة كيلومتر في الساعة 99.8 كيلومتر …" at bounding box center [202, 118] width 325 height 58
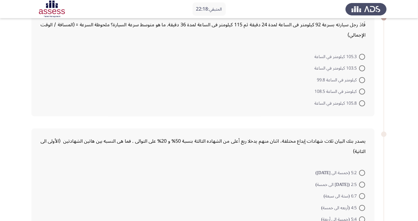
scroll to position [39, 0]
click at [361, 54] on span at bounding box center [362, 57] width 6 height 6
click at [361, 54] on input "105.3 كيلومتر في الساعة" at bounding box center [362, 57] width 6 height 6
radio input "true"
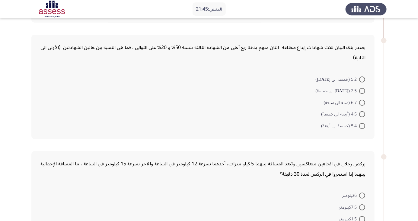
scroll to position [147, 0]
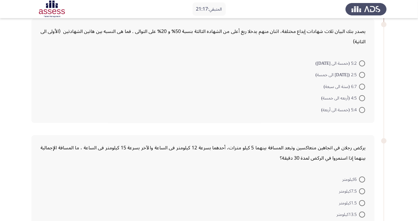
click at [264, 111] on form "5:2 (خمسة الى أثنين) 2:5 (أثنين الى خمسة) 6:7 (ستة الى سبعة) 4:5 (أربعه الى خمس…" at bounding box center [202, 86] width 325 height 58
click at [362, 63] on span at bounding box center [362, 63] width 6 height 6
click at [362, 63] on input "5:2 (خمسة الى [DATE])" at bounding box center [362, 63] width 6 height 6
radio input "true"
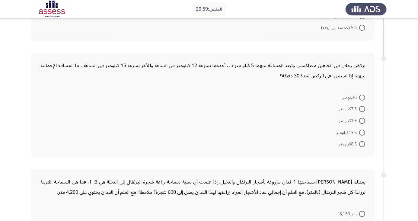
scroll to position [230, 0]
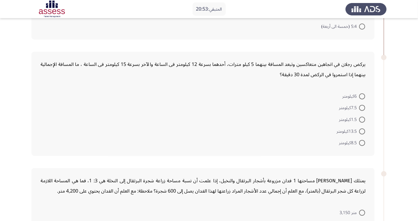
click at [0, 80] on app-assessment-container "المتبقي: 20:53 السابق ASSESS Aptitude (FOCUS) - Numerical Reasoning التالي قَاد…" at bounding box center [209, 88] width 418 height 589
click at [0, 76] on app-assessment-container "المتبقي: 20:53 السابق ASSESS Aptitude (FOCUS) - Numerical Reasoning التالي قَاد…" at bounding box center [209, 88] width 418 height 589
click at [363, 120] on span at bounding box center [362, 119] width 6 height 6
click at [363, 120] on input "1.5كيلومتر" at bounding box center [362, 119] width 6 height 6
radio input "true"
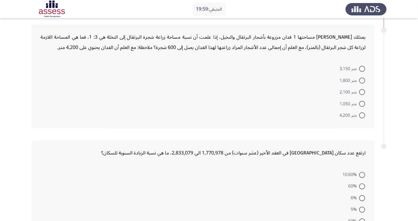
scroll to position [373, 0]
click at [362, 79] on span at bounding box center [362, 80] width 6 height 6
click at [362, 79] on input "متر 1,800" at bounding box center [362, 80] width 6 height 6
radio input "true"
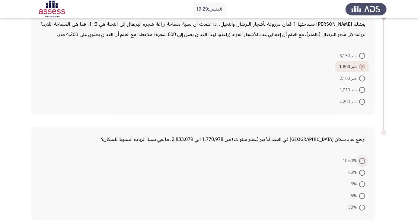
click at [362, 160] on span at bounding box center [362, 161] width 6 height 6
click at [362, 160] on input "10.60%" at bounding box center [362, 161] width 6 height 6
radio input "true"
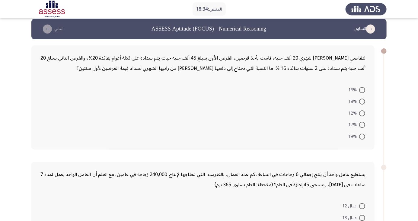
scroll to position [0, 0]
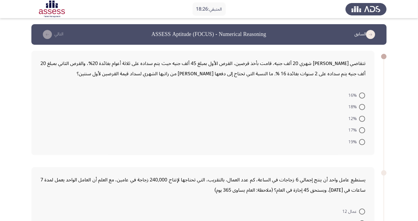
click at [362, 107] on span at bounding box center [362, 107] width 6 height 6
click at [362, 107] on input "18%" at bounding box center [362, 107] width 6 height 6
radio input "true"
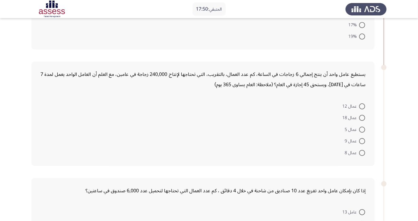
scroll to position [108, 0]
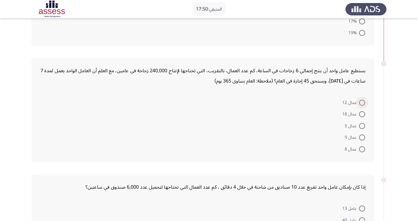
click at [362, 102] on span at bounding box center [362, 103] width 6 height 6
click at [362, 102] on input "عمال 12" at bounding box center [362, 103] width 6 height 6
radio input "true"
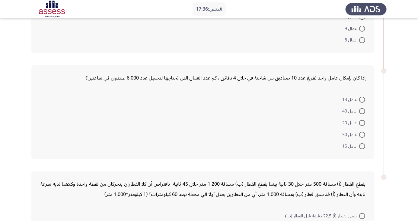
scroll to position [217, 0]
click at [339, 142] on mat-radio-button "عامل 15" at bounding box center [353, 145] width 31 height 12
click at [51, 151] on div "إذا كان بإمكان عامل واحد تفريغ عدد 10 صناديق من شاحنة في خلال 4 دقائق ، كم عدد …" at bounding box center [202, 112] width 343 height 94
click at [364, 99] on span at bounding box center [362, 99] width 6 height 6
click at [364, 99] on input "عامل 13" at bounding box center [362, 99] width 6 height 6
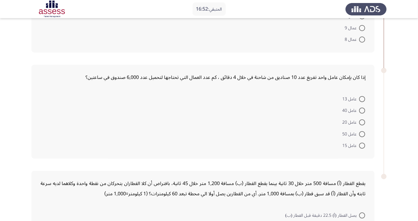
radio input "true"
click at [362, 121] on span at bounding box center [362, 121] width 6 height 6
click at [362, 121] on input "عامل 20" at bounding box center [362, 121] width 6 height 6
radio input "true"
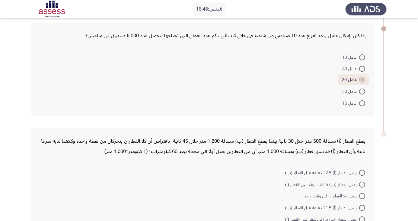
scroll to position [270, 0]
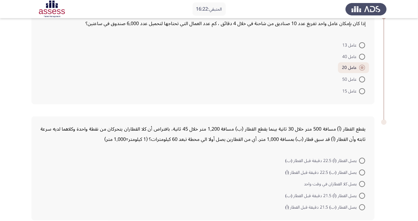
click at [55, 166] on form "يصل القطار (أ) 22.5 دقيقة قبل القطار (ب) يصل القطار (ب) 22.5 دقيقة قبل القطار (…" at bounding box center [202, 184] width 325 height 58
click at [364, 195] on span at bounding box center [362, 196] width 6 height 6
click at [364, 195] on input "يصل القطار (أ) 21.5 دقيقة قبل القطار (ب)" at bounding box center [362, 196] width 6 height 6
radio input "true"
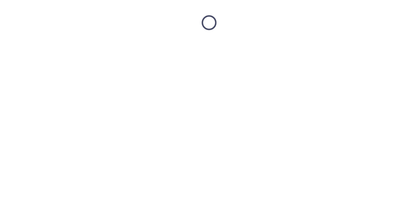
scroll to position [0, 0]
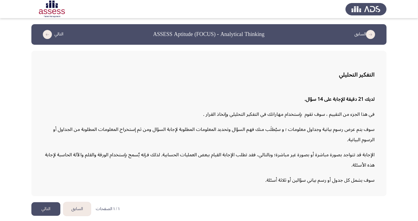
click at [47, 215] on button "التالي" at bounding box center [45, 209] width 29 height 14
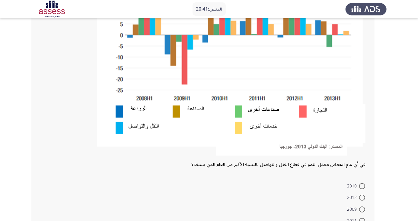
scroll to position [127, 0]
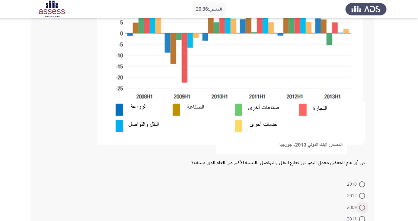
click at [362, 207] on span at bounding box center [362, 207] width 6 height 6
click at [362, 207] on input "2009" at bounding box center [362, 207] width 6 height 6
radio input "true"
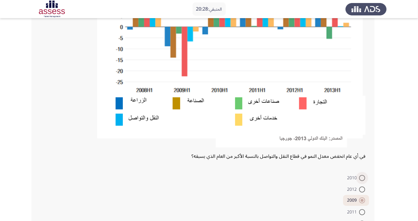
scroll to position [151, 0]
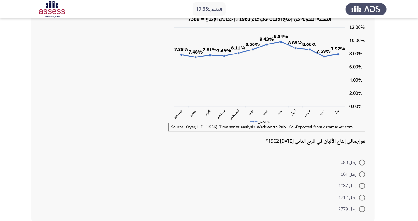
scroll to position [45, 0]
click at [362, 162] on span at bounding box center [362, 162] width 6 height 6
click at [362, 162] on input "رطل 2080" at bounding box center [362, 162] width 6 height 6
radio input "true"
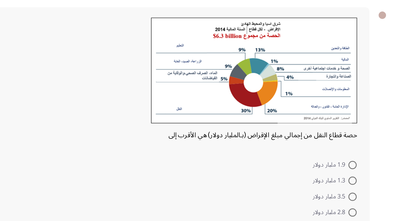
click at [150, 179] on form "1.9 مليار دولار 1.3 مليار دولار 3.5 مليار دولار 2.8 مليار دولار 1.1 مليار دولار" at bounding box center [202, 189] width 325 height 58
click at [152, 177] on form "1.9 مليار دولار 1.3 مليار دولار 3.5 مليار دولار 2.8 مليار دولار 1.1 مليار دولار" at bounding box center [202, 189] width 325 height 58
click at [363, 190] on span at bounding box center [362, 189] width 6 height 6
click at [363, 190] on input "3.5 مليار دولار" at bounding box center [362, 189] width 6 height 6
radio input "true"
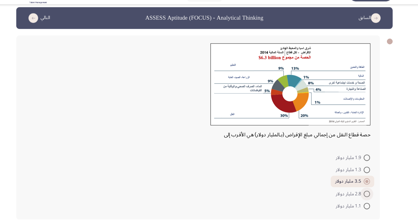
scroll to position [5, 0]
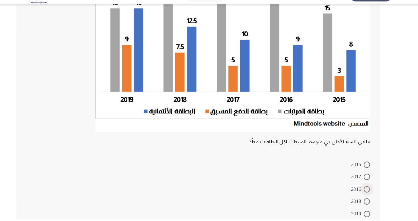
scroll to position [76, 0]
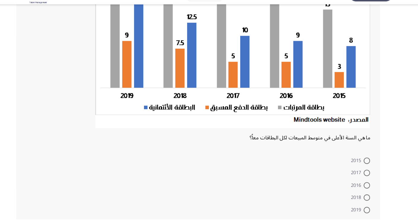
click at [362, 213] on span at bounding box center [362, 212] width 6 height 6
click at [362, 213] on input "2019" at bounding box center [362, 212] width 6 height 6
radio input "true"
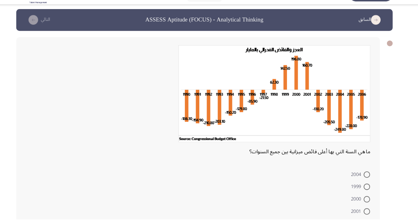
scroll to position [2, 0]
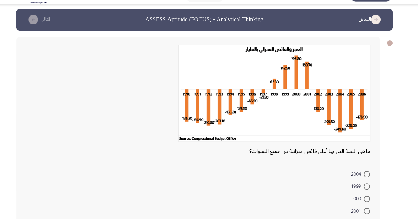
click at [69, 175] on form "2004 1999 2000 2001 1998" at bounding box center [202, 201] width 325 height 58
click at [67, 169] on div "ما هي السنة التي بها أعلى فائض ميزانية بين جميع السنوات؟ 2004 1999 2000 2001 19…" at bounding box center [202, 143] width 343 height 189
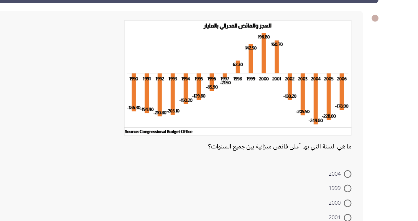
scroll to position [4, 0]
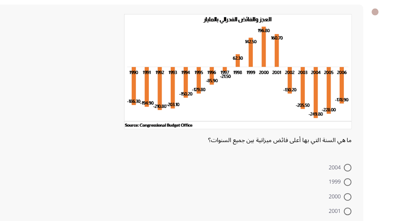
click at [364, 175] on span at bounding box center [362, 176] width 6 height 6
click at [364, 175] on input "2004" at bounding box center [362, 176] width 6 height 6
radio input "true"
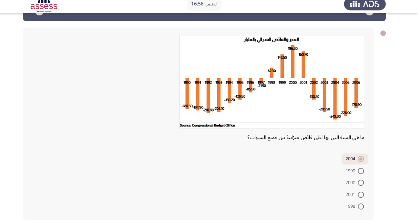
scroll to position [19, 0]
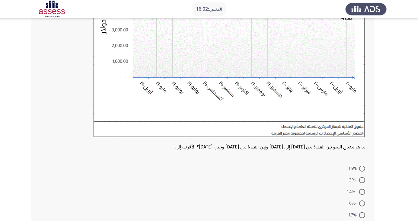
scroll to position [142, 0]
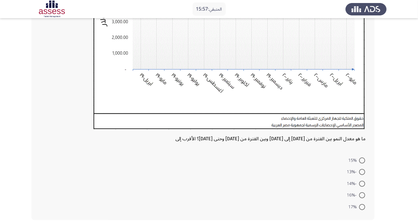
click at [363, 158] on span at bounding box center [362, 160] width 6 height 6
click at [363, 158] on input "15%" at bounding box center [362, 160] width 6 height 6
radio input "true"
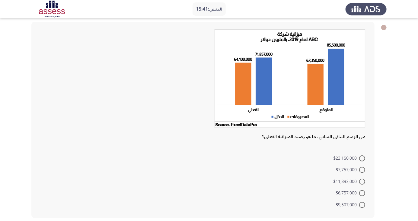
scroll to position [10, 0]
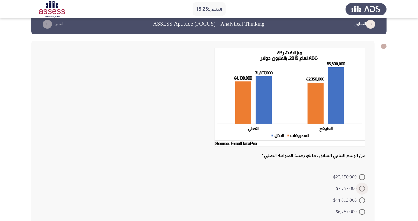
click at [362, 188] on span at bounding box center [362, 188] width 6 height 6
click at [362, 188] on input "$7,757,000" at bounding box center [362, 188] width 6 height 6
radio input "true"
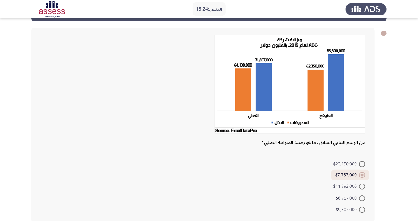
scroll to position [26, 0]
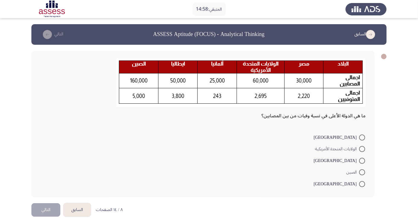
click at [53, 184] on form "ألمانيا الولايات المتحدة الأمريكية مصر الصين إيطاليا" at bounding box center [202, 160] width 325 height 58
click at [363, 159] on span at bounding box center [362, 161] width 6 height 6
click at [363, 159] on input "مصر" at bounding box center [362, 161] width 6 height 6
radio input "true"
click at [363, 160] on span at bounding box center [362, 159] width 3 height 3
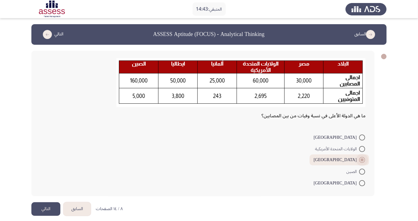
click at [363, 160] on input "مصر" at bounding box center [362, 160] width 6 height 6
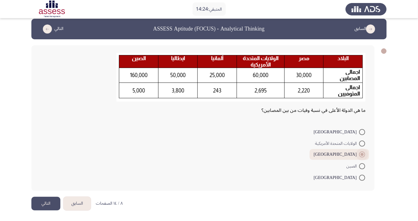
scroll to position [5, 0]
click at [66, 125] on div "ما هي الدولة الأعلى في نسبة وفيات من بين المصابين؟ ألمانيا الولايات المتحدة الأ…" at bounding box center [202, 117] width 343 height 145
click at [362, 143] on span at bounding box center [362, 143] width 6 height 6
click at [362, 143] on input "الولايات المتحدة الأمريكية" at bounding box center [362, 143] width 6 height 6
radio input "true"
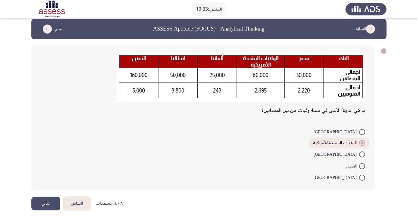
click at [396, 114] on app-assessment-container "المتبقي: 13:33 السابق ASSESS Aptitude (FOCUS) - Analytical Thinking التالي ما ه…" at bounding box center [209, 108] width 418 height 178
click at [362, 165] on span at bounding box center [362, 166] width 6 height 6
click at [362, 165] on input "الصين" at bounding box center [362, 166] width 6 height 6
radio input "true"
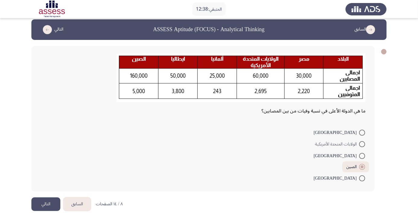
click at [54, 111] on div "ما هي الدولة الأعلى في نسبة وفيات من بين المصابين؟" at bounding box center [202, 111] width 325 height 10
click at [362, 177] on span at bounding box center [362, 178] width 6 height 6
click at [362, 177] on input "إيطاليا" at bounding box center [362, 178] width 6 height 6
radio input "true"
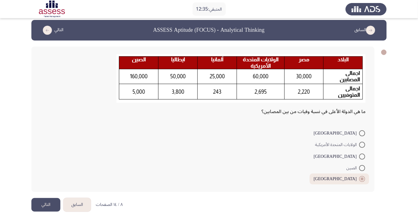
scroll to position [5, 0]
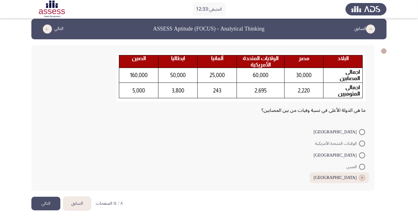
click at [44, 203] on button "التالي" at bounding box center [45, 203] width 29 height 14
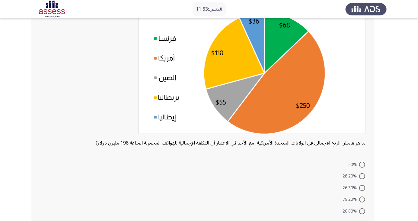
scroll to position [61, 0]
click at [362, 164] on span at bounding box center [362, 164] width 6 height 6
click at [362, 164] on input "20%" at bounding box center [362, 164] width 6 height 6
radio input "true"
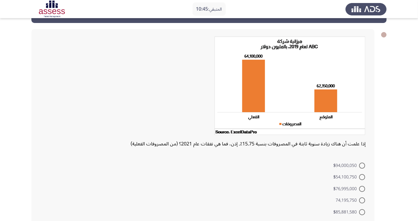
scroll to position [22, 0]
click at [365, 163] on span at bounding box center [362, 165] width 6 height 6
click at [365, 163] on input "$94,000,050" at bounding box center [362, 165] width 6 height 6
radio input "true"
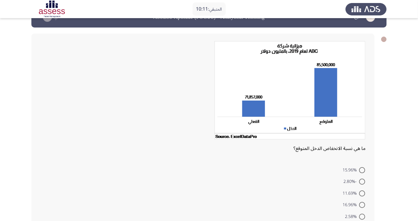
scroll to position [19, 0]
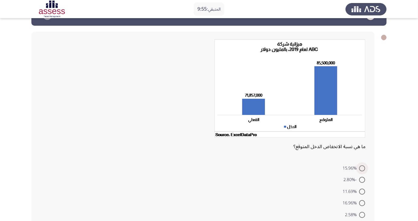
click at [362, 168] on span at bounding box center [362, 168] width 6 height 6
click at [362, 168] on input "15.96%" at bounding box center [362, 168] width 6 height 6
radio input "true"
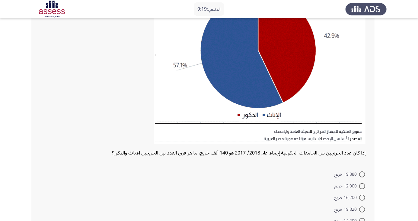
scroll to position [104, 0]
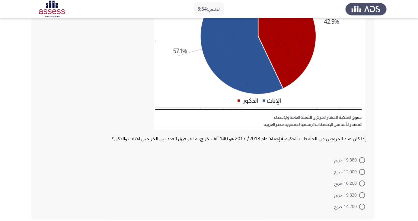
click at [362, 171] on span at bounding box center [362, 172] width 6 height 6
click at [362, 171] on input "12,000 خريج" at bounding box center [362, 172] width 6 height 6
radio input "true"
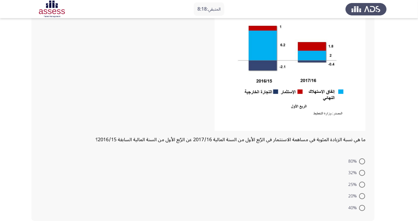
scroll to position [78, 0]
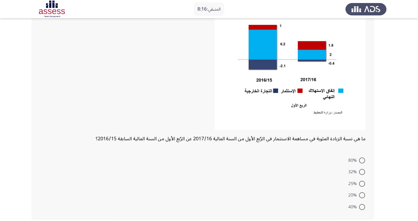
click at [362, 160] on span at bounding box center [362, 160] width 6 height 6
click at [362, 160] on input "80%" at bounding box center [362, 160] width 6 height 6
radio input "true"
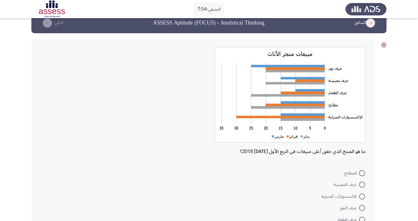
scroll to position [7, 0]
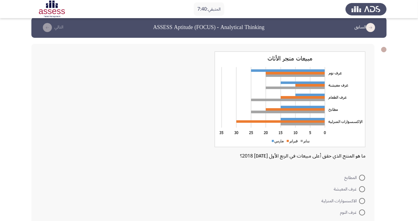
click at [362, 177] on span at bounding box center [362, 177] width 6 height 6
click at [362, 177] on input "المطابخ" at bounding box center [362, 177] width 6 height 6
radio input "true"
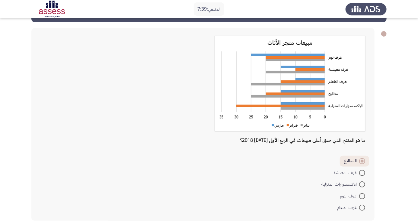
scroll to position [24, 0]
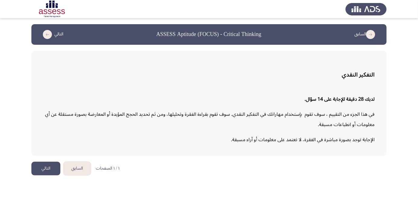
click at [40, 165] on button "التالي" at bounding box center [45, 168] width 29 height 14
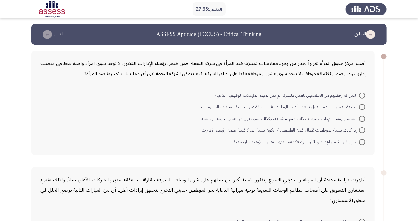
click at [51, 138] on form "الذين تم رفضهم من المتقدمين للعمل بالشركة لم يكن لديهم المؤهلات الوظيفية الكافي…" at bounding box center [202, 118] width 325 height 58
click at [56, 138] on form "الذين تم رفضهم من المتقدمين للعمل بالشركة لم يكن لديهم المؤهلات الوظيفية الكافي…" at bounding box center [202, 118] width 325 height 58
click at [362, 130] on span at bounding box center [362, 130] width 6 height 6
click at [362, 130] on input "إذا كانت نسبة الموظفات قليلة، فمن الطبيعيى أن تكون نسبة المرأة قليلة ضمن رؤساء …" at bounding box center [362, 130] width 6 height 6
radio input "true"
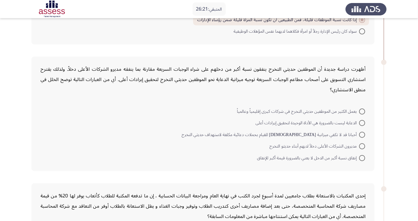
scroll to position [109, 0]
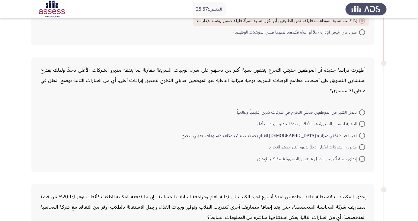
click at [364, 136] on span at bounding box center [362, 135] width 6 height 6
click at [364, 136] on input "أحيانا قد لا تكفي ميزانية [DEMOGRAPHIC_DATA] للقيام بحملات دعائية مكلفة لاستهدا…" at bounding box center [362, 135] width 6 height 6
radio input "true"
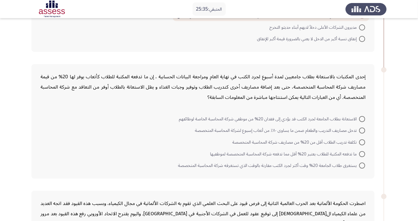
scroll to position [228, 0]
click at [362, 164] on span at bounding box center [362, 165] width 6 height 6
click at [362, 164] on input "يستغرق طلاب الجامعة 20% وقت أكثر لجرد الكتب مقارنة بالوقت الذي تستغرقه شركة الم…" at bounding box center [362, 165] width 6 height 6
radio input "true"
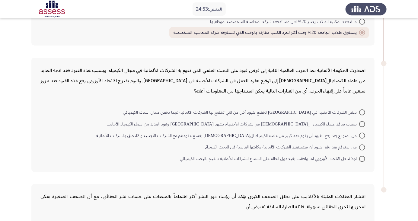
scroll to position [363, 0]
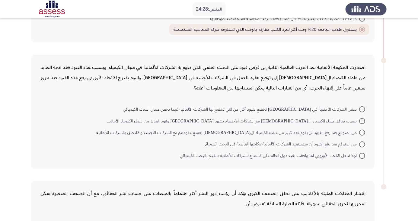
click at [368, 109] on mat-radio-button "بعض الشركات الأجنبية في [GEOGRAPHIC_DATA] تخضع لقيود أقل من التي تخضع لها الشرك…" at bounding box center [244, 109] width 250 height 12
click at [362, 108] on span at bounding box center [362, 109] width 6 height 6
click at [362, 108] on input "بعض الشركات الأجنبية في [GEOGRAPHIC_DATA] تخضع لقيود أقل من التي تخضع لها الشرك…" at bounding box center [362, 109] width 6 height 6
radio input "true"
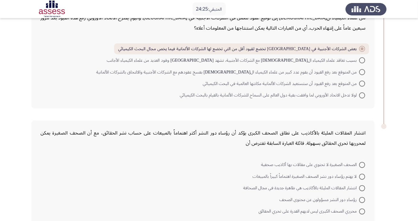
scroll to position [426, 0]
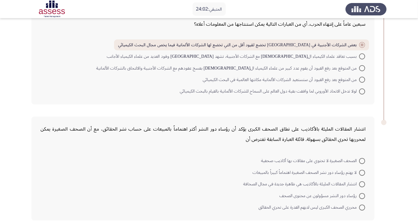
click at [362, 160] on span at bounding box center [362, 161] width 6 height 6
click at [362, 160] on input "الصحف الصغيرة لا تحتوي على مقالات بها أكاذيب صحفية" at bounding box center [362, 161] width 6 height 6
radio input "true"
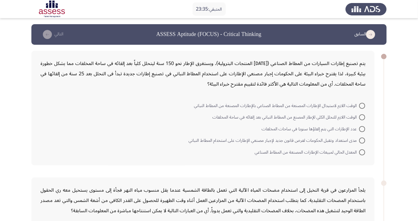
click at [38, 147] on div "يتم تصنيع إطارات السيارات من المطاط الصناعي (أحد المنتجات البترولية)، ويستغرق ا…" at bounding box center [202, 108] width 343 height 114
click at [362, 105] on span at bounding box center [362, 106] width 6 height 6
click at [362, 105] on input "الوقت اللازم لاستبدال الإطارات المصنعة من المطاط الصناعي بالإطارات المصنعة من ا…" at bounding box center [362, 106] width 6 height 6
radio input "true"
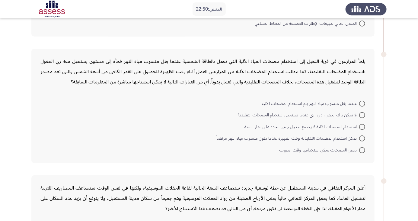
scroll to position [132, 0]
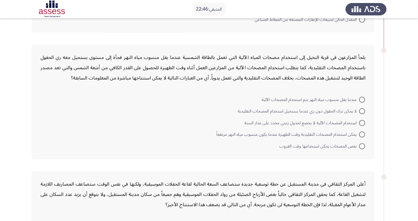
click at [362, 110] on span at bounding box center [362, 111] width 6 height 6
click at [362, 110] on input "لا يمكن ترك الحقول دون ري عندما يستحيل استخدام المضخات التقليدية" at bounding box center [362, 111] width 6 height 6
radio input "true"
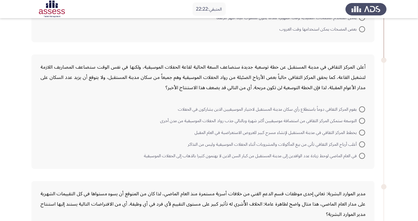
scroll to position [248, 0]
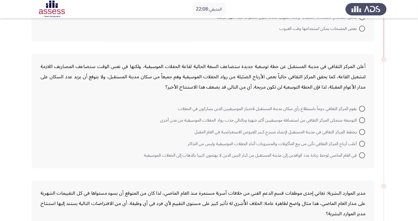
click at [362, 108] on span at bounding box center [362, 109] width 6 height 6
click at [362, 108] on input "يقوم المركز الثقافي دوماً باستطلاع رأي سكان مدينة المستقبل لاختيار الموسيقيين ا…" at bounding box center [362, 109] width 6 height 6
radio input "true"
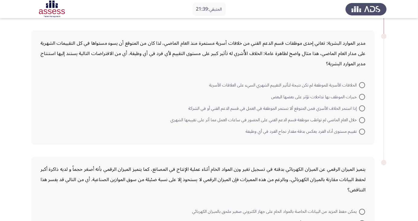
scroll to position [378, 0]
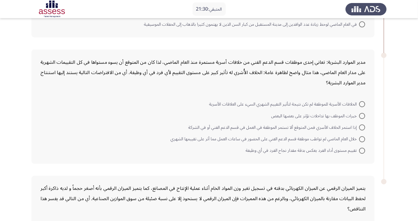
click at [362, 126] on span at bounding box center [362, 127] width 6 height 6
click at [362, 126] on input "إذا استمر الخلاف الأسري فمن المتوقع ألا تستمر الموظفة في العمل في قسم الدعم الف…" at bounding box center [362, 127] width 6 height 6
radio input "true"
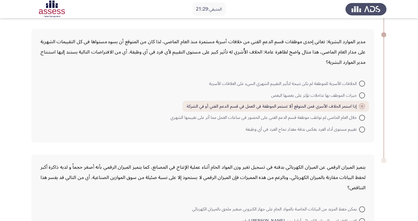
scroll to position [447, 0]
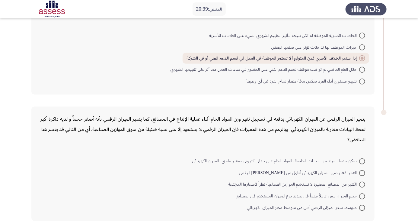
click at [368, 179] on mat-radio-button "الكثير من المصانع الصغيرة لا تستخدم الموازين الصناعية نظراً لأسعارها المرتفعة" at bounding box center [296, 184] width 145 height 12
click at [364, 184] on span at bounding box center [362, 184] width 6 height 6
click at [364, 184] on input "الكثير من المصانع الصغيرة لا تستخدم الموازين الصناعية نظراً لأسعارها المرتفعة" at bounding box center [362, 184] width 6 height 6
radio input "true"
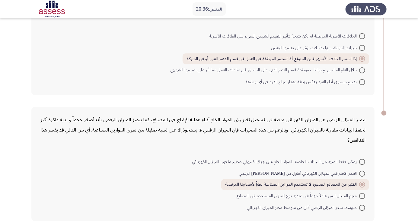
click at [364, 207] on span at bounding box center [362, 208] width 6 height 6
click at [364, 207] on input "متوسط سعر الميزان الرقمي أقل من متوسط سعر الميزان الكهربائي" at bounding box center [362, 208] width 6 height 6
radio input "true"
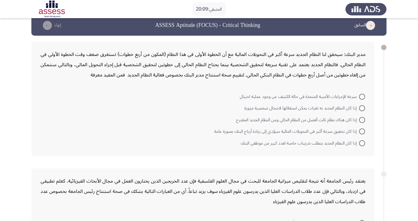
scroll to position [10, 0]
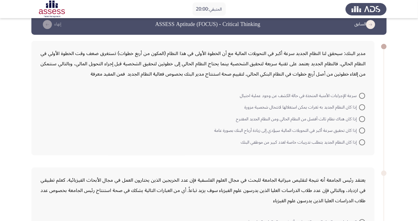
click at [364, 94] on span at bounding box center [362, 96] width 6 height 6
click at [364, 94] on input "سرعة الإجراءات الأمنية المتخذة في حالة الكشف عن وجود عملية احتيال" at bounding box center [362, 96] width 6 height 6
radio input "true"
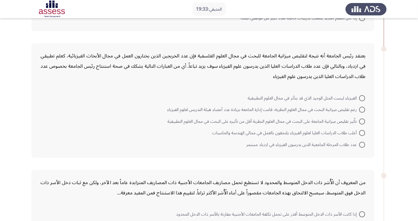
scroll to position [133, 0]
click at [362, 109] on span at bounding box center [362, 109] width 6 height 6
click at [362, 109] on input "رغم تقليص ميزانية البحث في مجال العلوم النظرية، قامت إدارة الجامعة بزيادة عدد أ…" at bounding box center [362, 109] width 6 height 6
radio input "true"
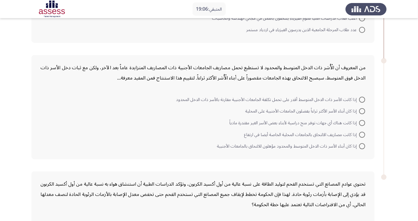
scroll to position [257, 0]
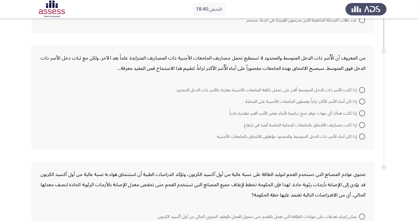
click at [53, 126] on form "إذا كانت الأسر ذات الدخل المتوسط أقدر على تحمل تكلفة الجامعات الأجنبية مقارنة ب…" at bounding box center [202, 113] width 325 height 58
click at [362, 89] on span at bounding box center [362, 90] width 6 height 6
click at [362, 89] on input "إذا كانت الأسر ذات الدخل المتوسط أقدر على تحمل تكلفة الجامعات الأجنبية مقارنة ب…" at bounding box center [362, 90] width 6 height 6
radio input "true"
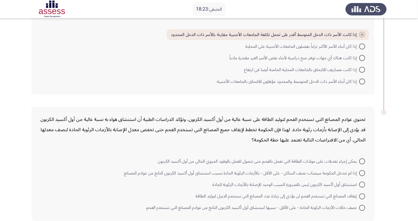
scroll to position [311, 0]
click at [362, 160] on span at bounding box center [362, 161] width 6 height 6
click at [362, 160] on input "يمكن إجراء تعديلات على مولدات الطاقة التي تعمل بالفحم حتى تتحول للعمل بالوقود ا…" at bounding box center [362, 161] width 6 height 6
radio input "true"
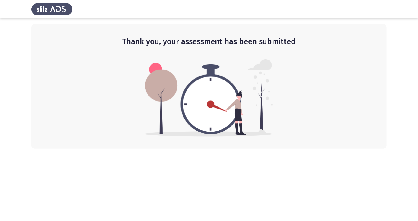
click at [368, 142] on div "Thank you, your assessment has been submitted" at bounding box center [208, 86] width 355 height 124
click at [42, 113] on div "Thank you, your assessment has been submitted" at bounding box center [208, 86] width 355 height 124
